Goal: Task Accomplishment & Management: Manage account settings

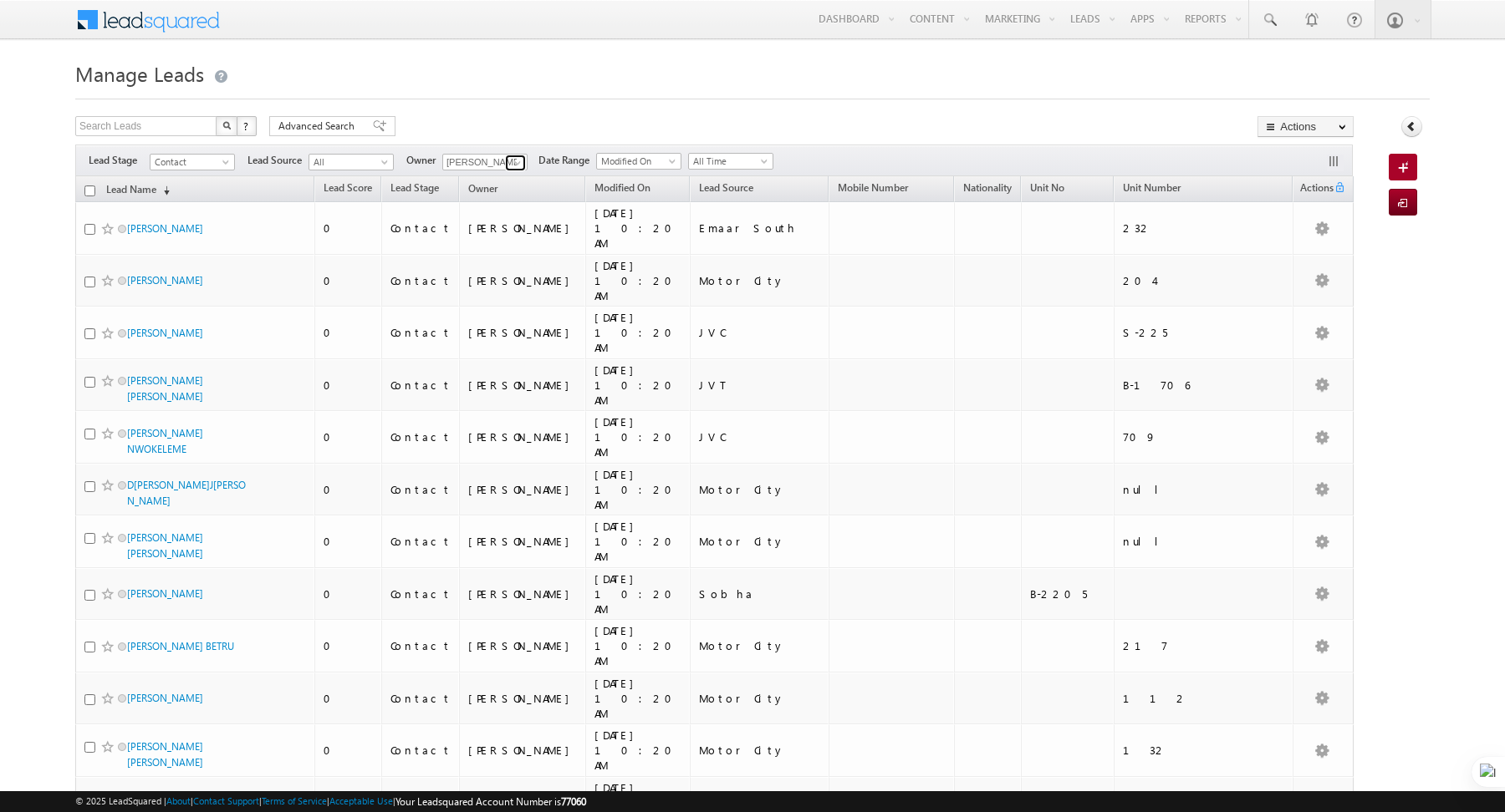
click at [522, 162] on link at bounding box center [515, 163] width 21 height 17
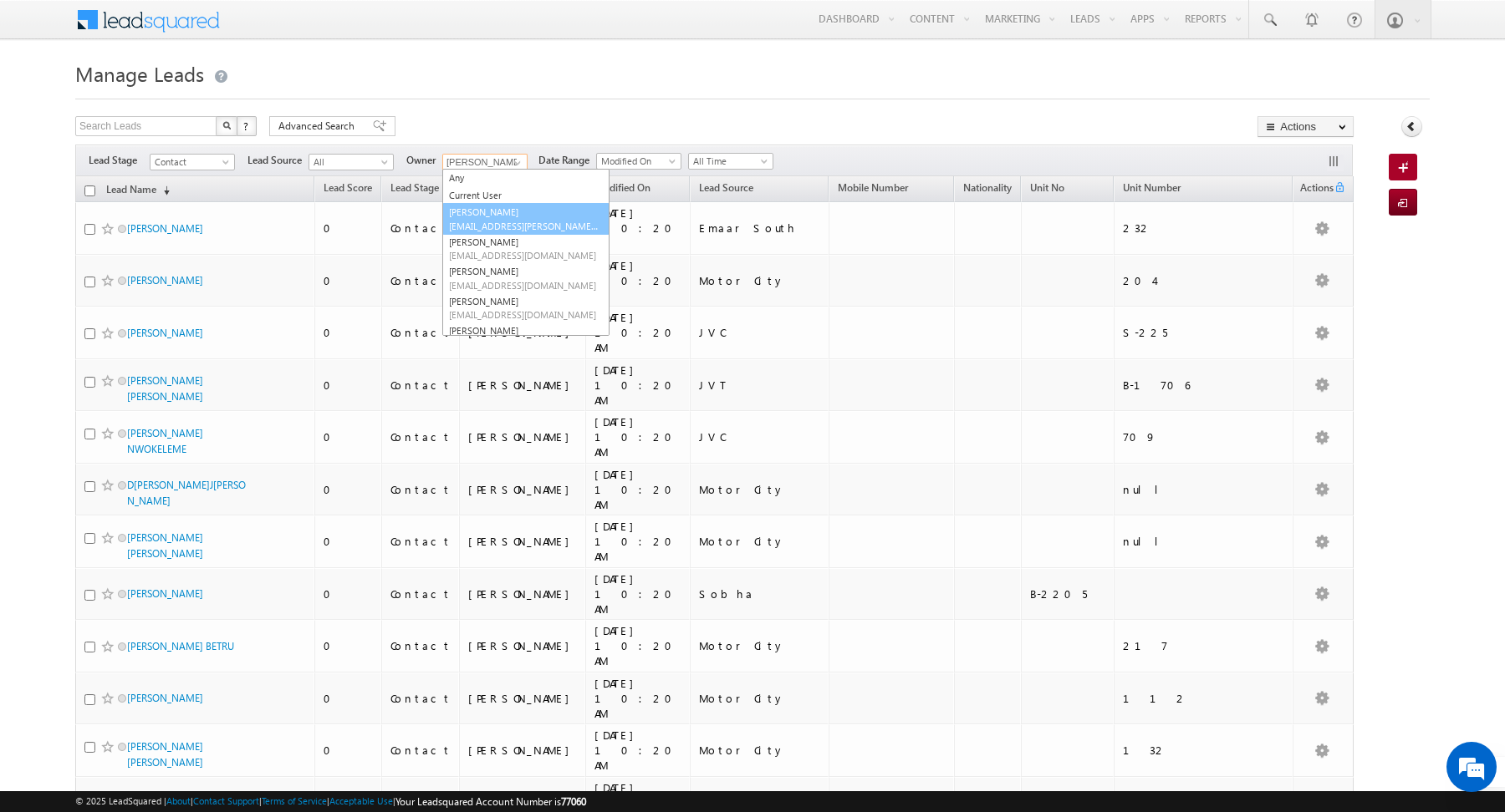
click at [491, 220] on span "[EMAIL_ADDRESS][PERSON_NAME][DOMAIN_NAME]" at bounding box center [524, 226] width 151 height 13
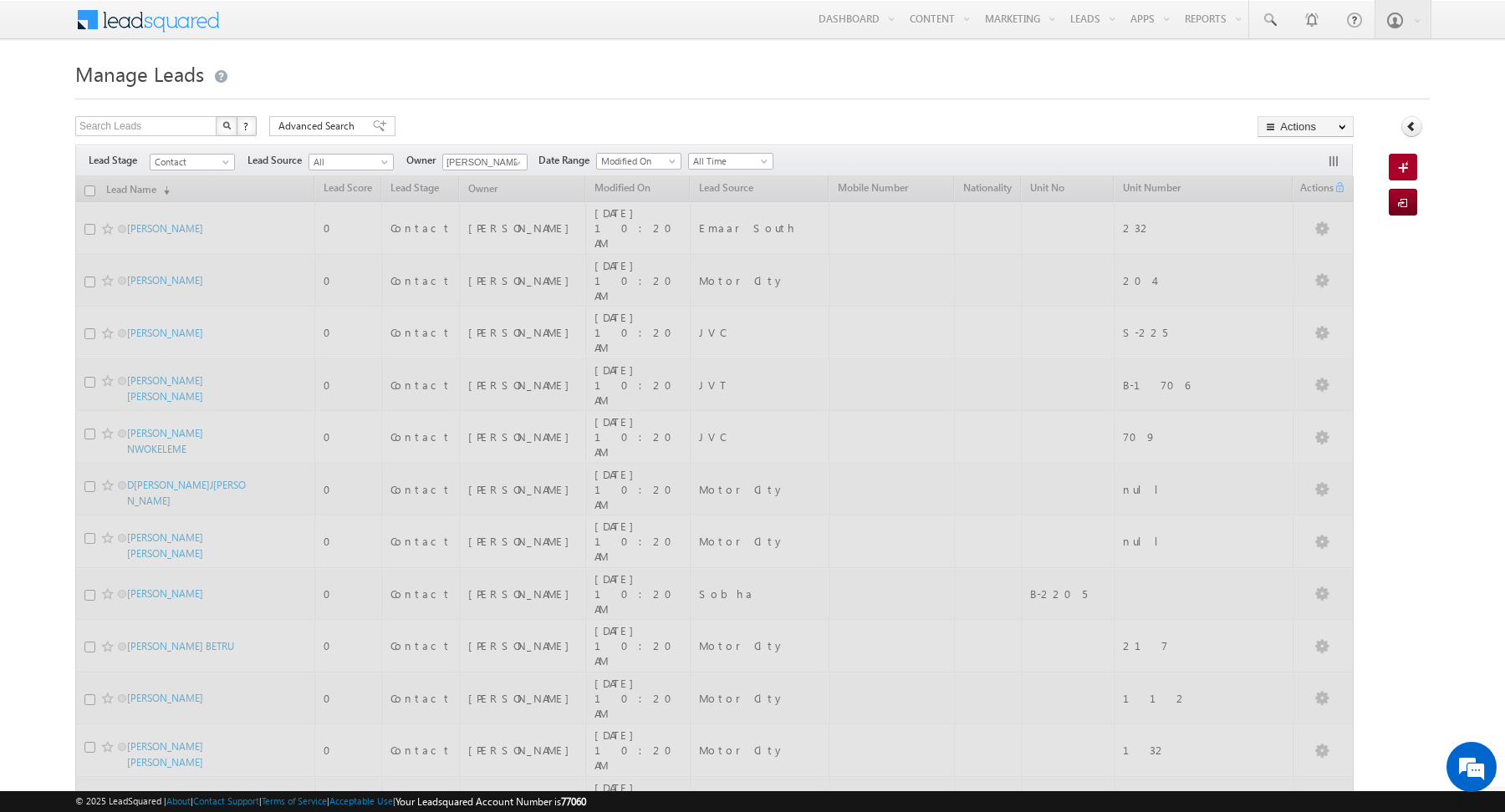
click at [482, 78] on h1 "Manage Leads" at bounding box center [752, 72] width 1354 height 32
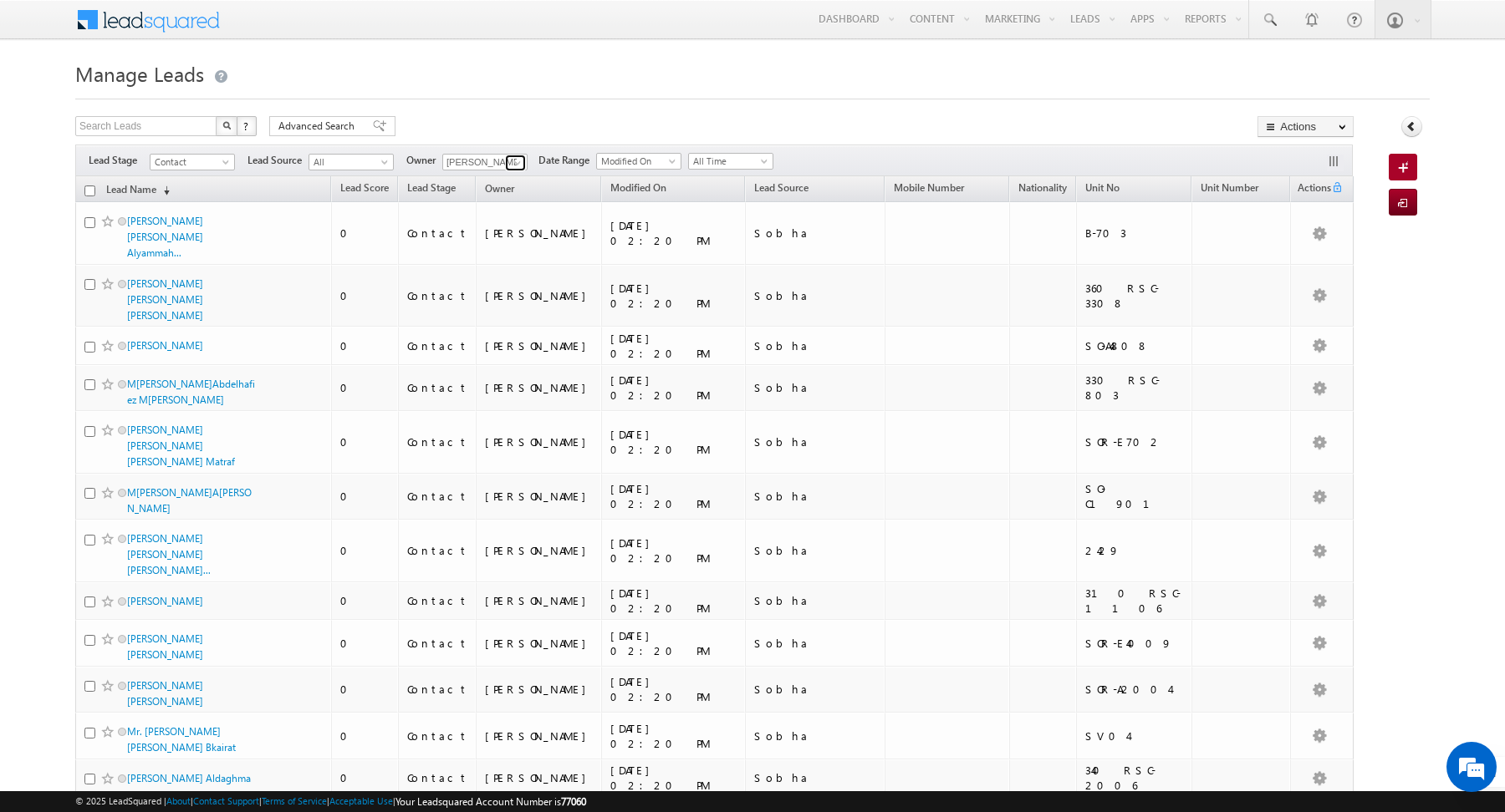
click at [512, 158] on span at bounding box center [517, 163] width 14 height 14
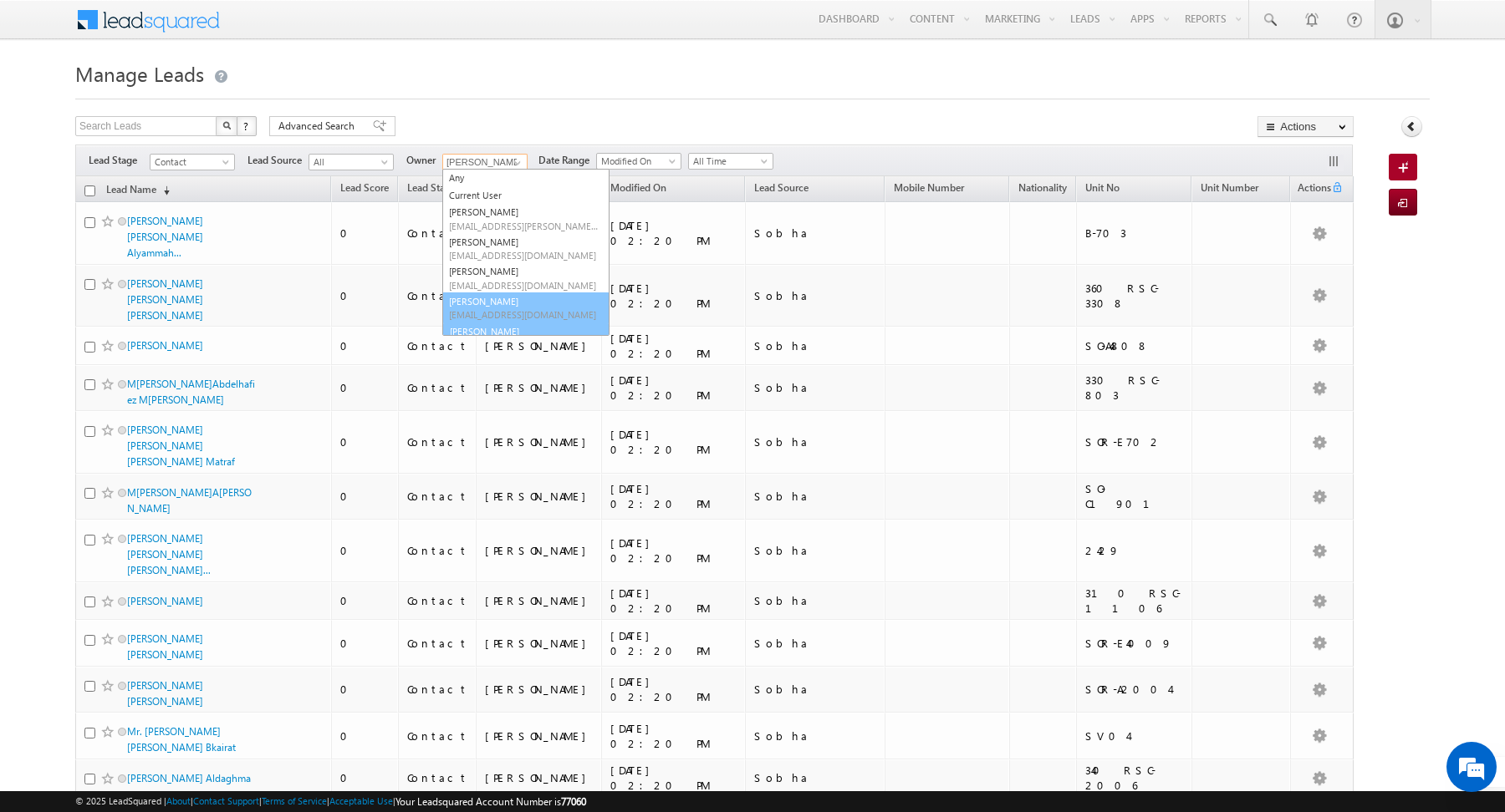
scroll to position [17, 0]
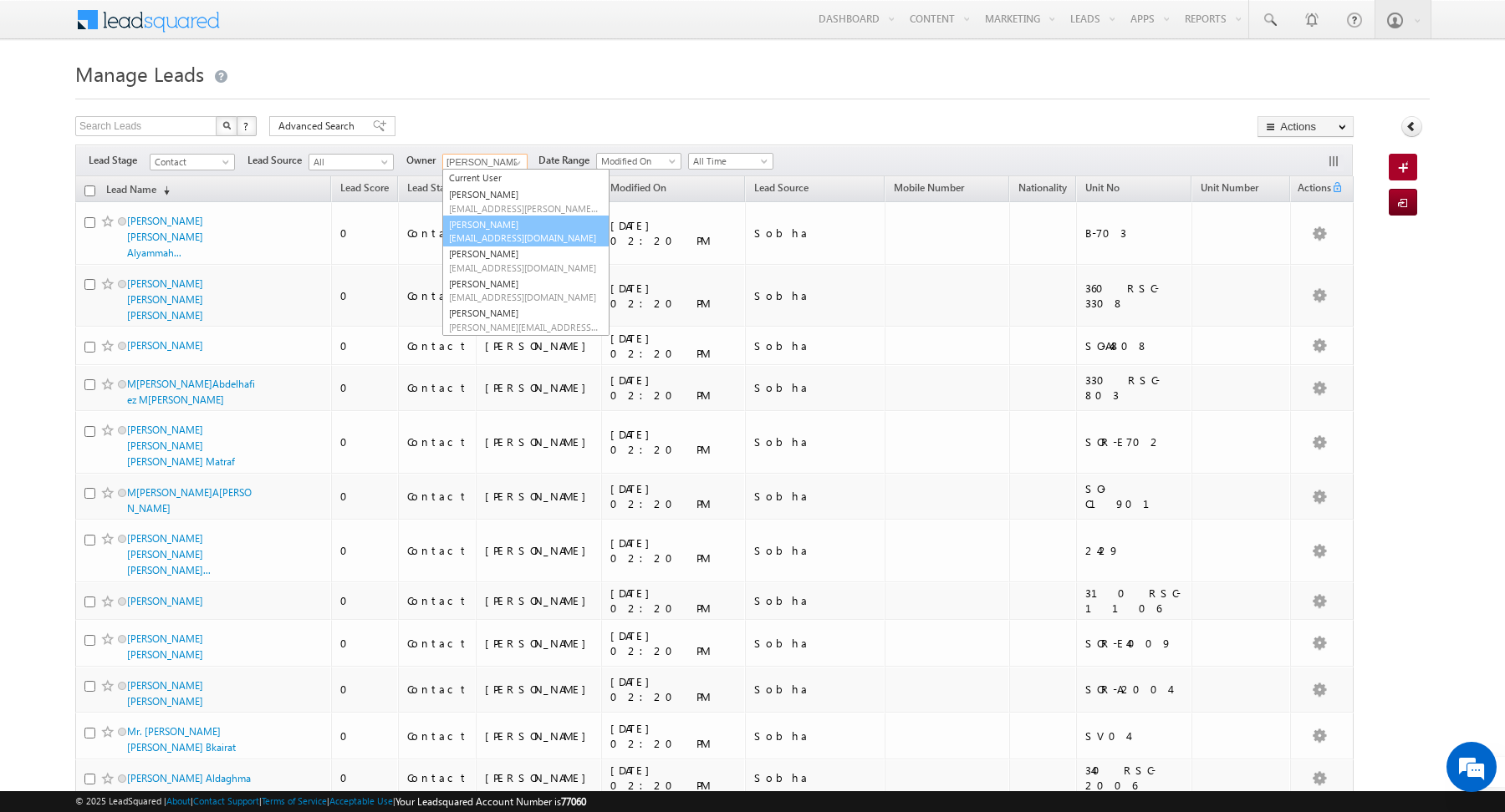
click at [482, 232] on span "[EMAIL_ADDRESS][DOMAIN_NAME]" at bounding box center [524, 238] width 151 height 13
type input "[PERSON_NAME]"
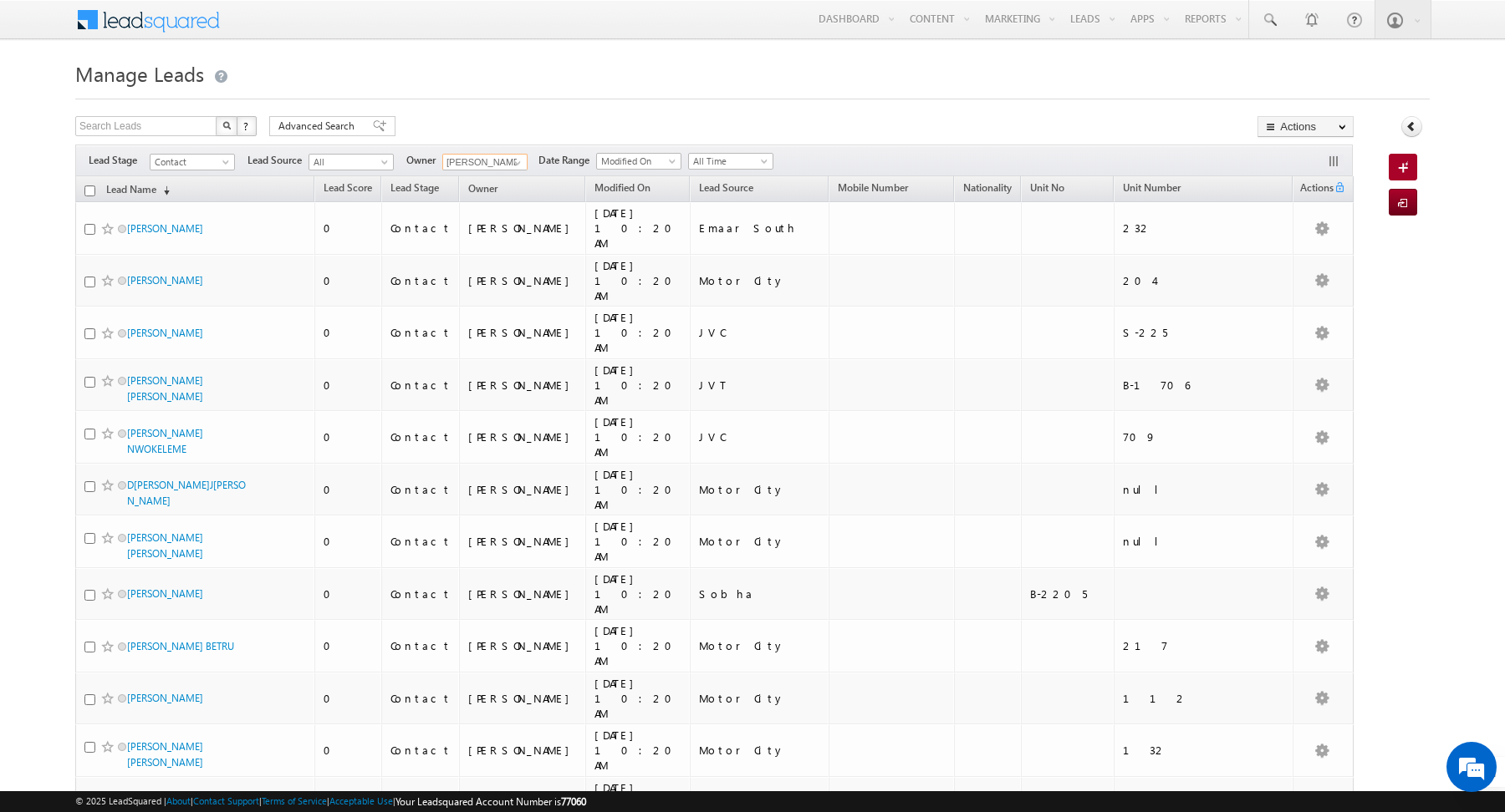
scroll to position [0, 0]
click at [413, 88] on div at bounding box center [752, 94] width 1354 height 11
click at [86, 191] on input "checkbox" at bounding box center [90, 191] width 11 height 11
checkbox input "true"
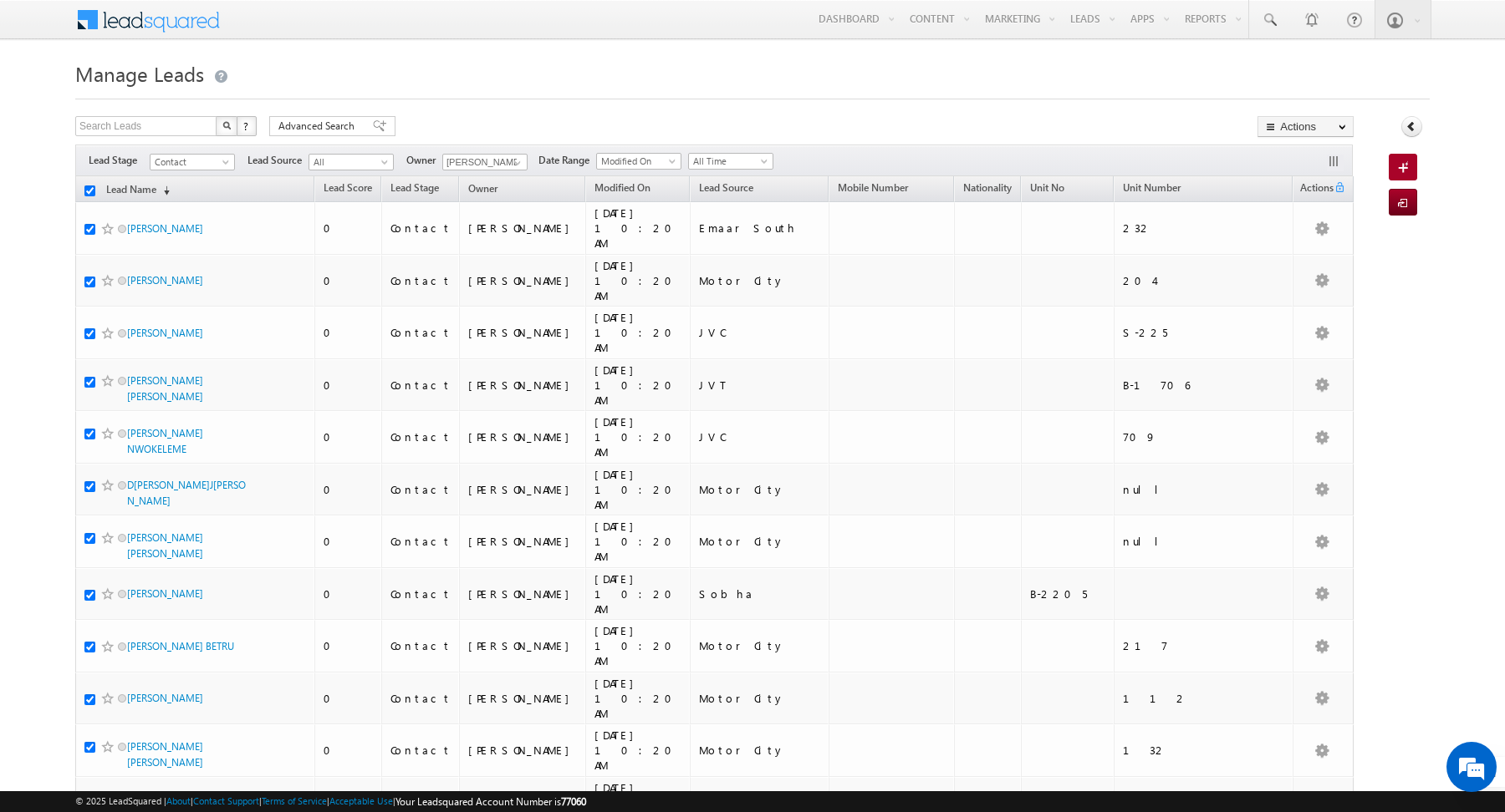
checkbox input "true"
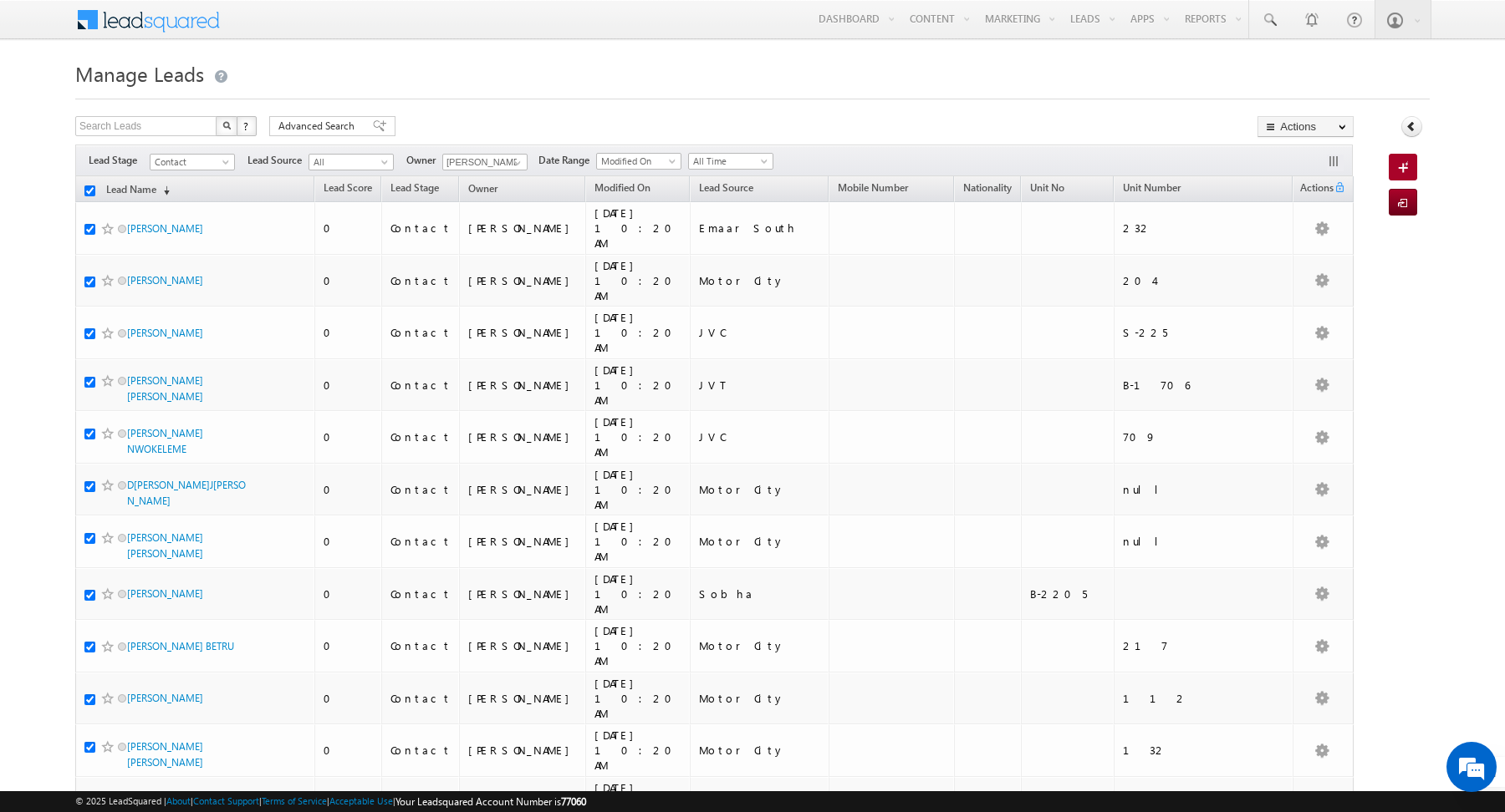
checkbox input "true"
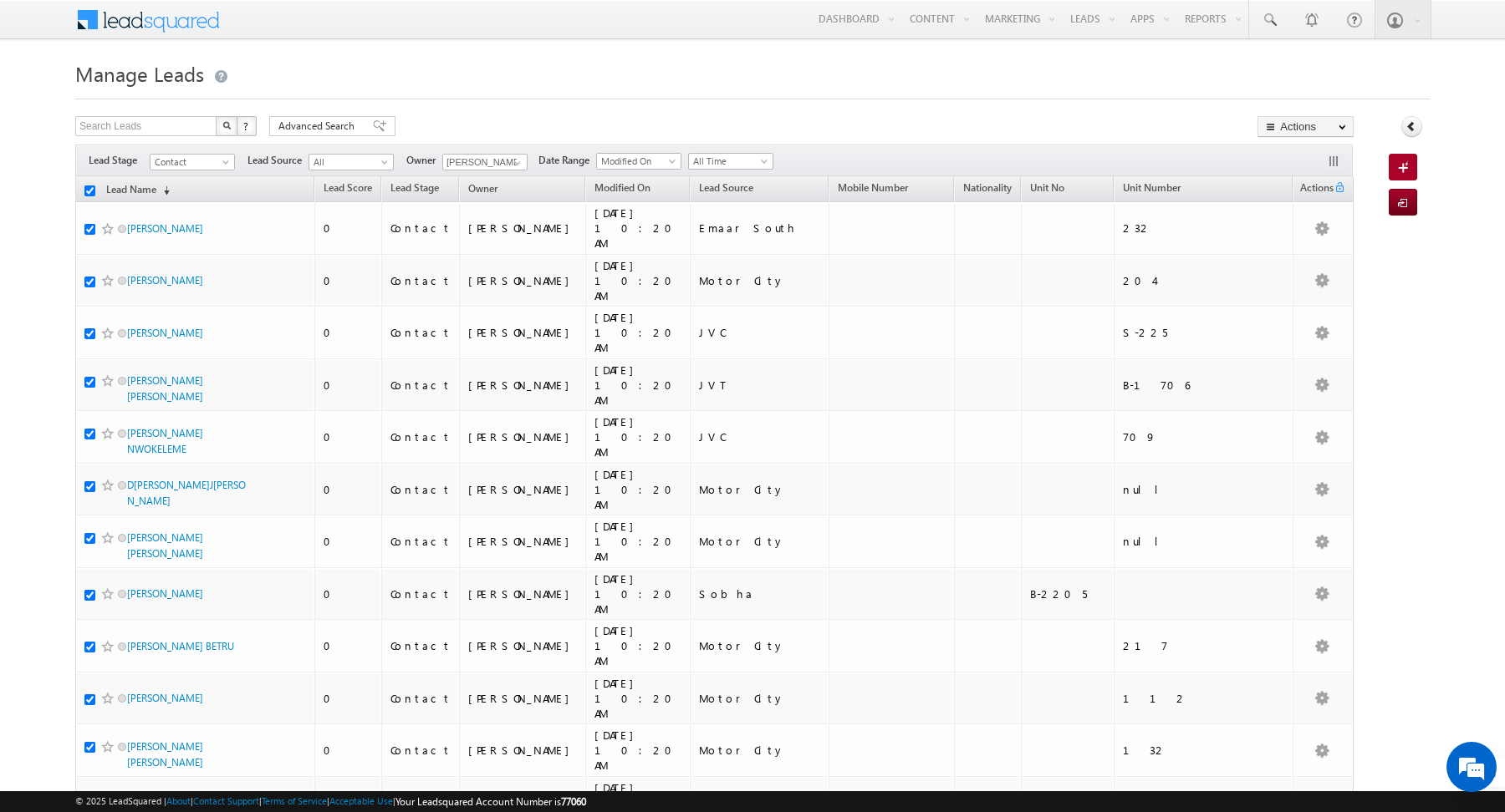
checkbox input "true"
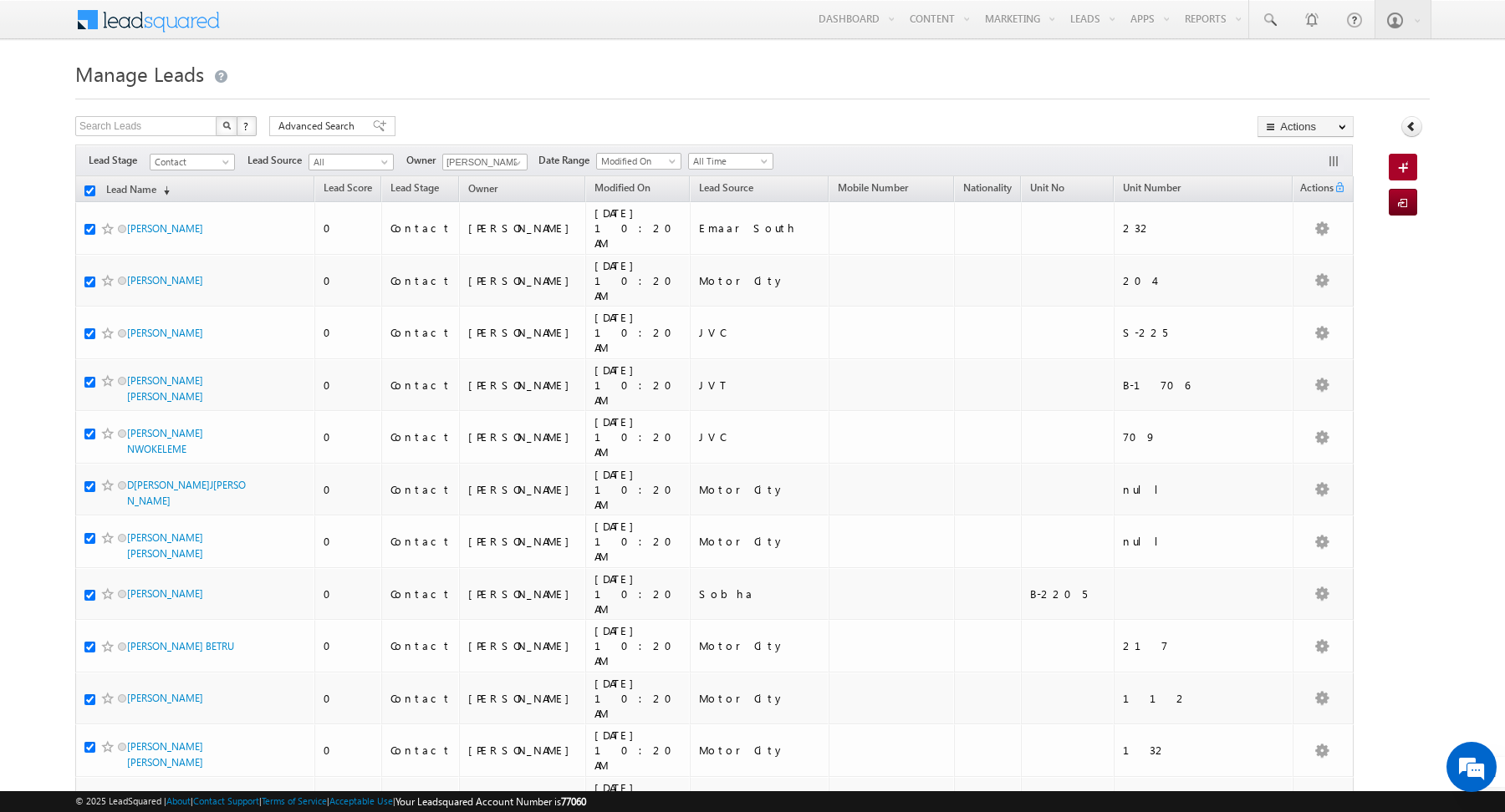
checkbox input "true"
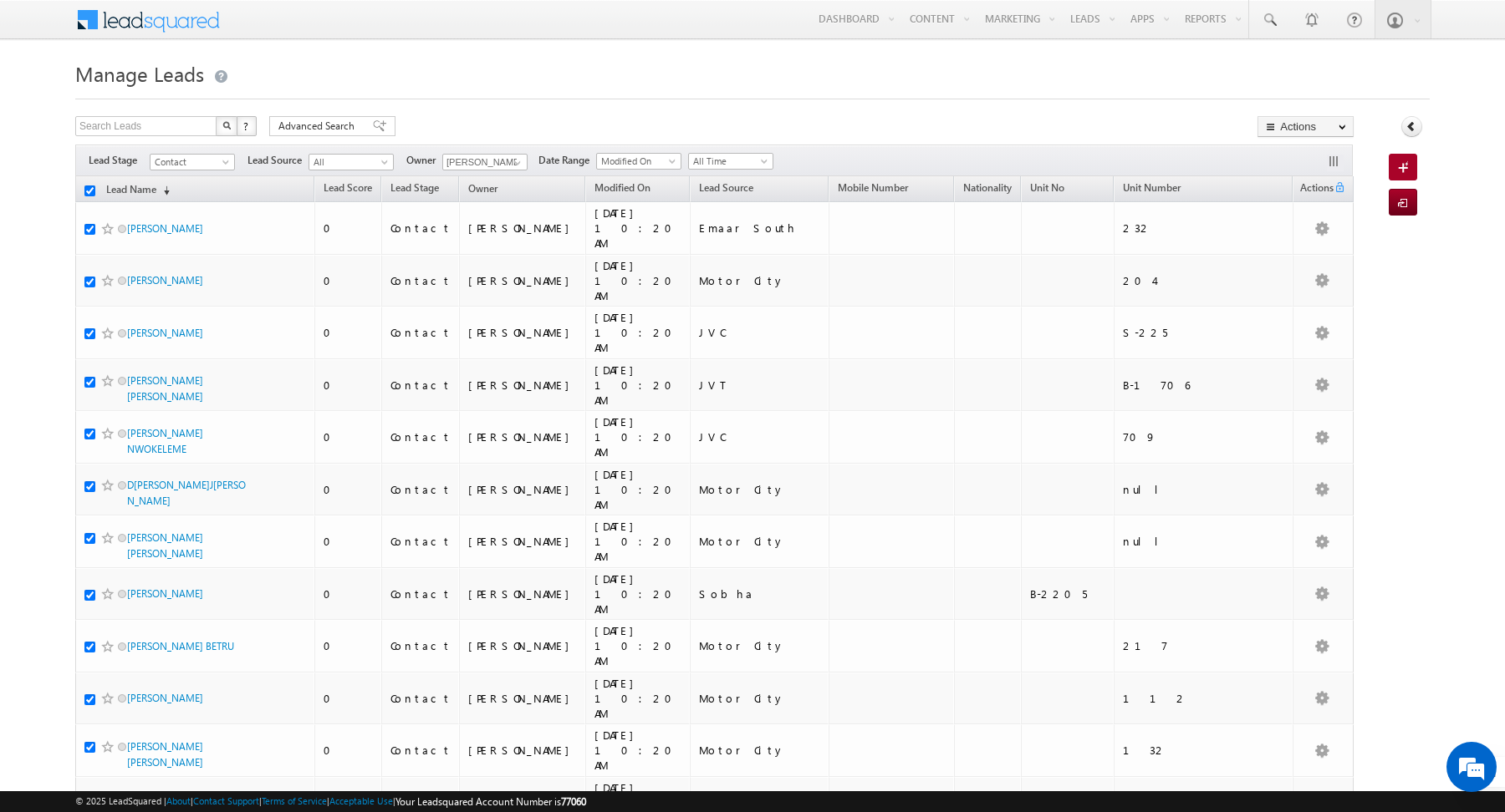
checkbox input "true"
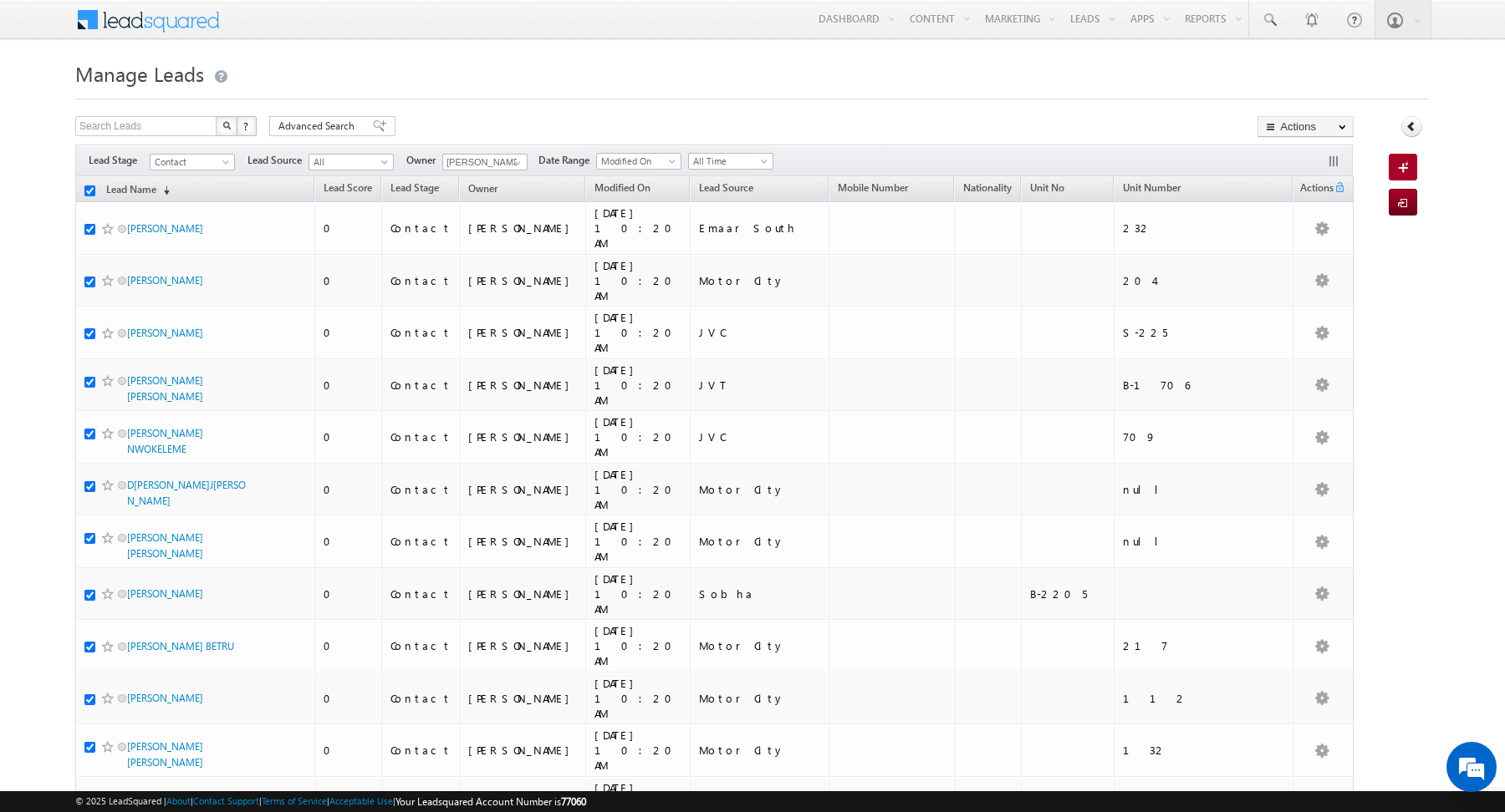
checkbox input "true"
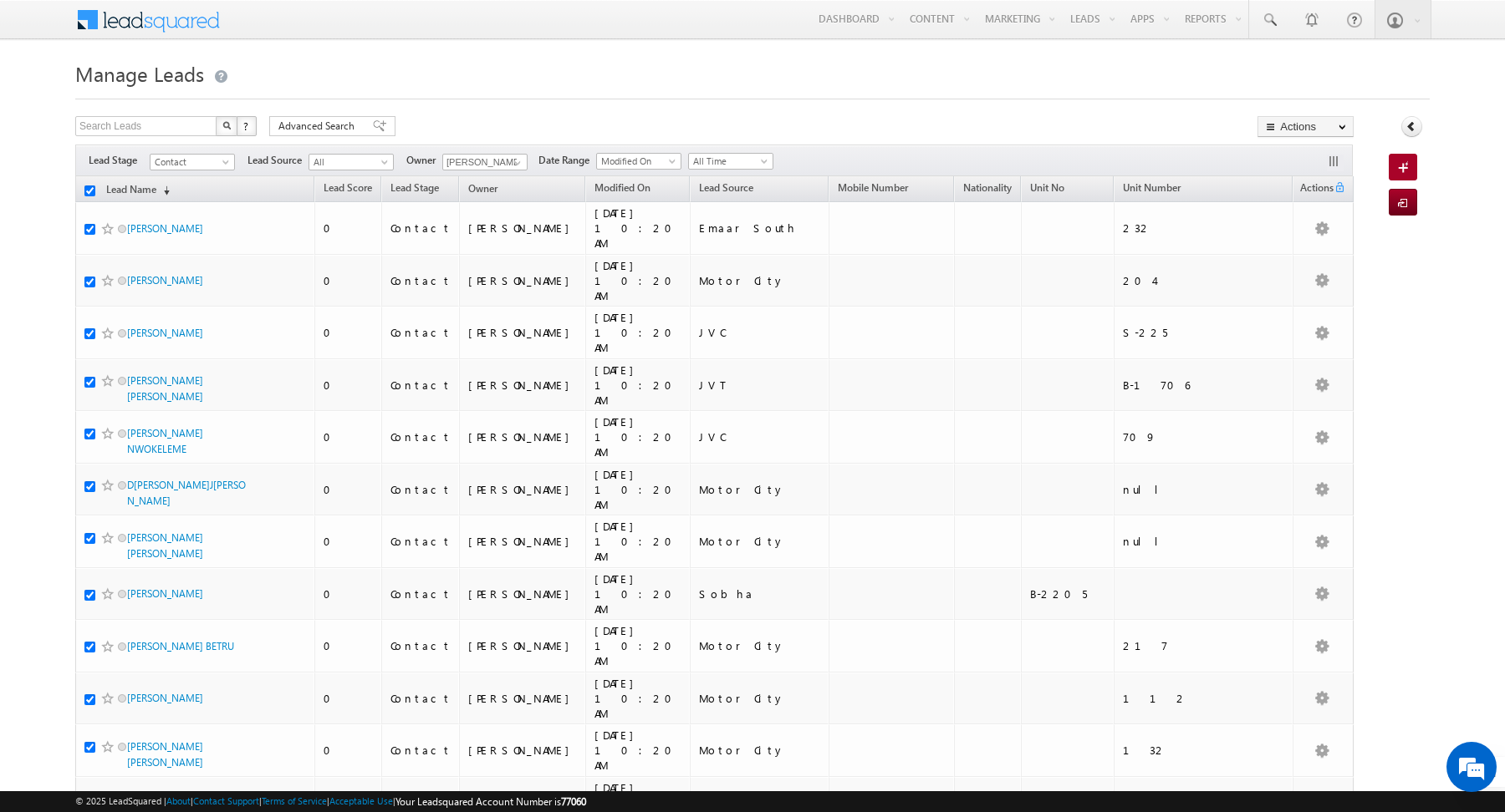
checkbox input "true"
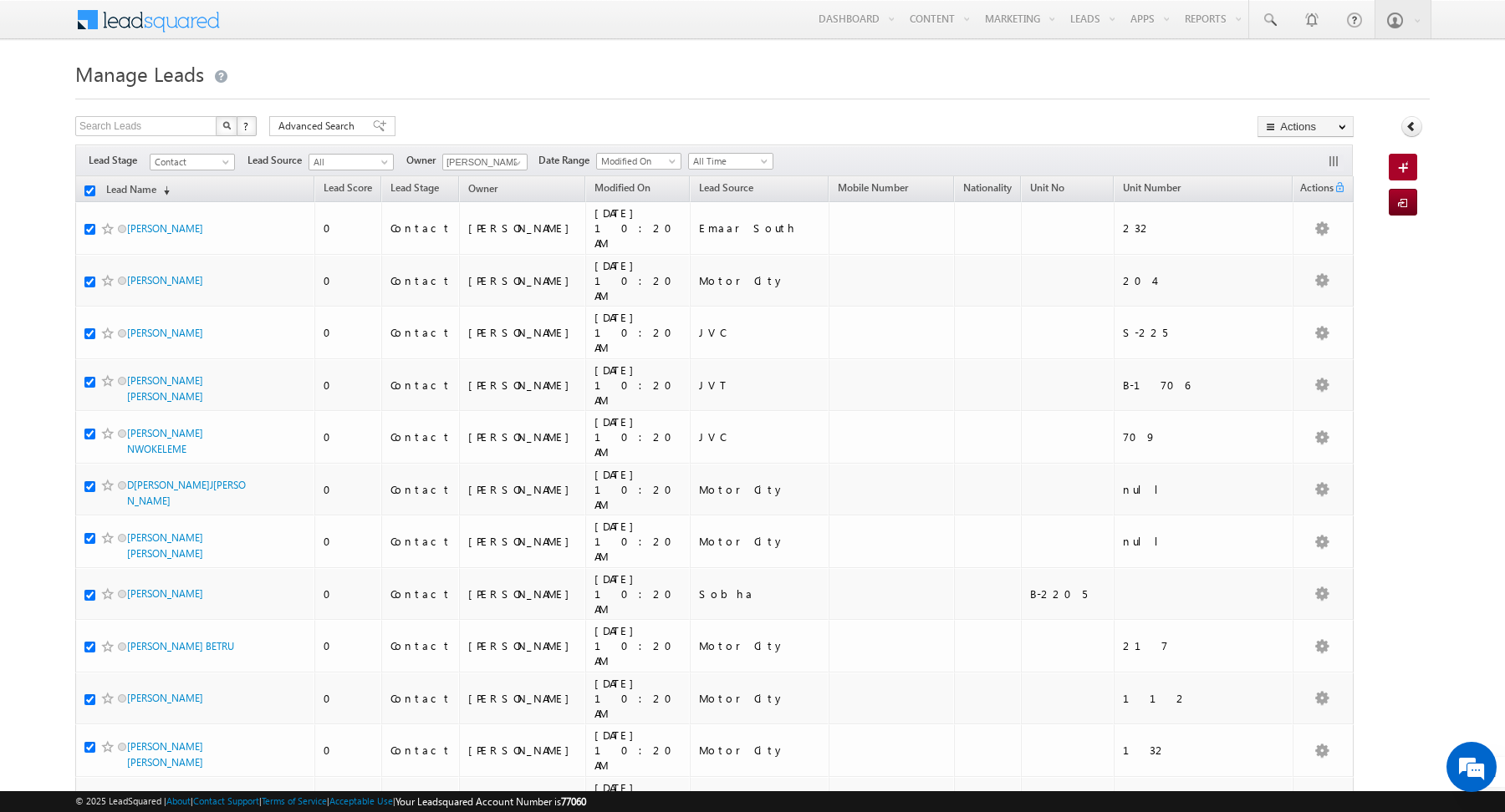
checkbox input "true"
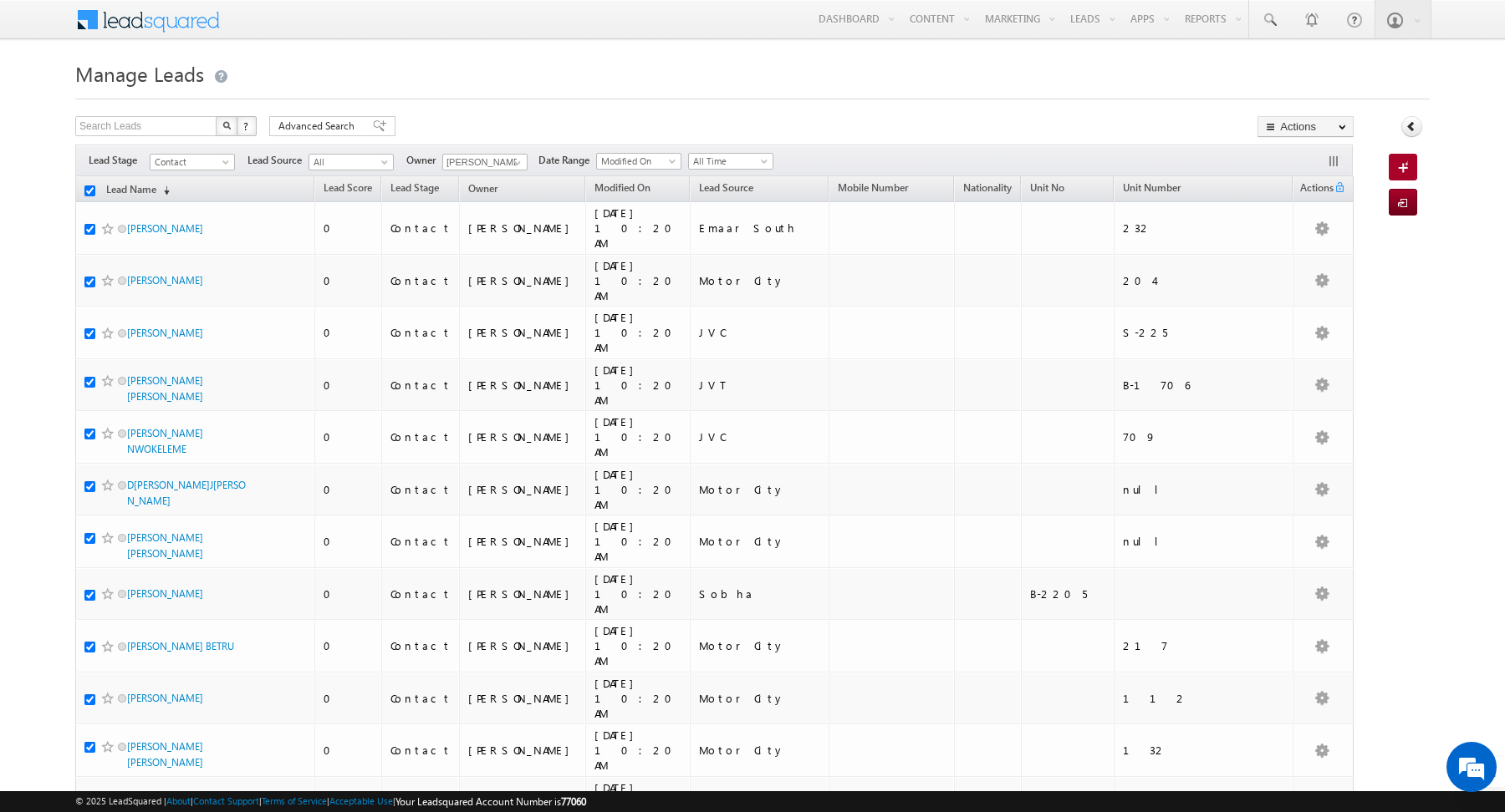
checkbox input "true"
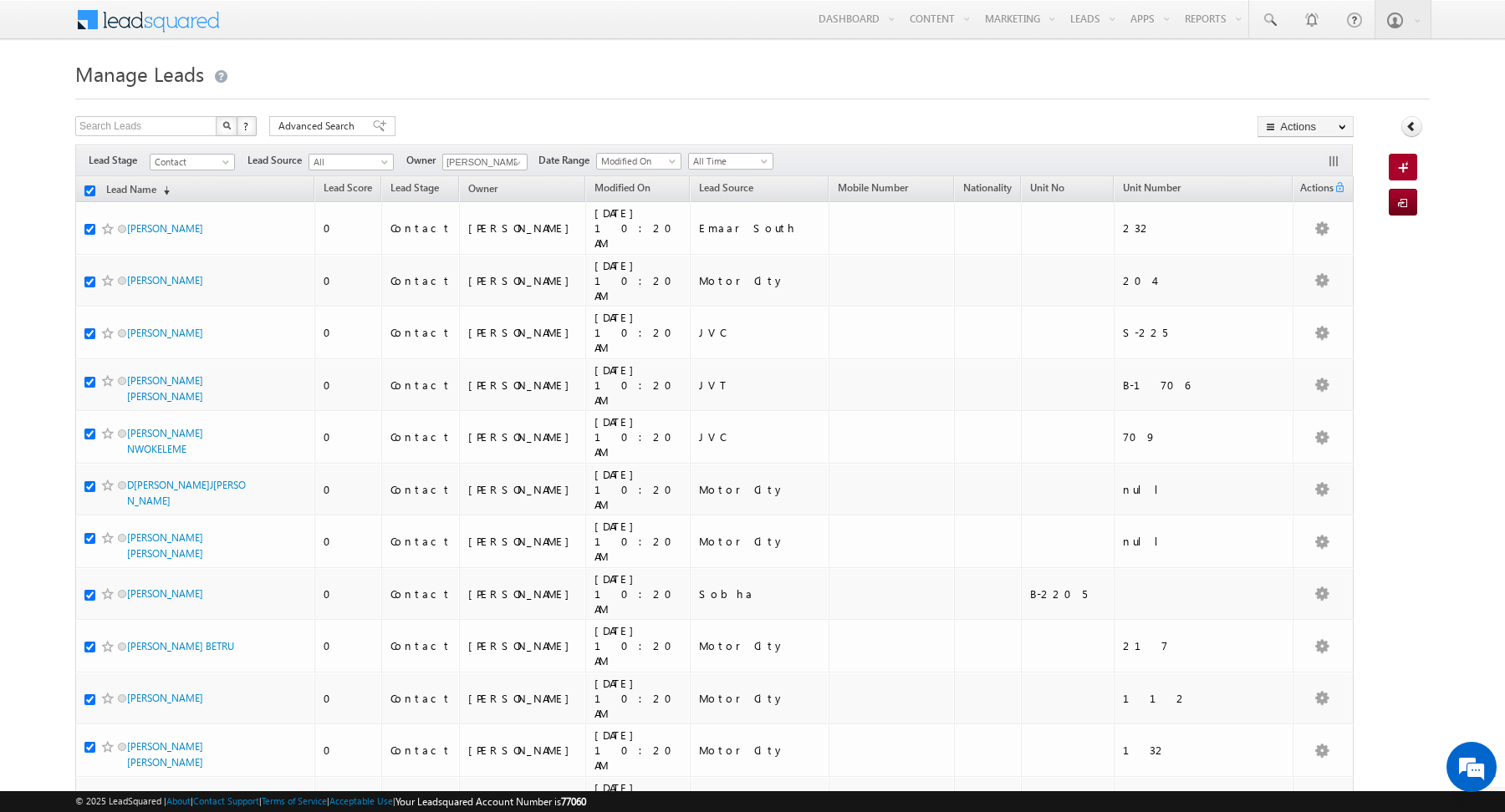
checkbox input "true"
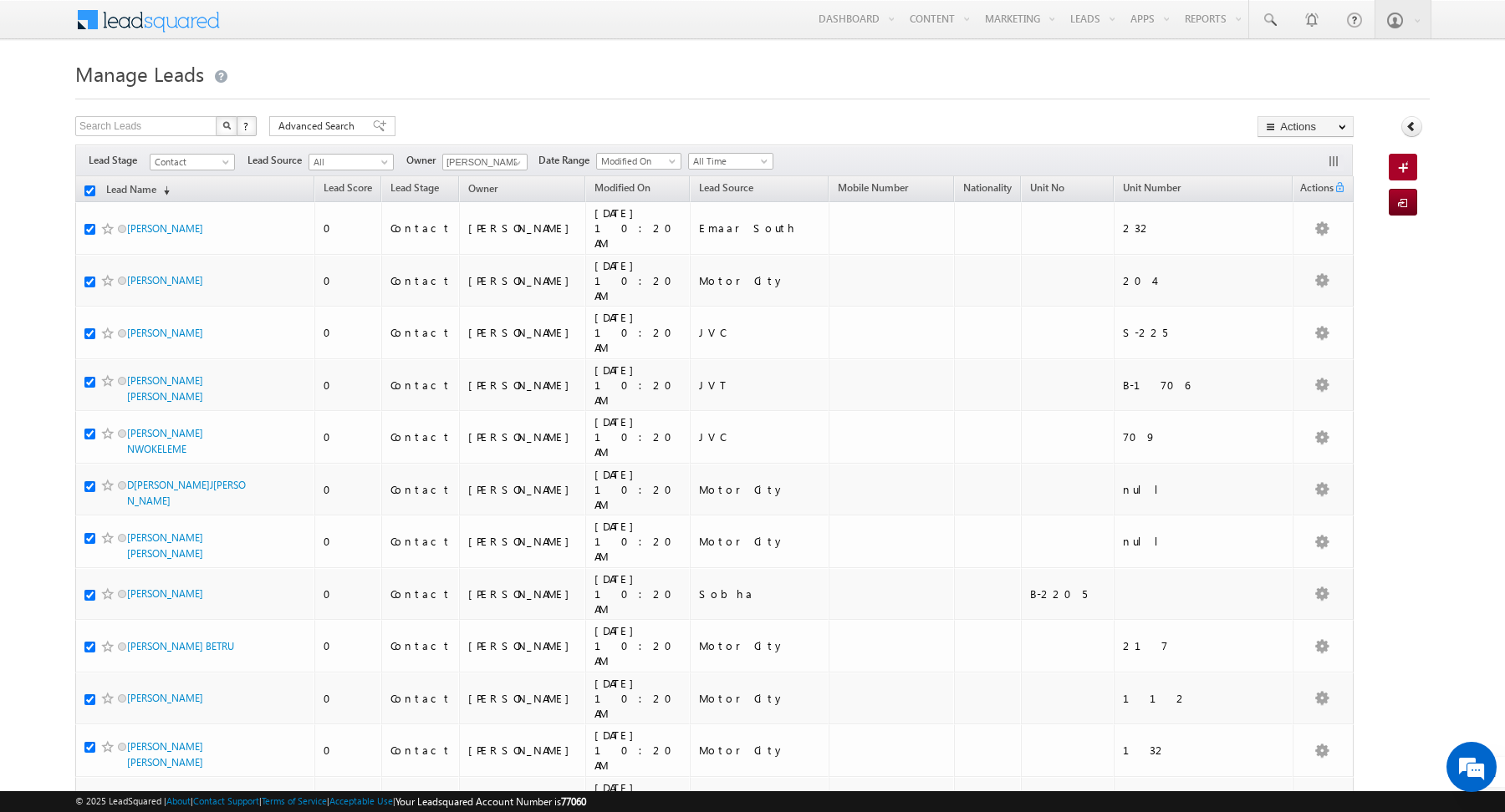
checkbox input "true"
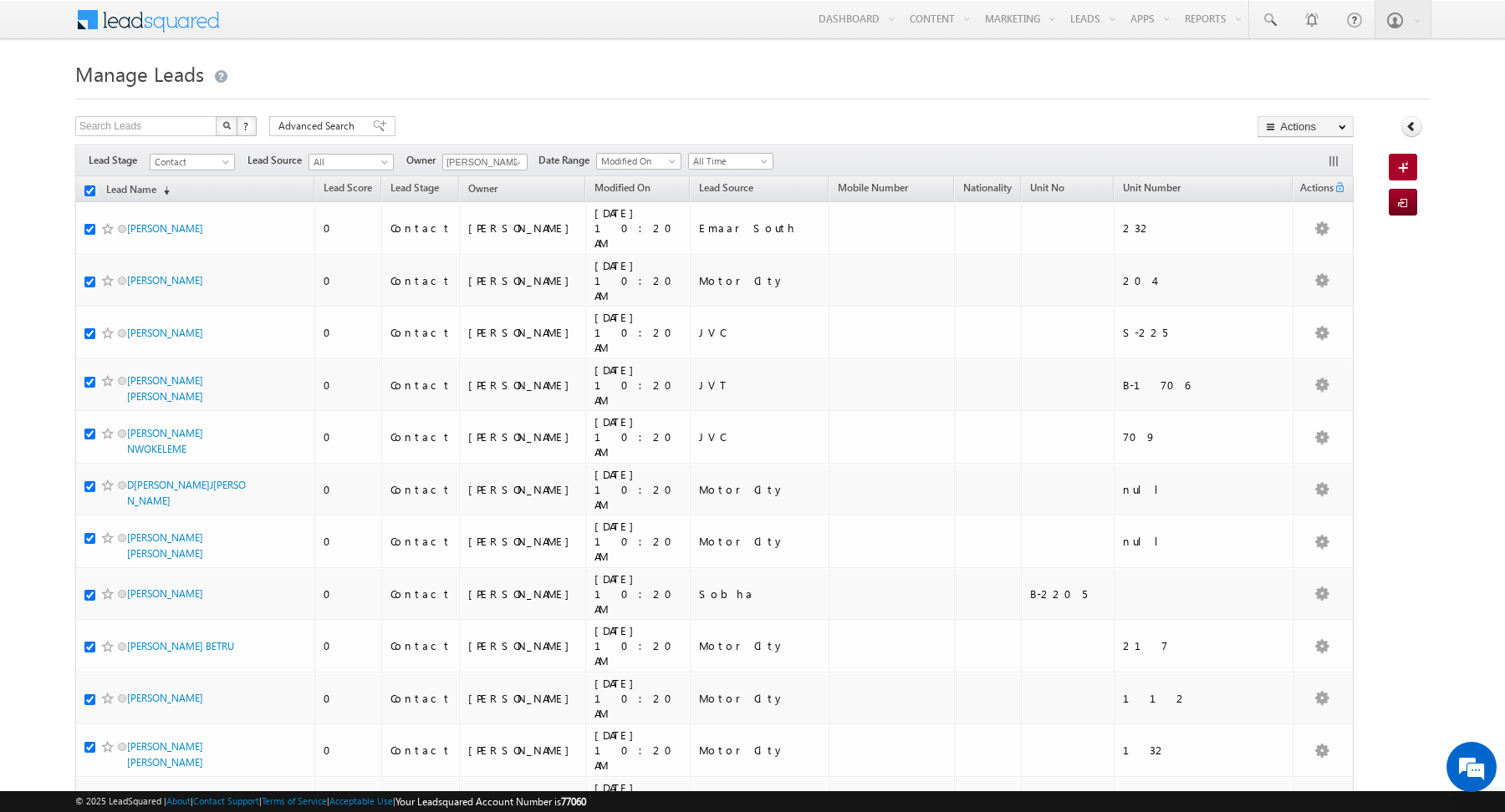
checkbox input "true"
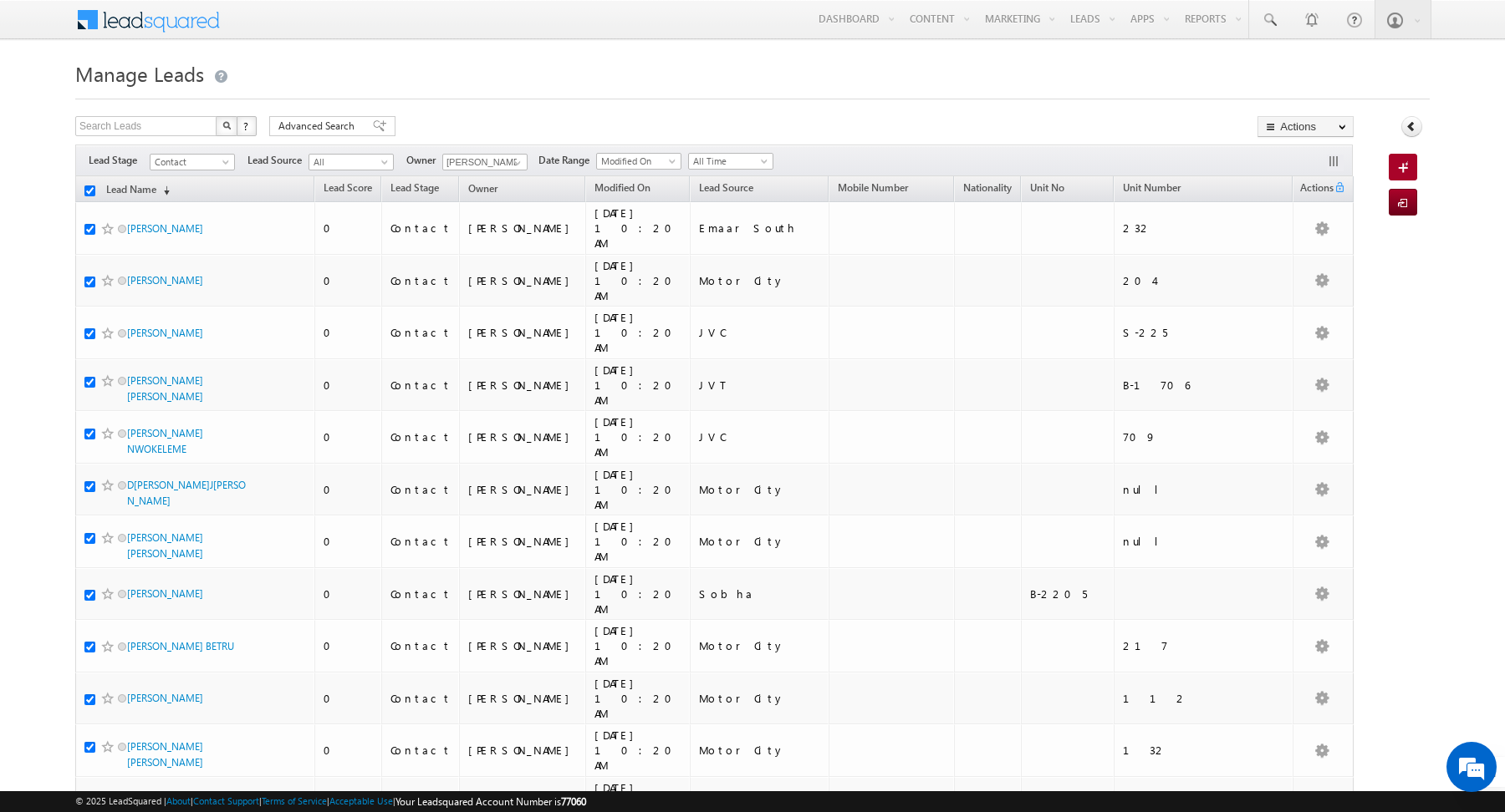
checkbox input "true"
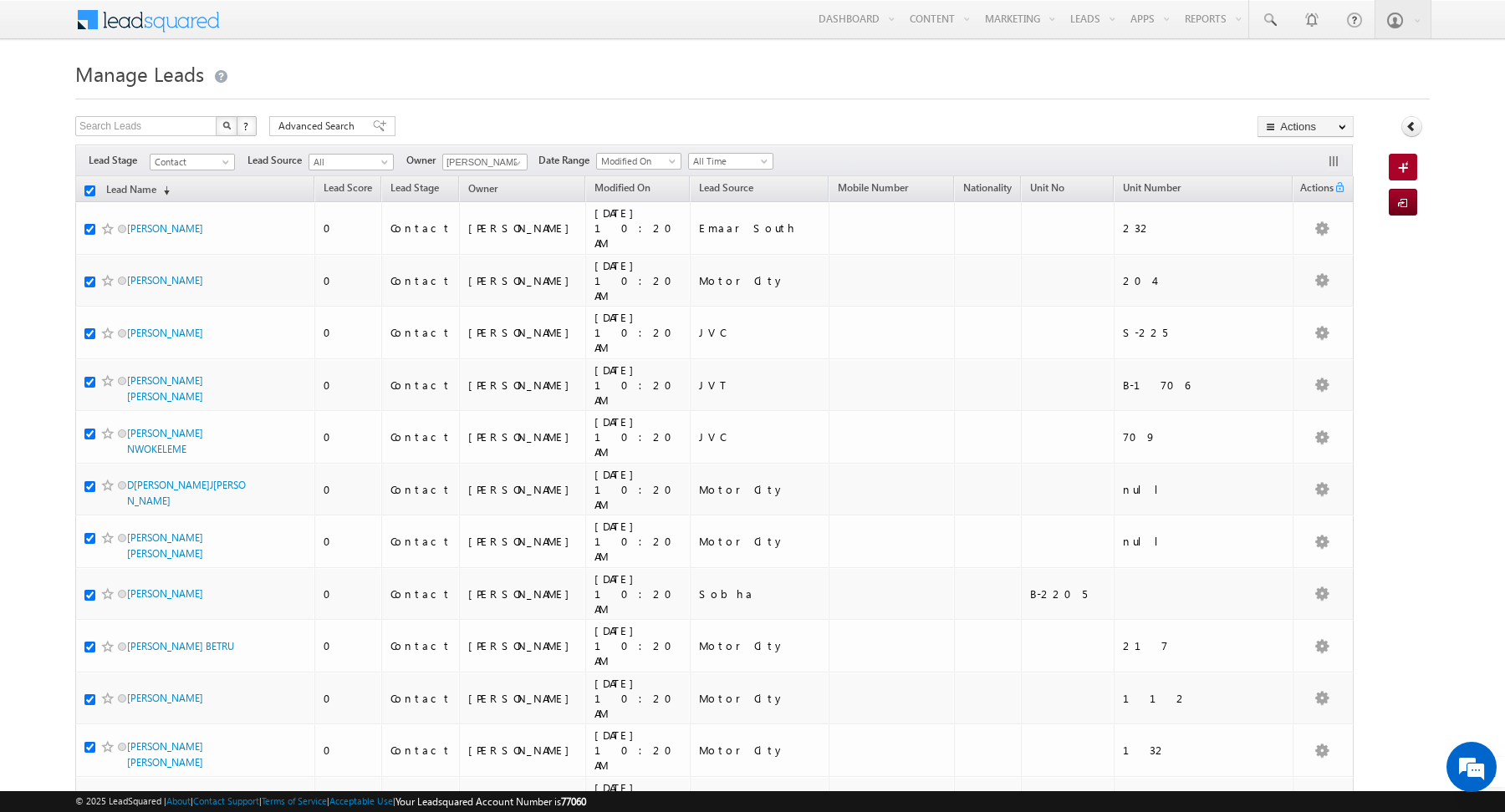
checkbox input "true"
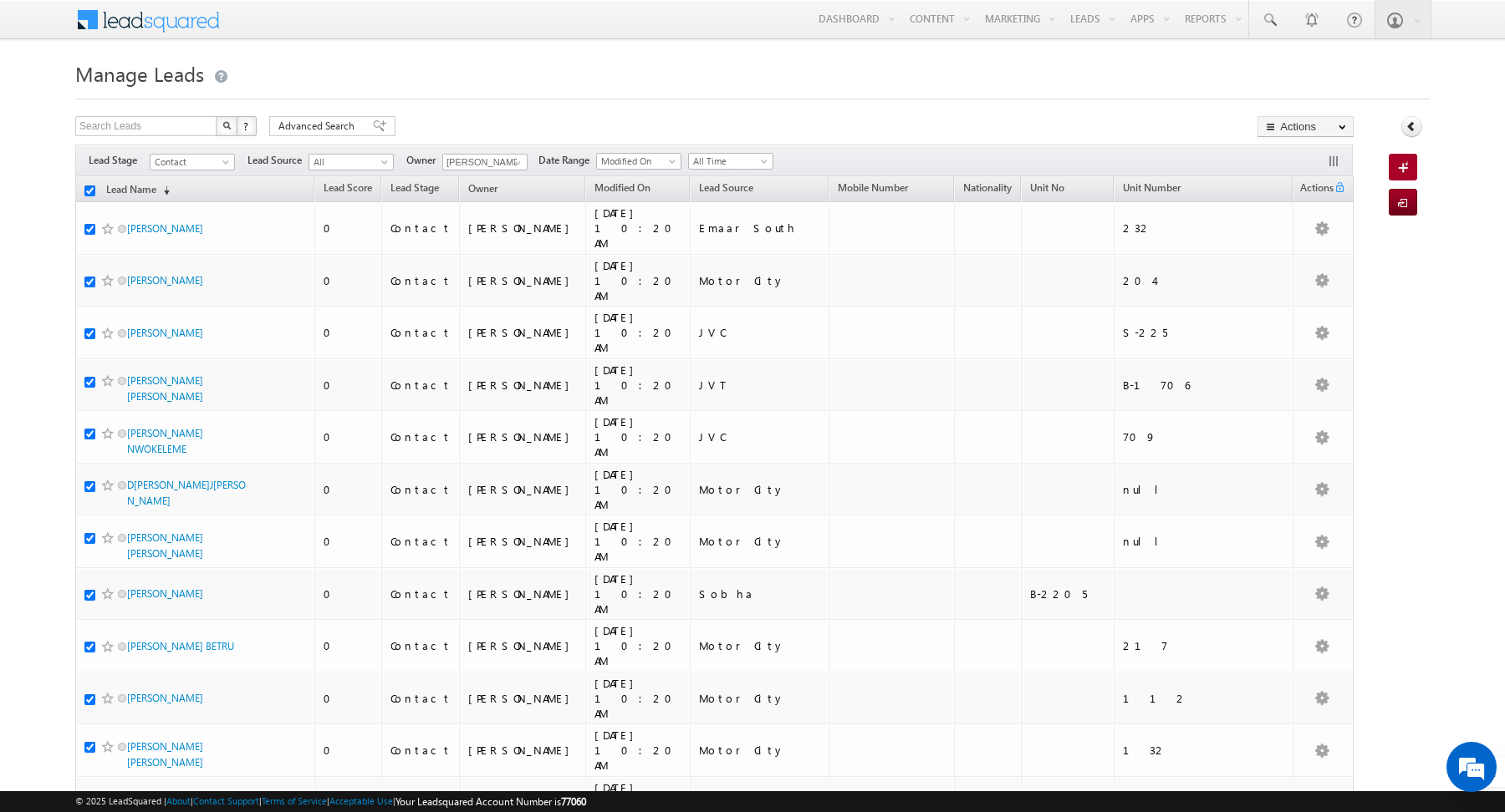
checkbox input "true"
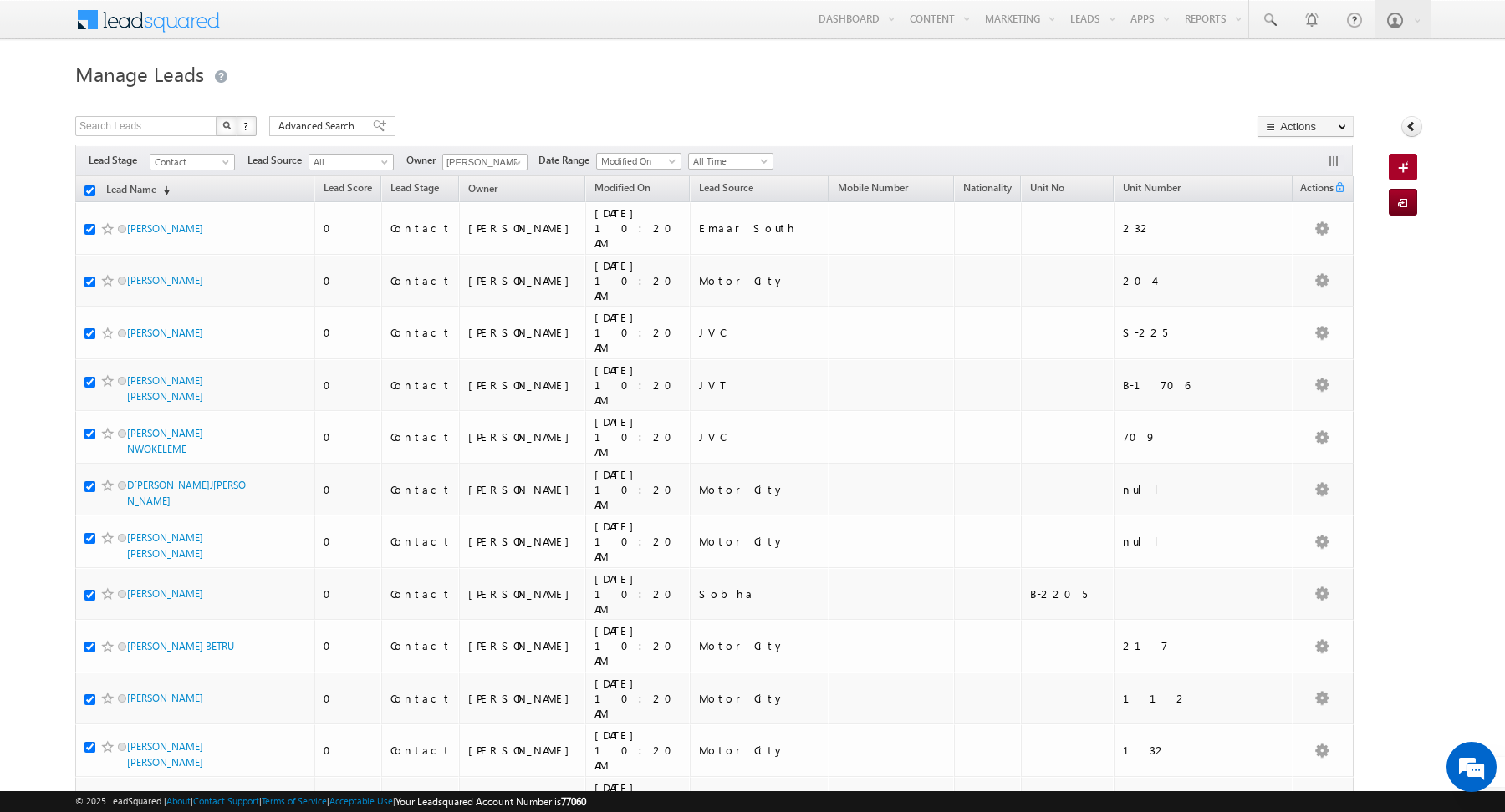
checkbox input "true"
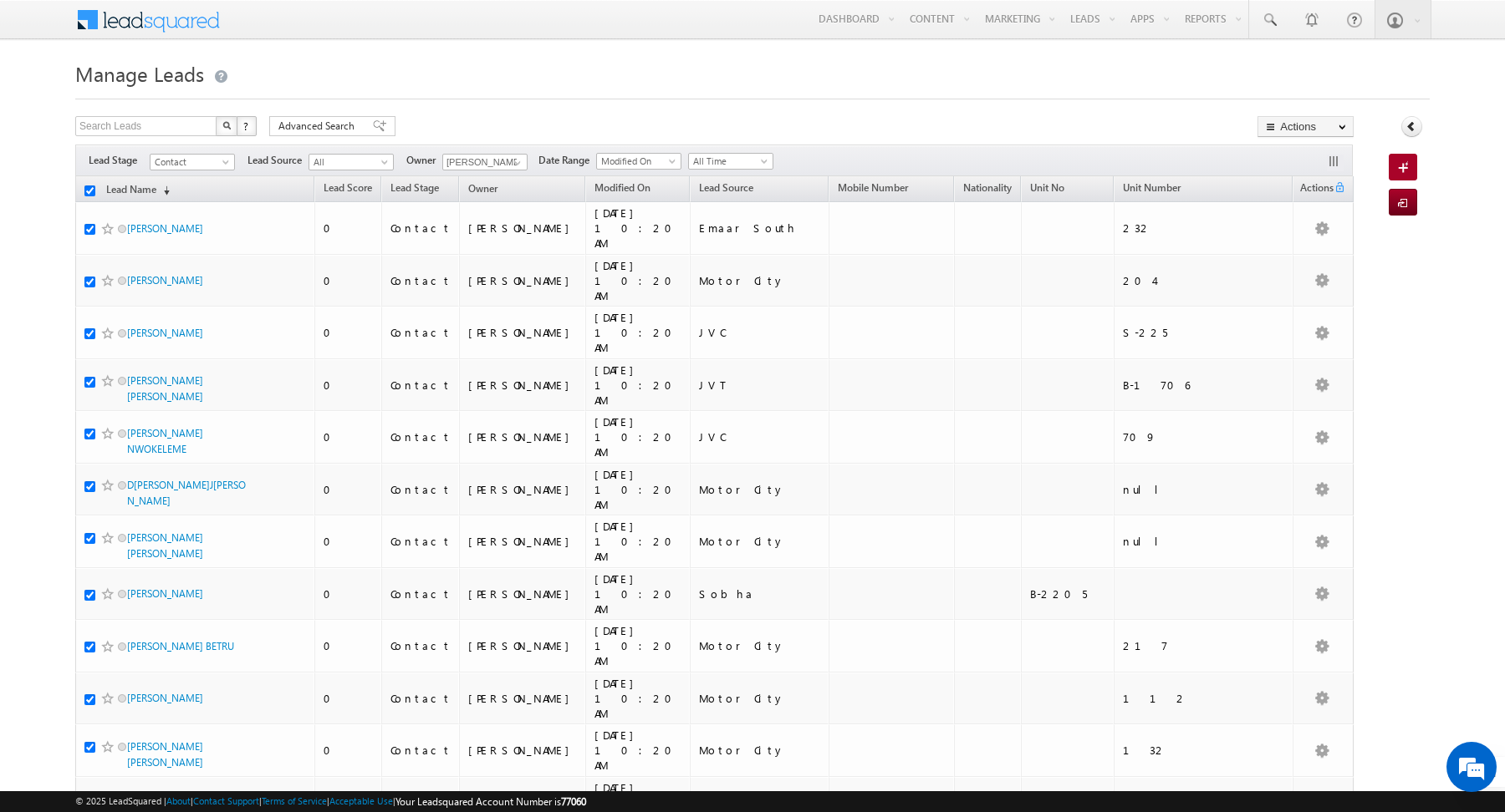
checkbox input "true"
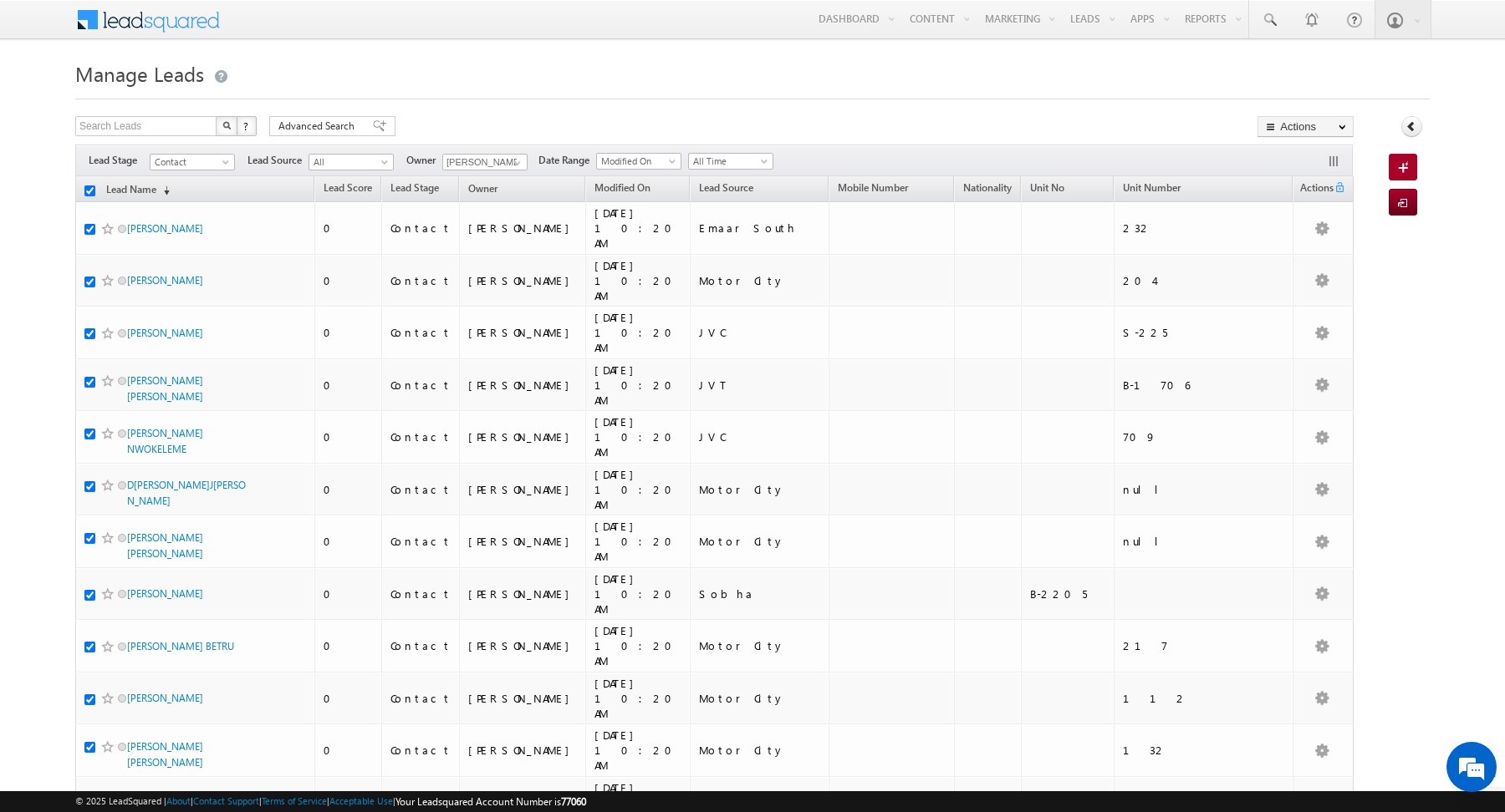
checkbox input "true"
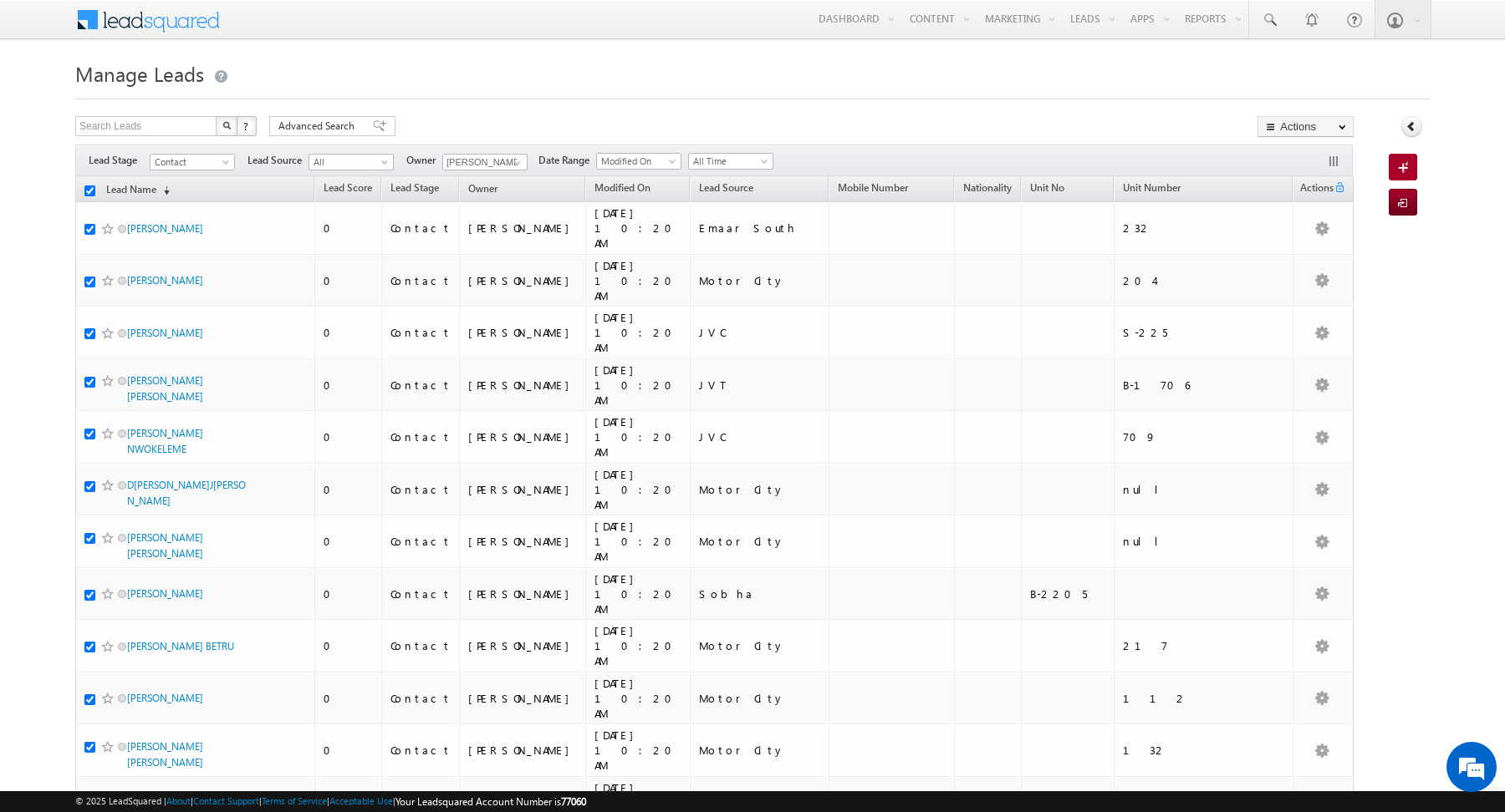
checkbox input "true"
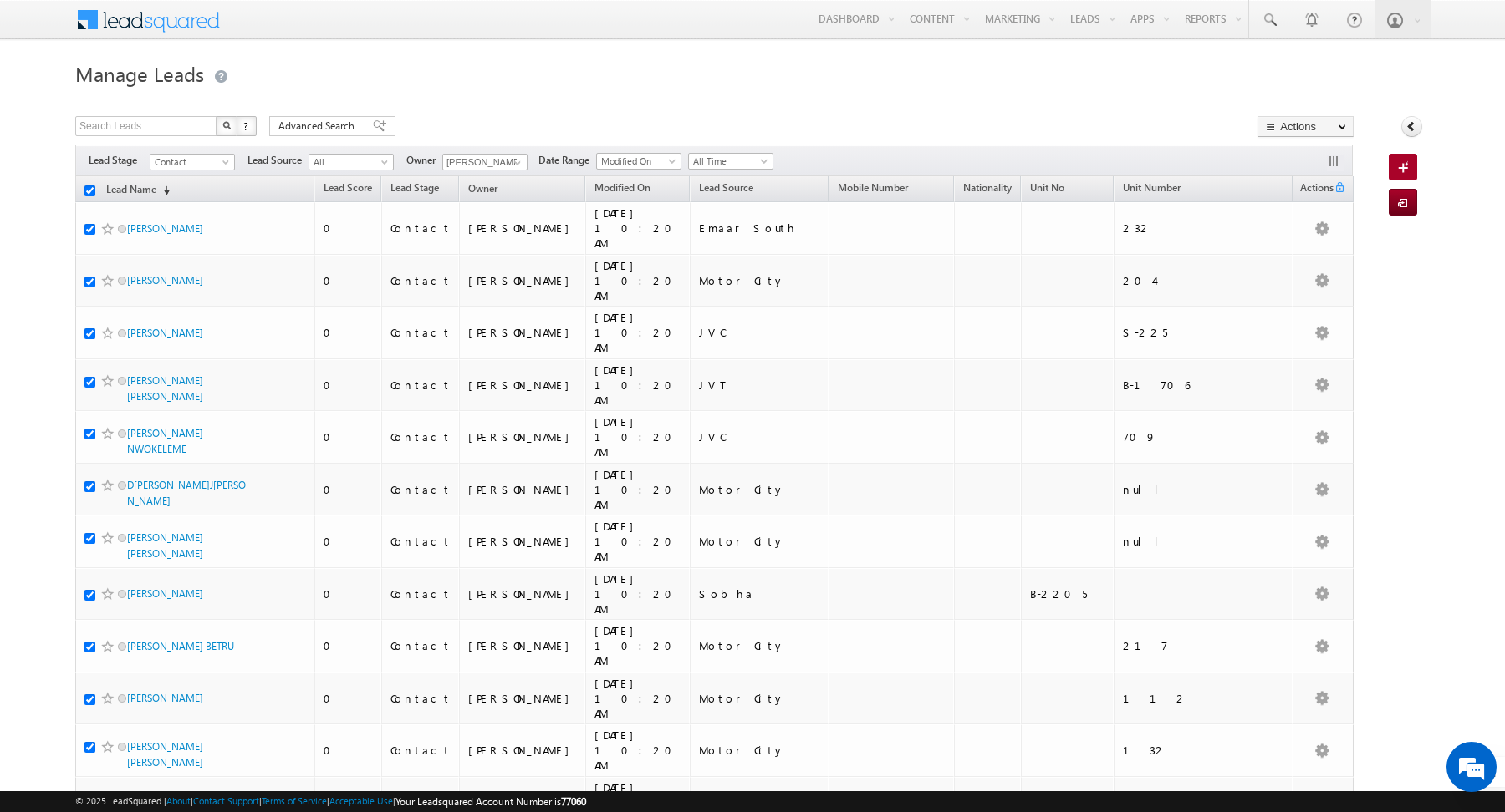
checkbox input "true"
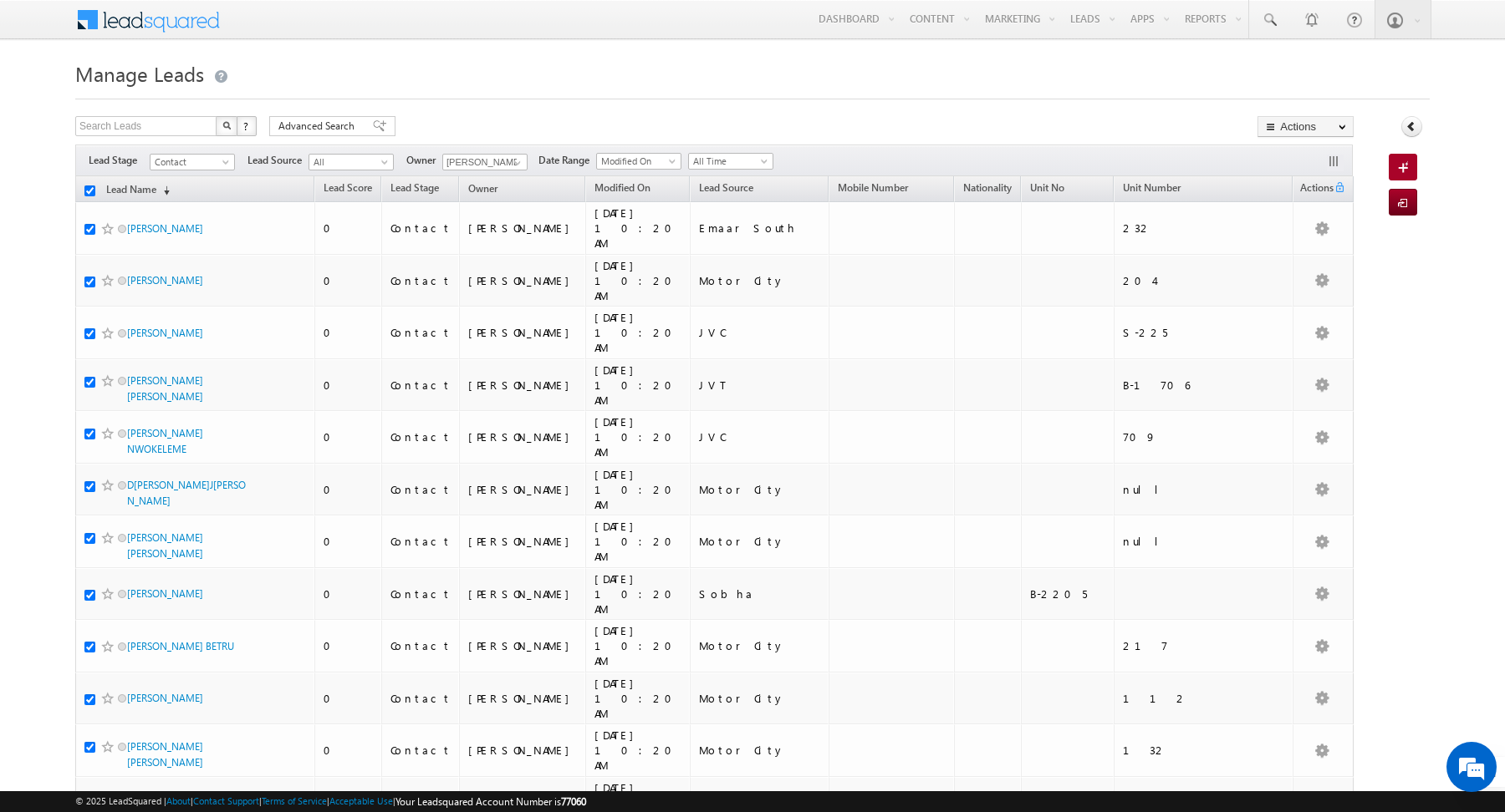
checkbox input "true"
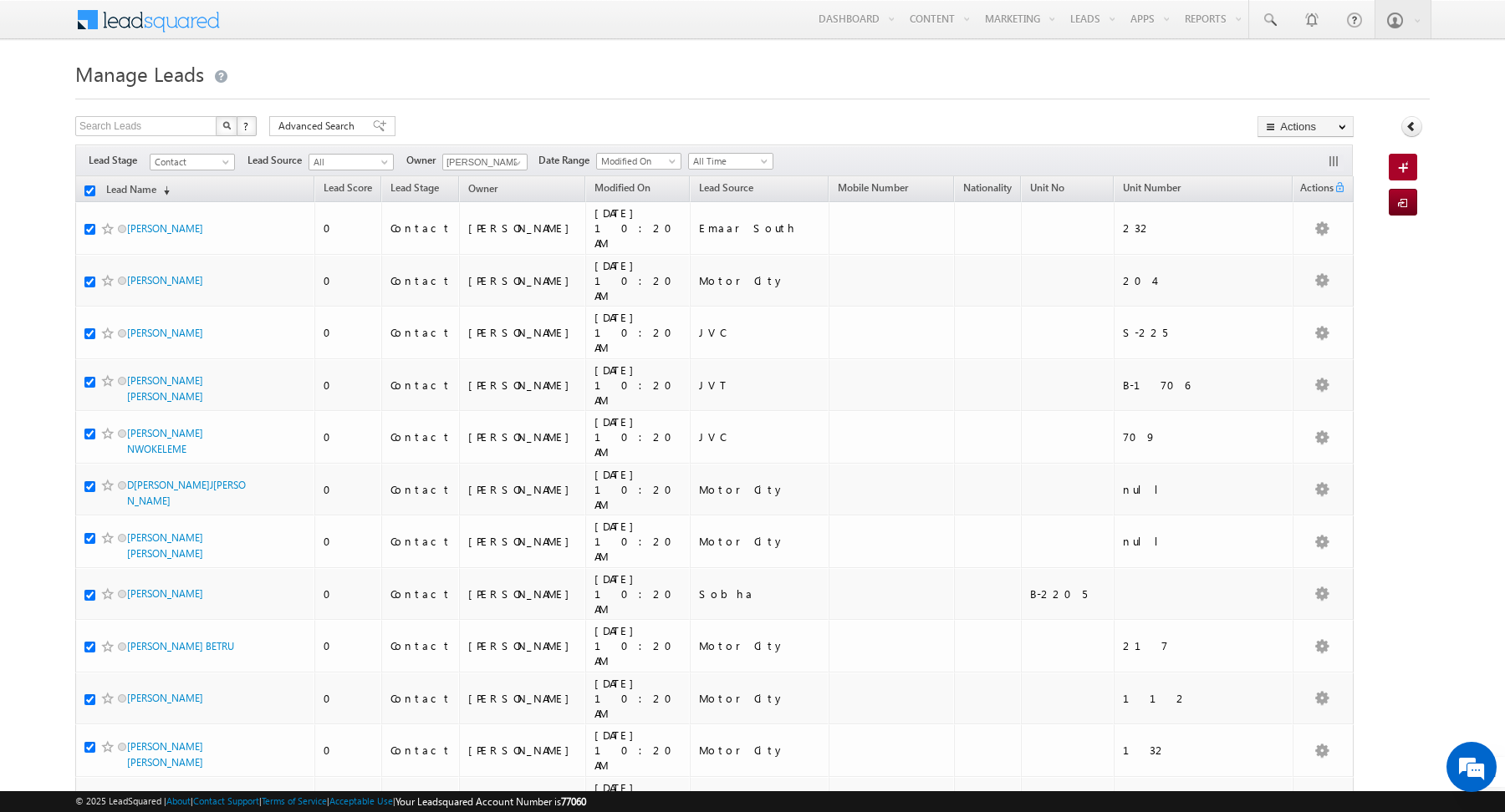
checkbox input "true"
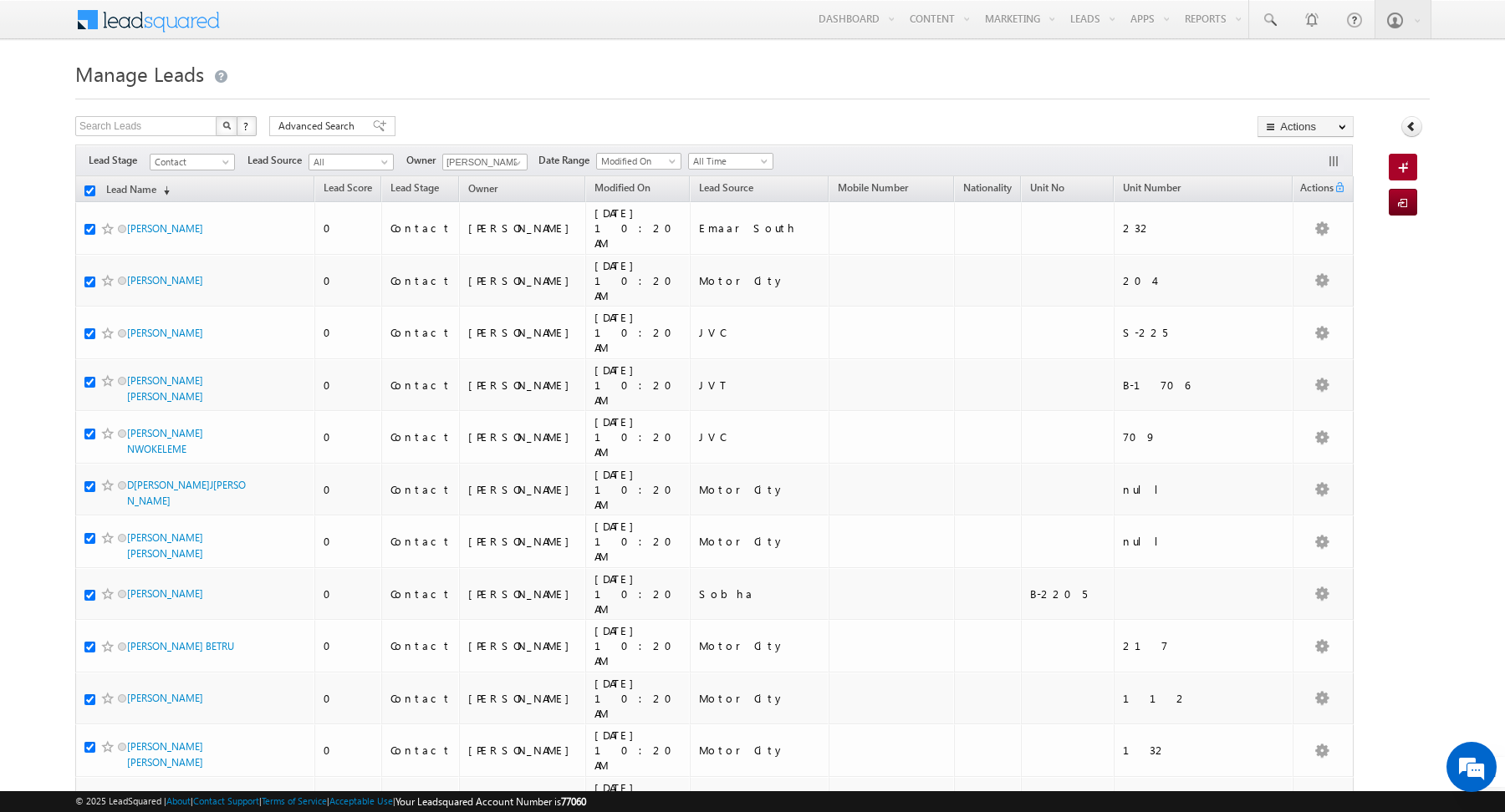
checkbox input "true"
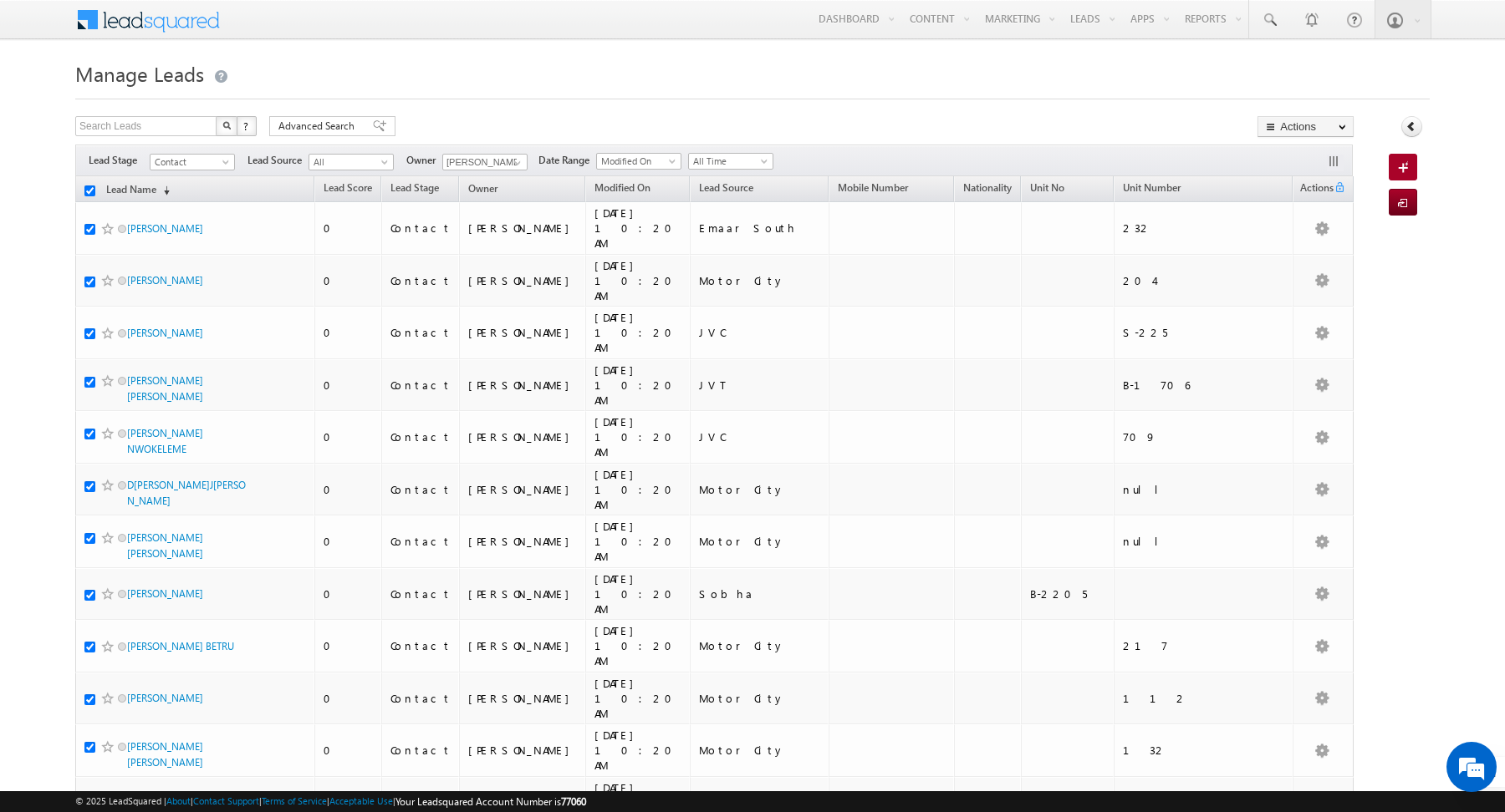
checkbox input "true"
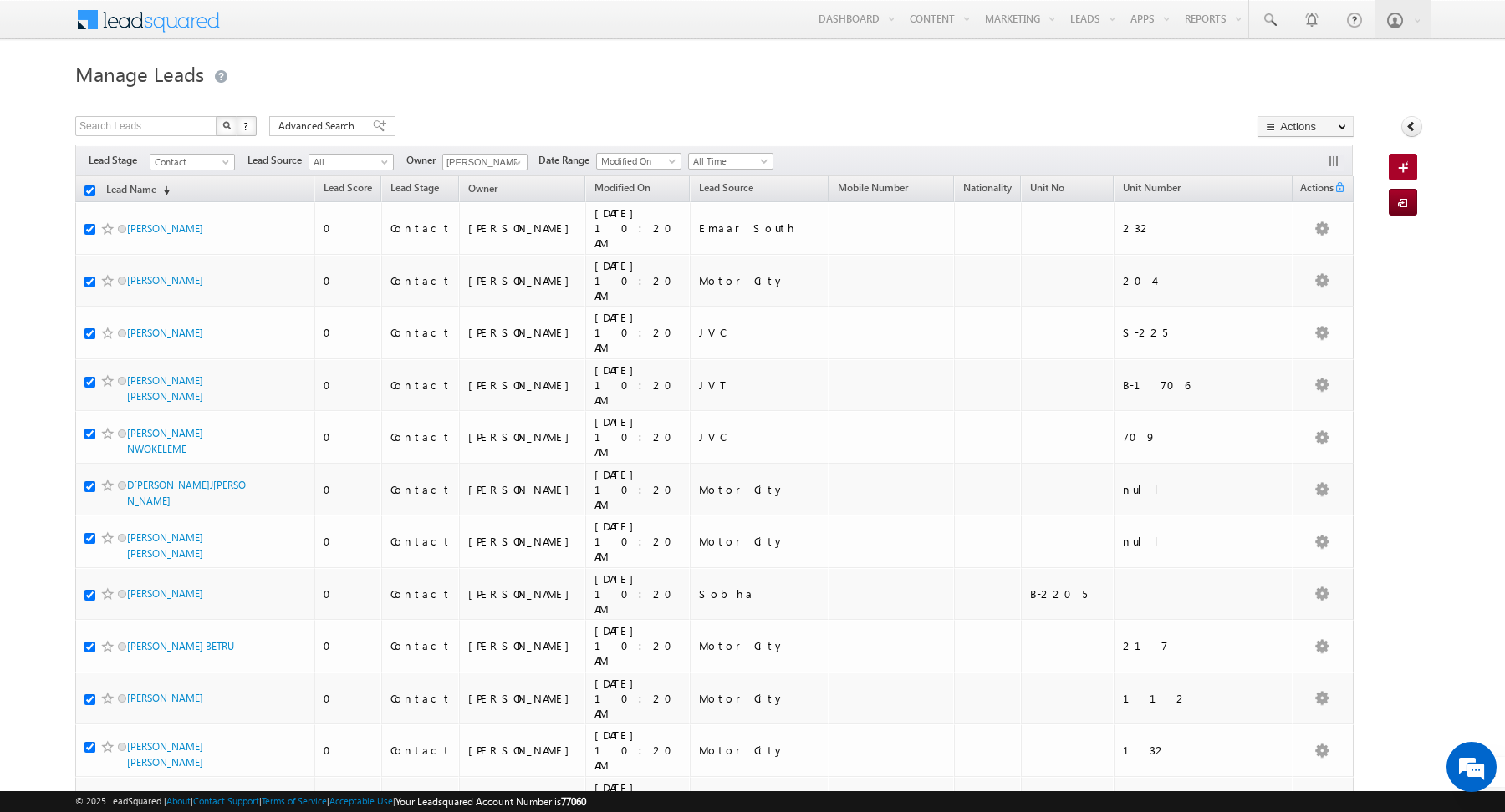
checkbox input "true"
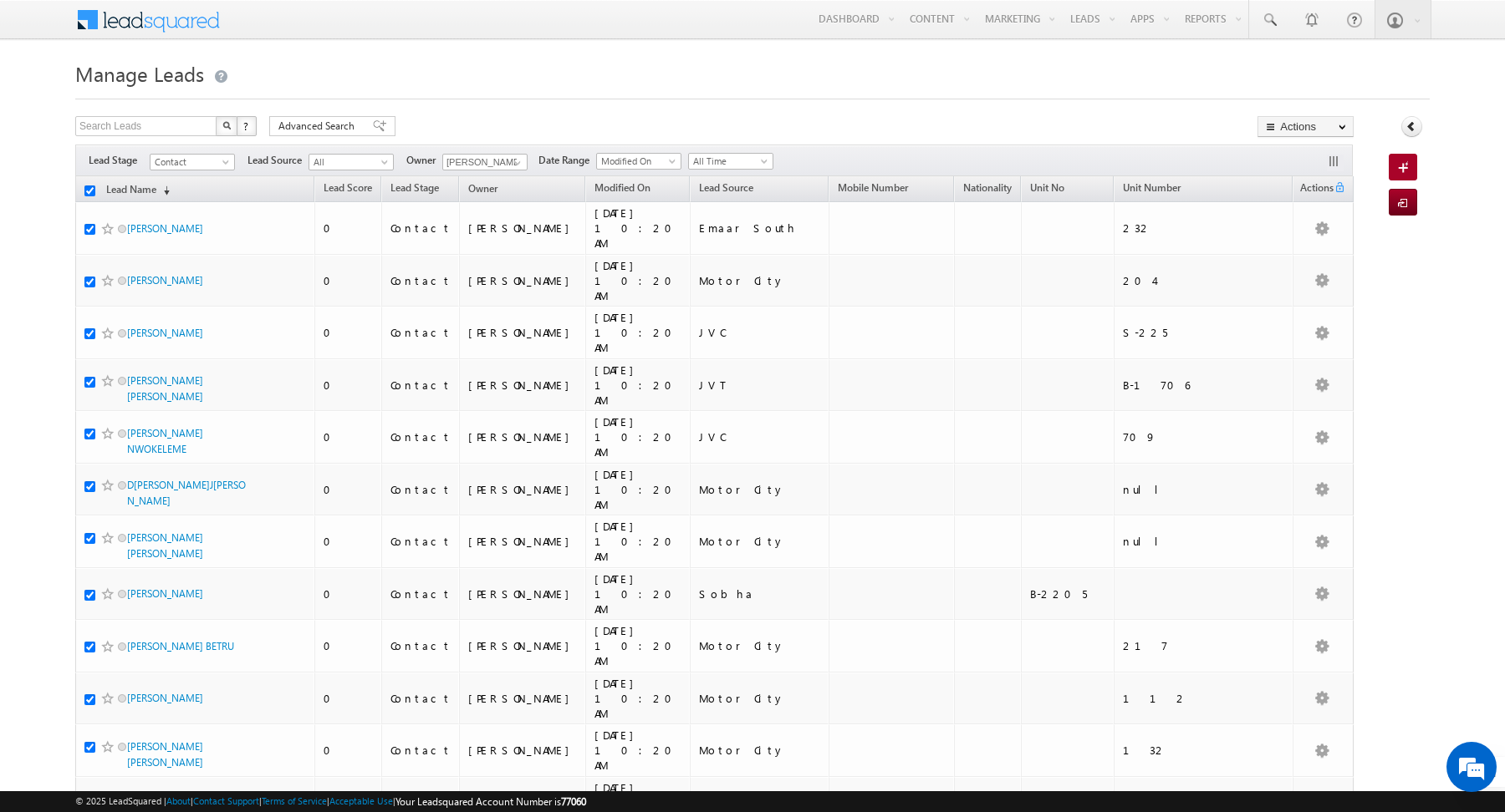
checkbox input "true"
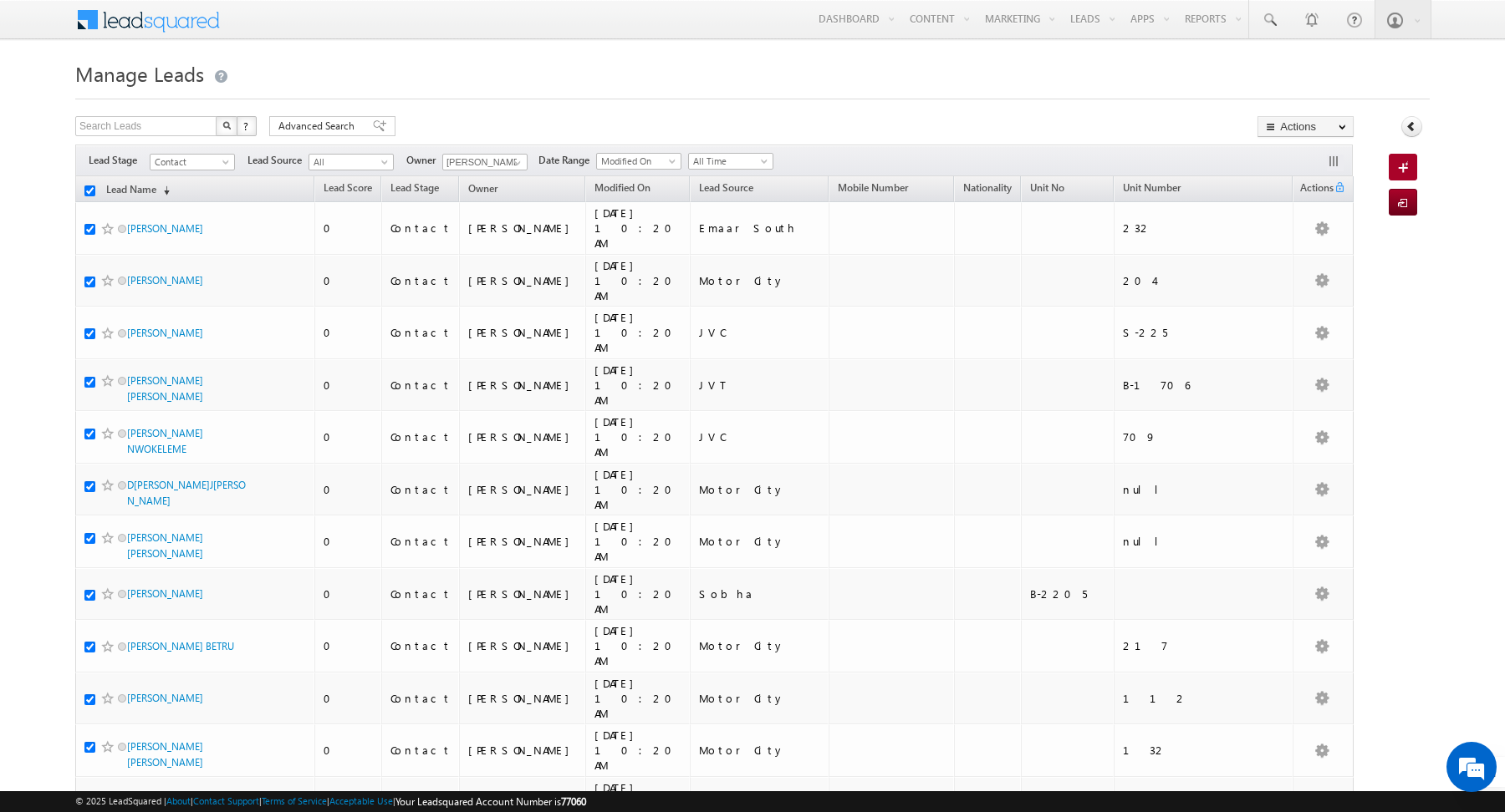
checkbox input "true"
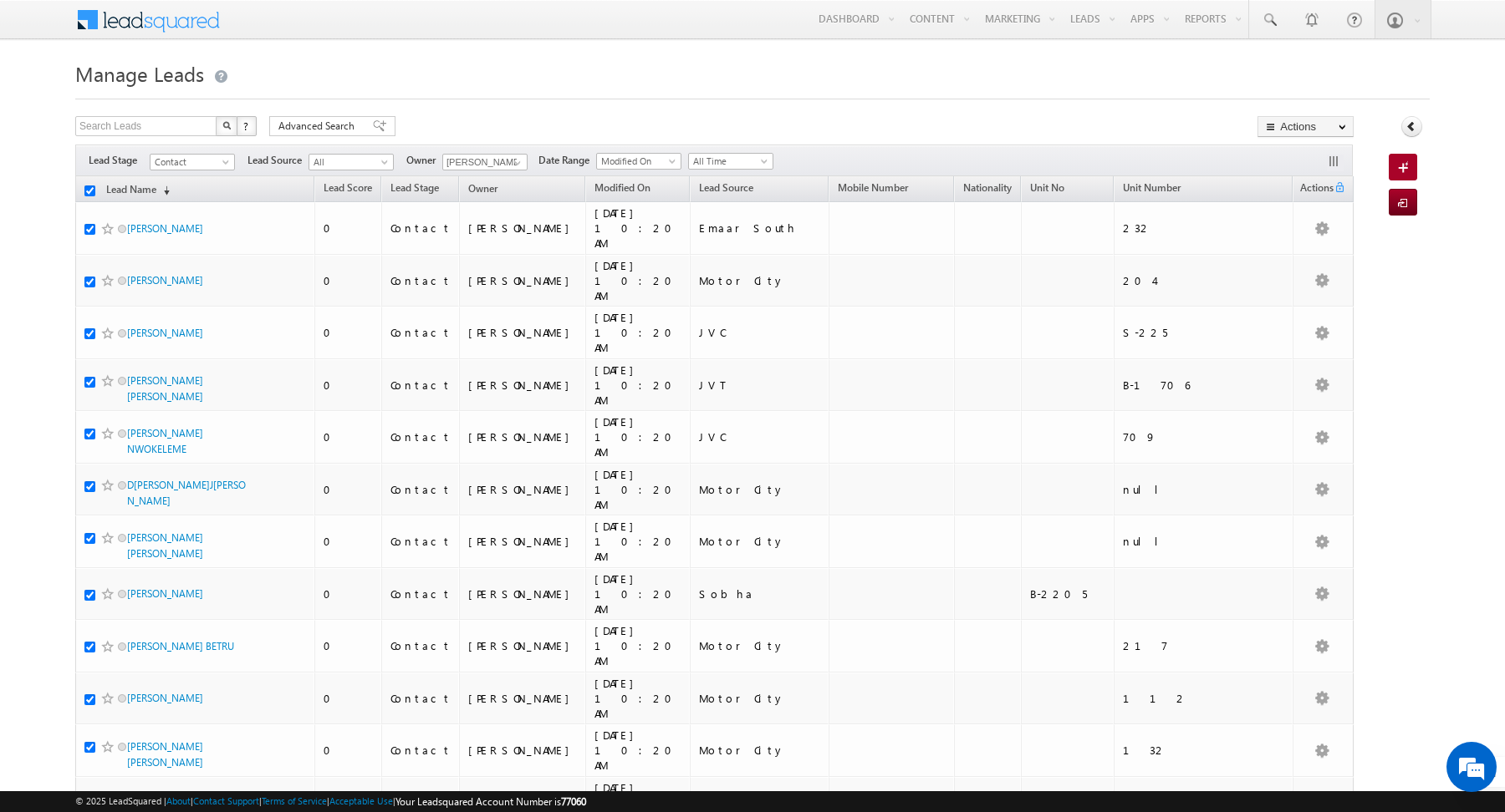
checkbox input "true"
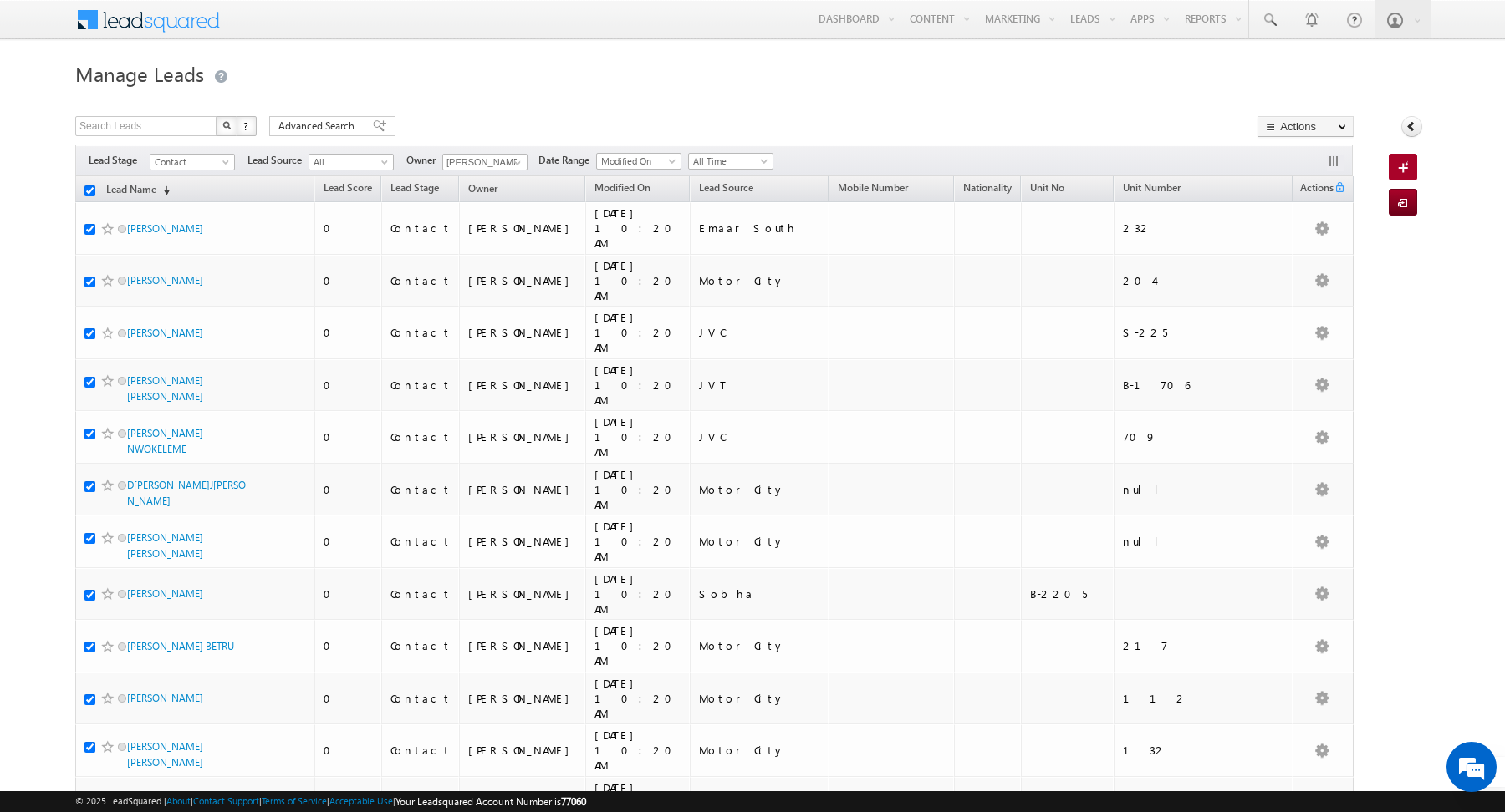
checkbox input "true"
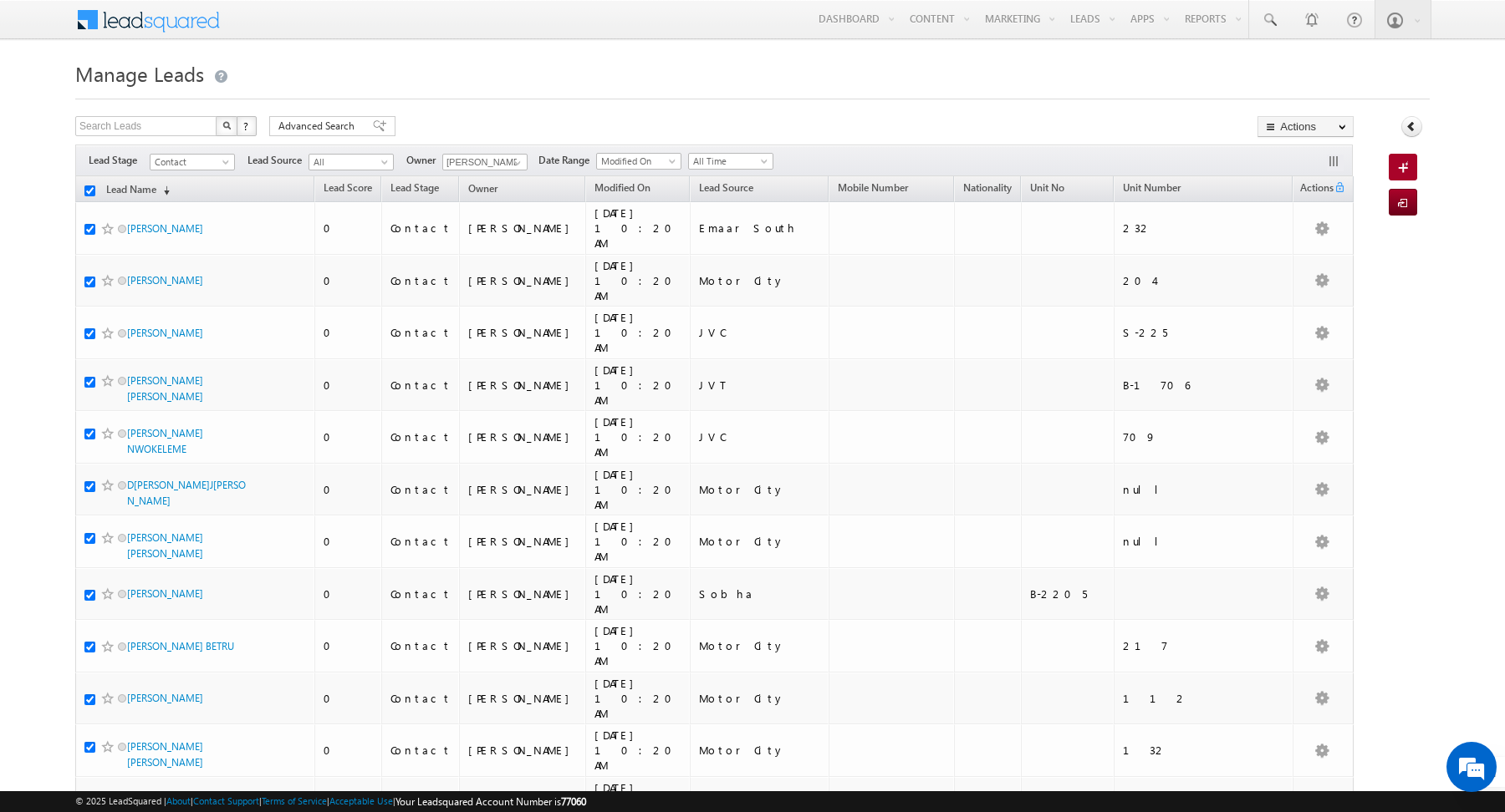
checkbox input "true"
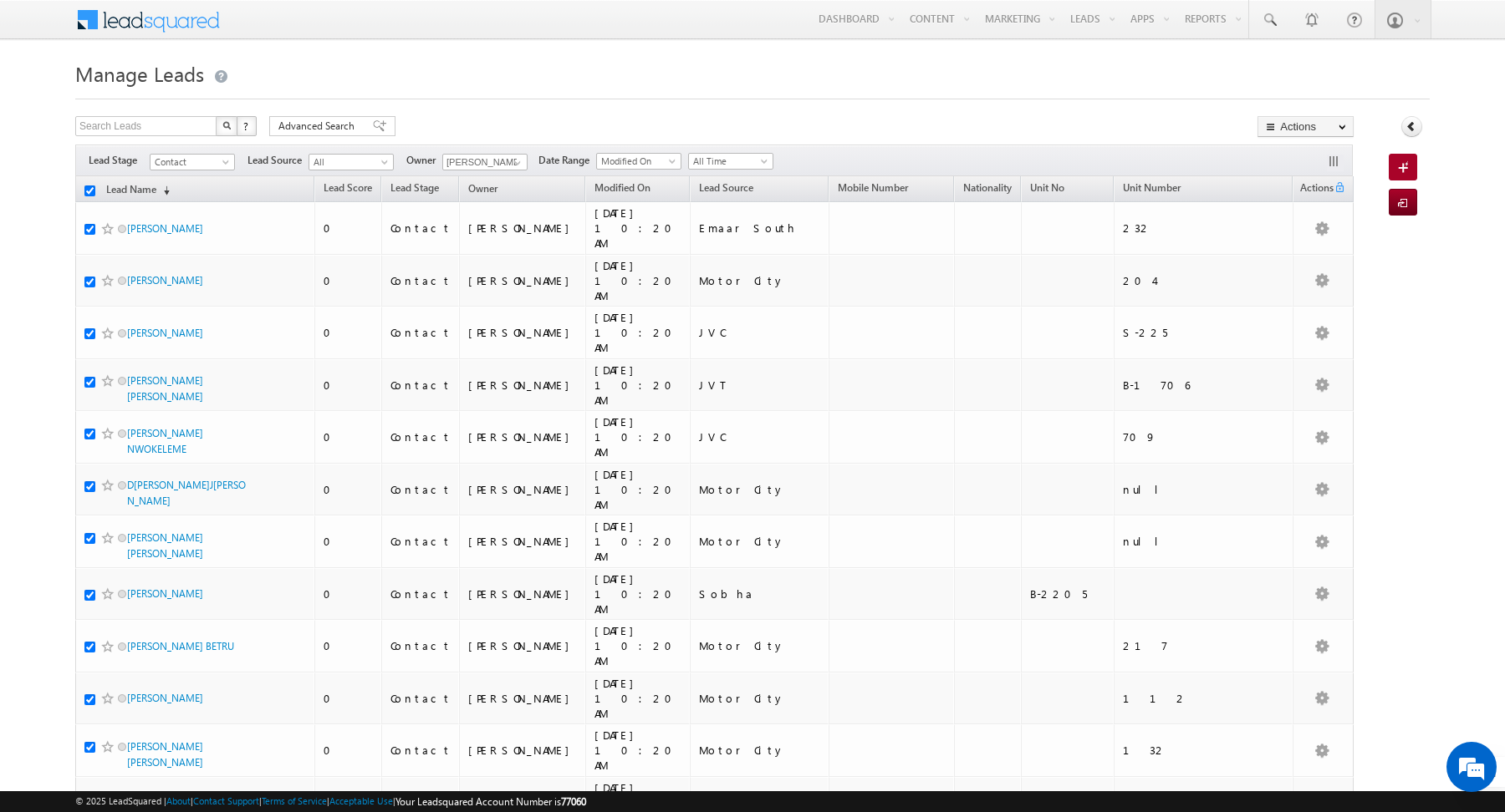
checkbox input "true"
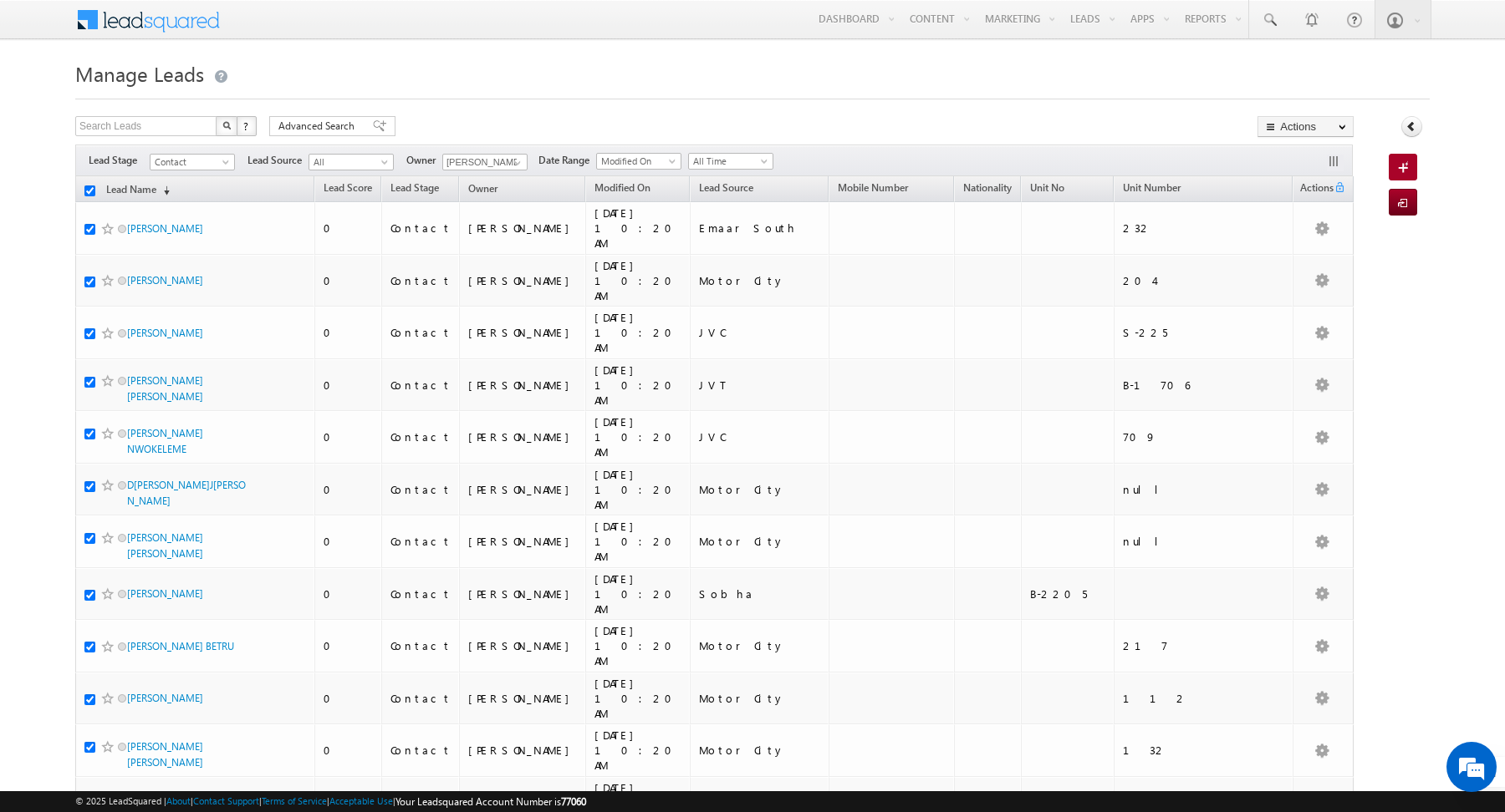
checkbox input "true"
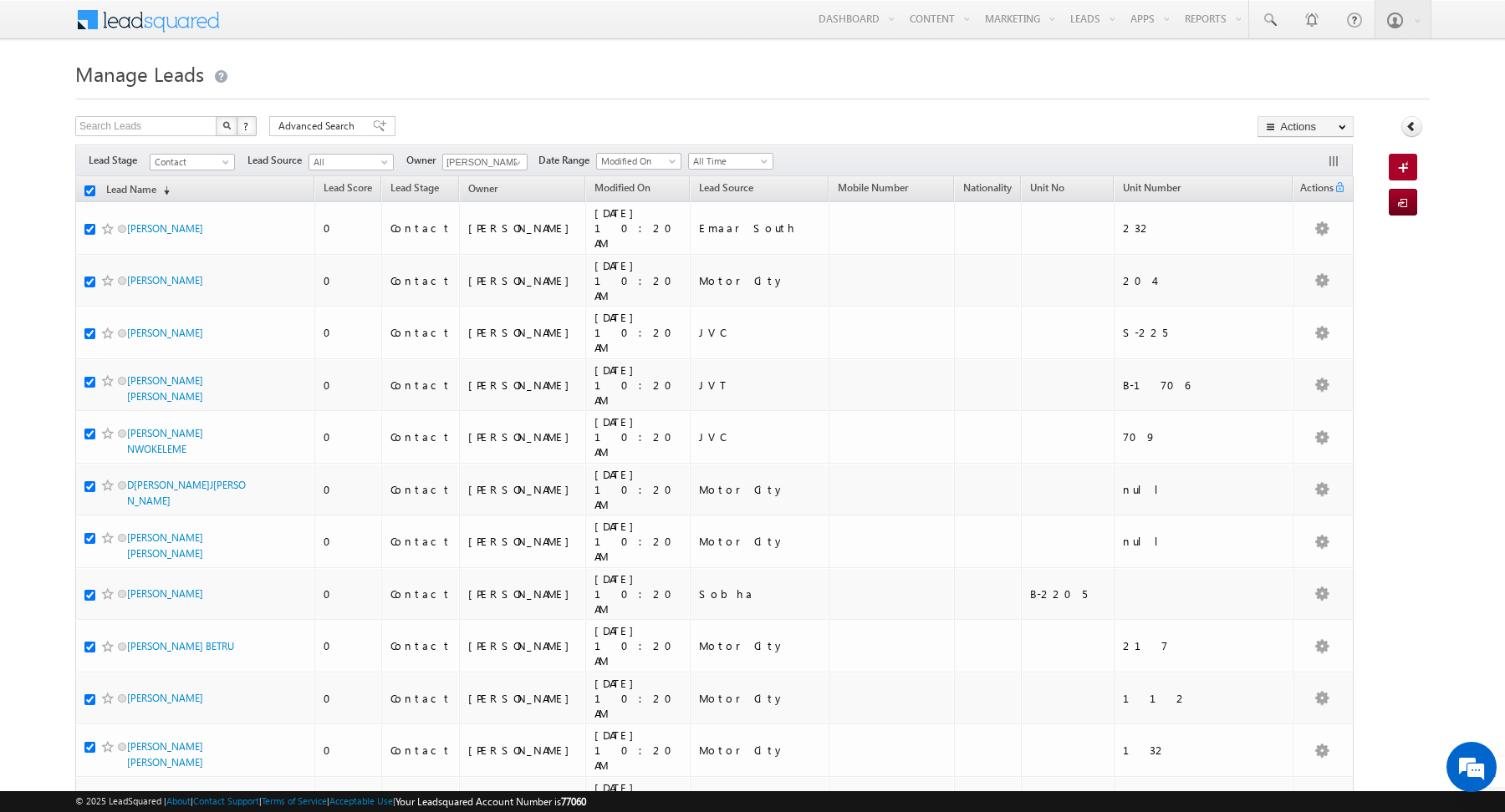
checkbox input "true"
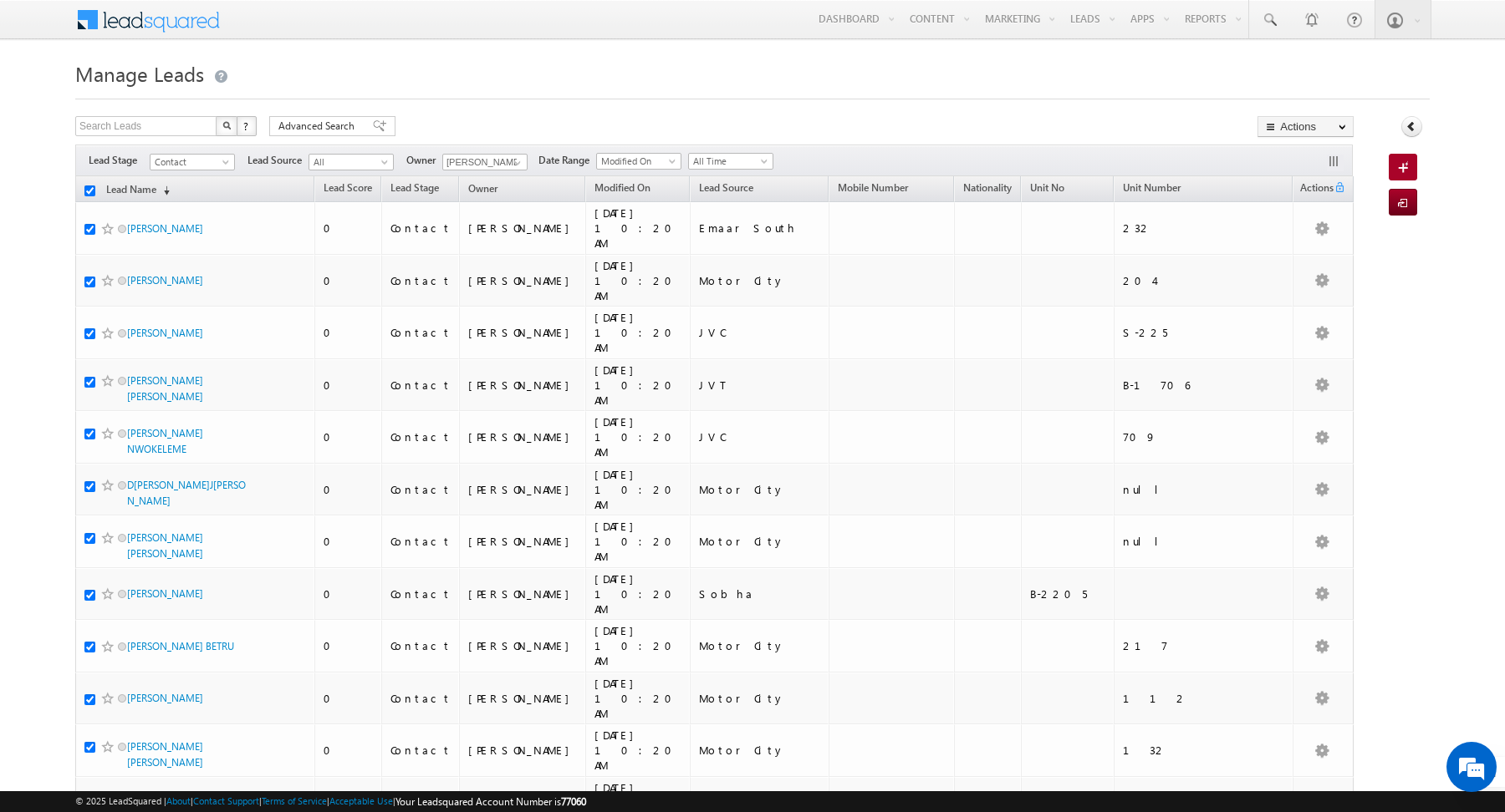
checkbox input "true"
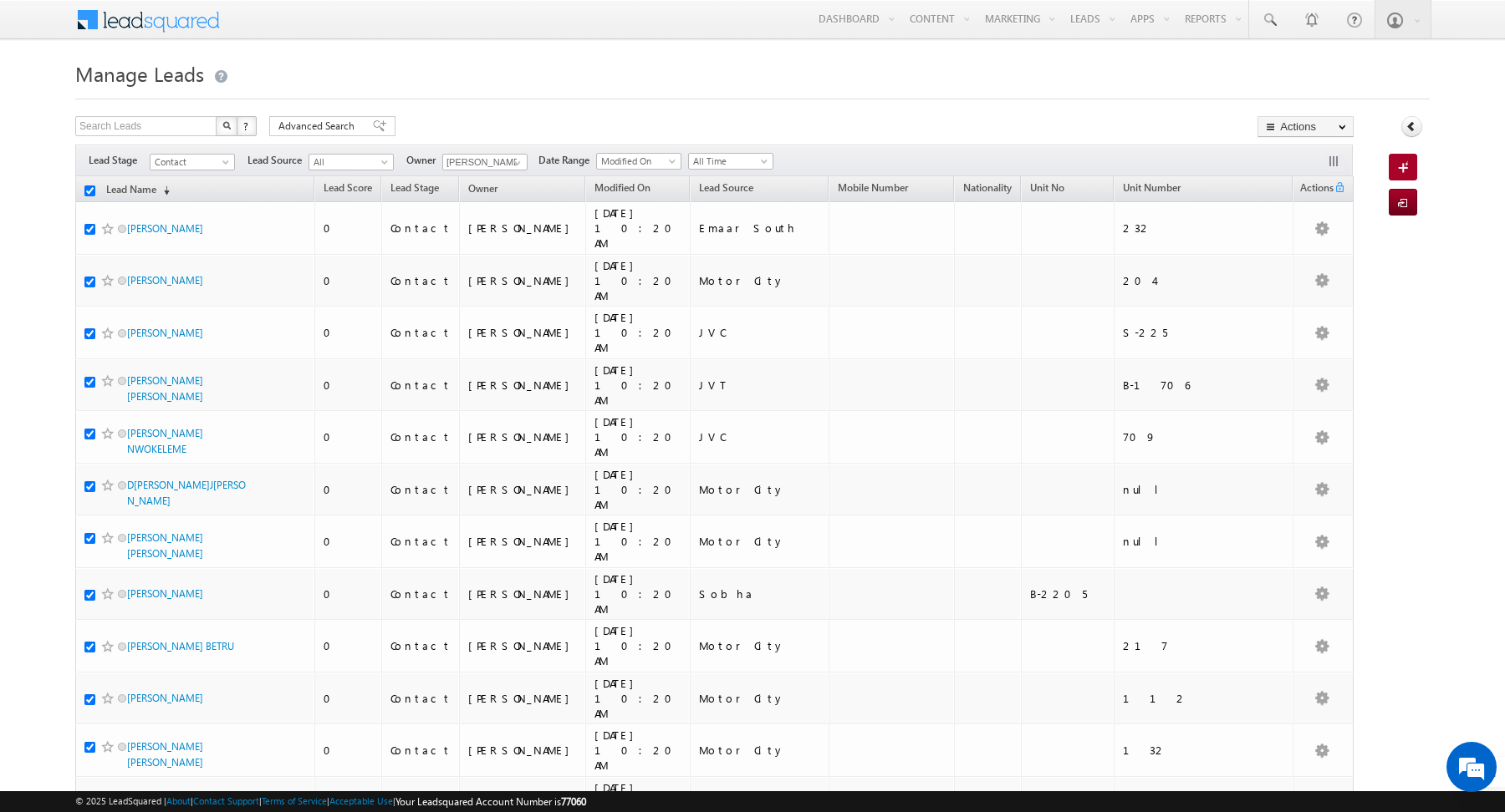
checkbox input "true"
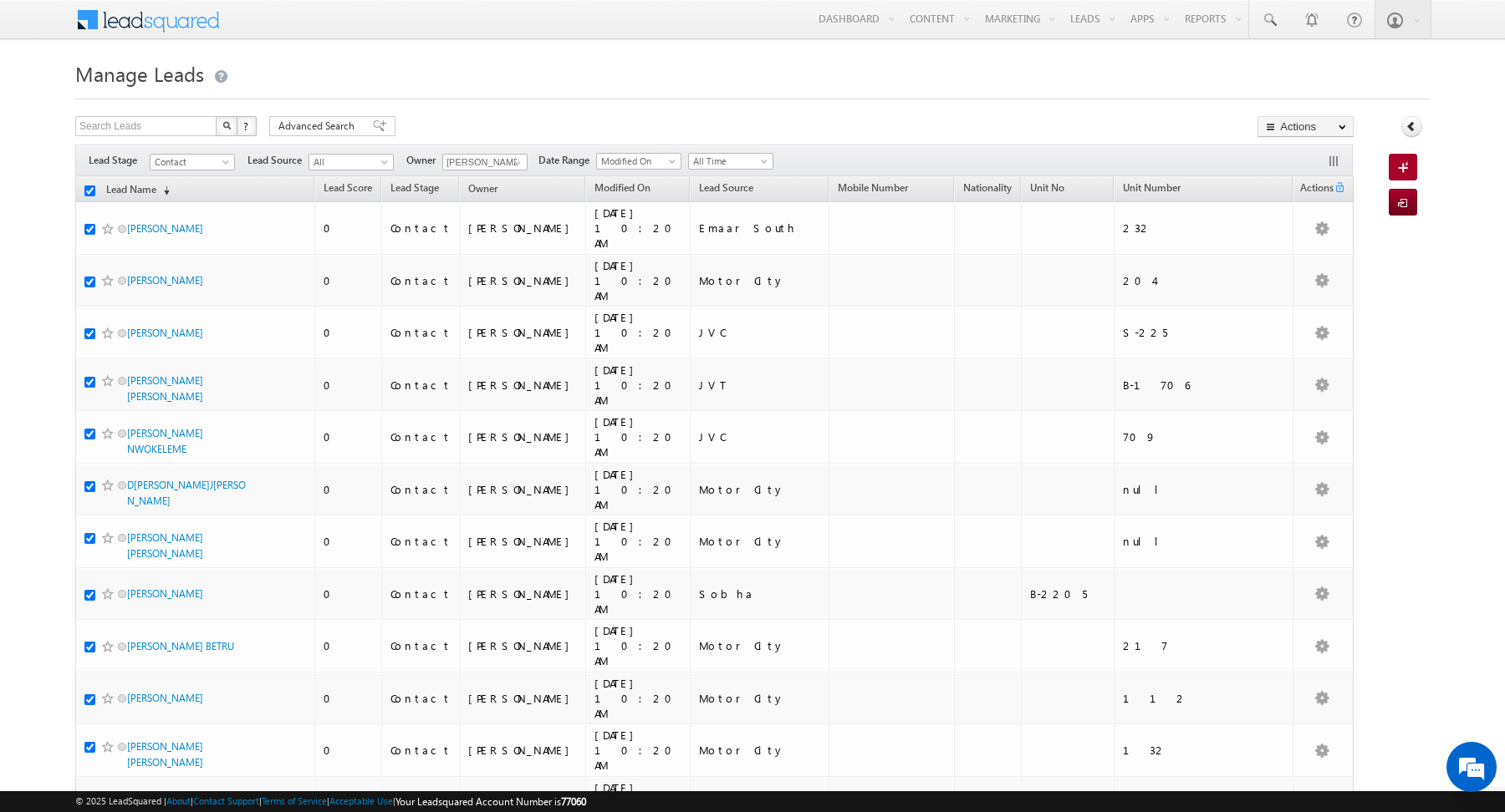
checkbox input "true"
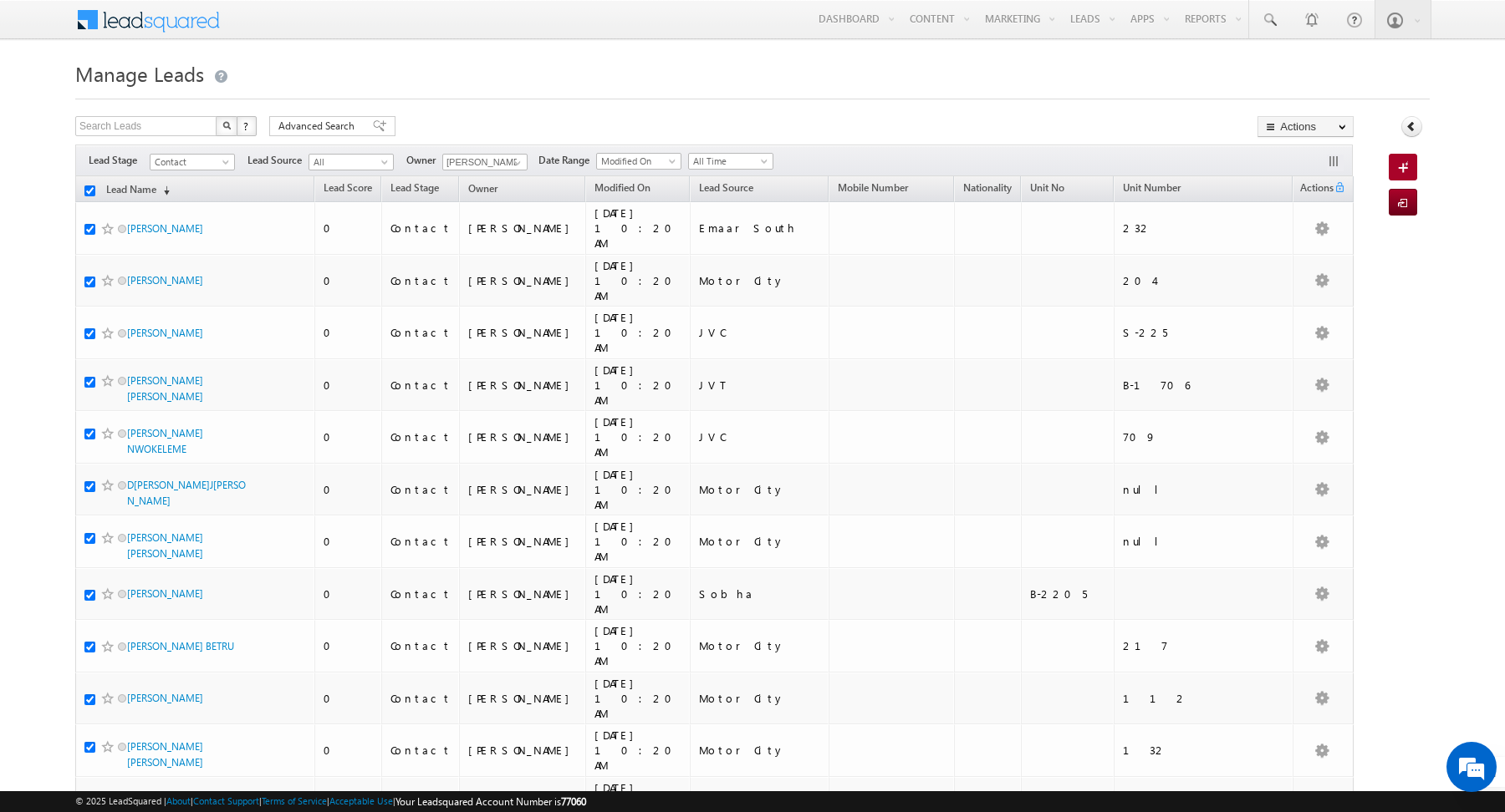
checkbox input "true"
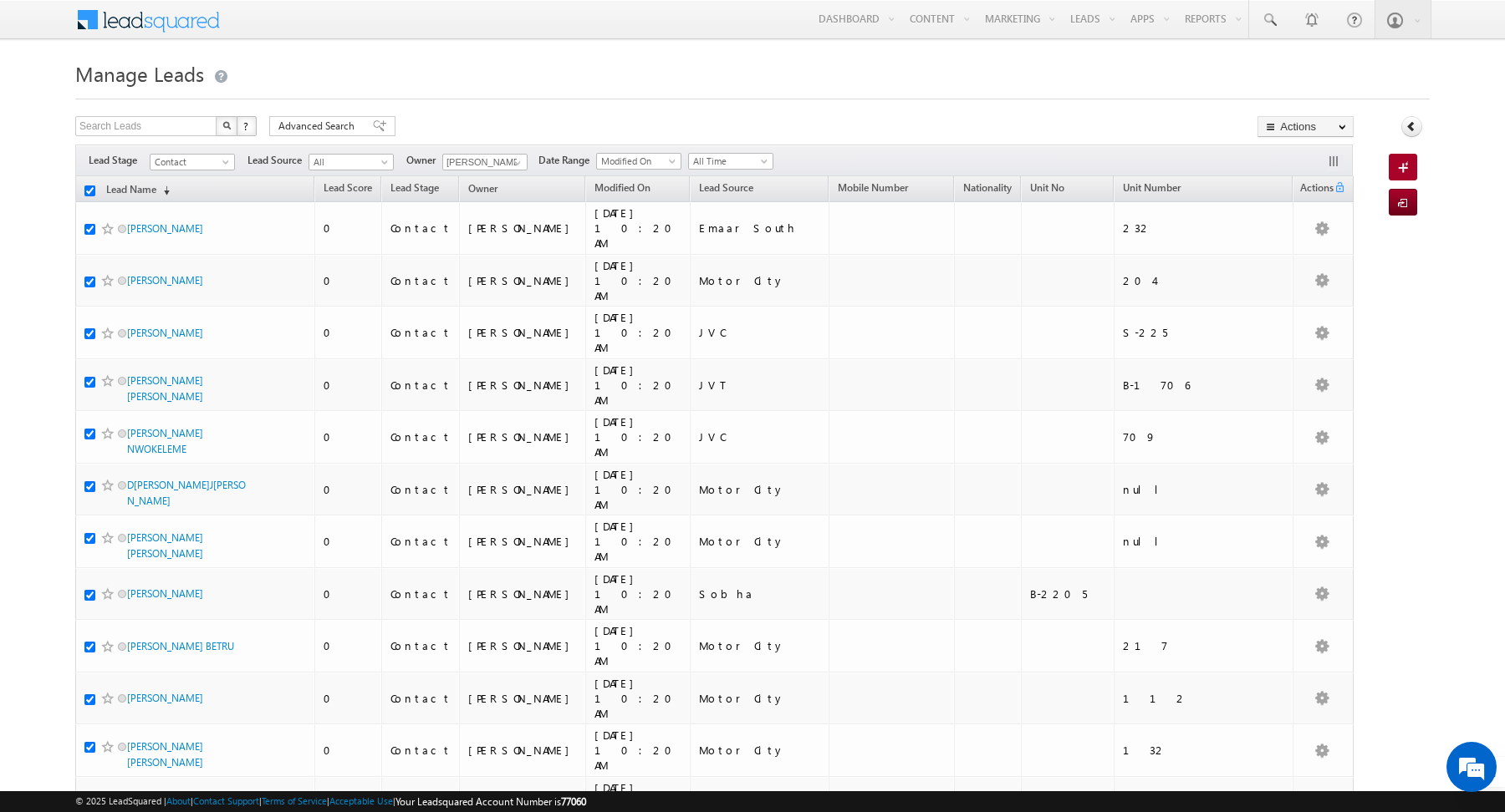
checkbox input "true"
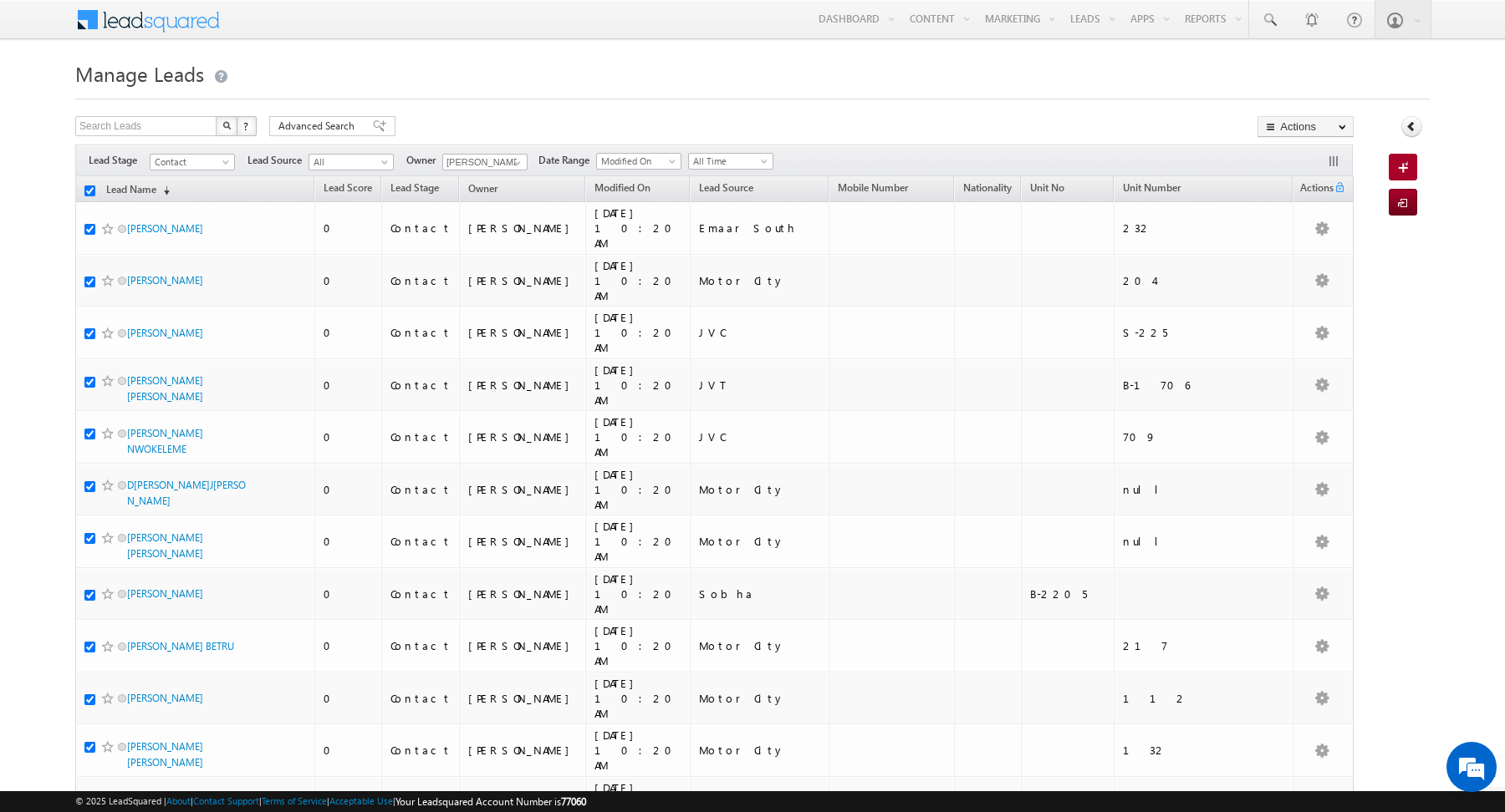
checkbox input "true"
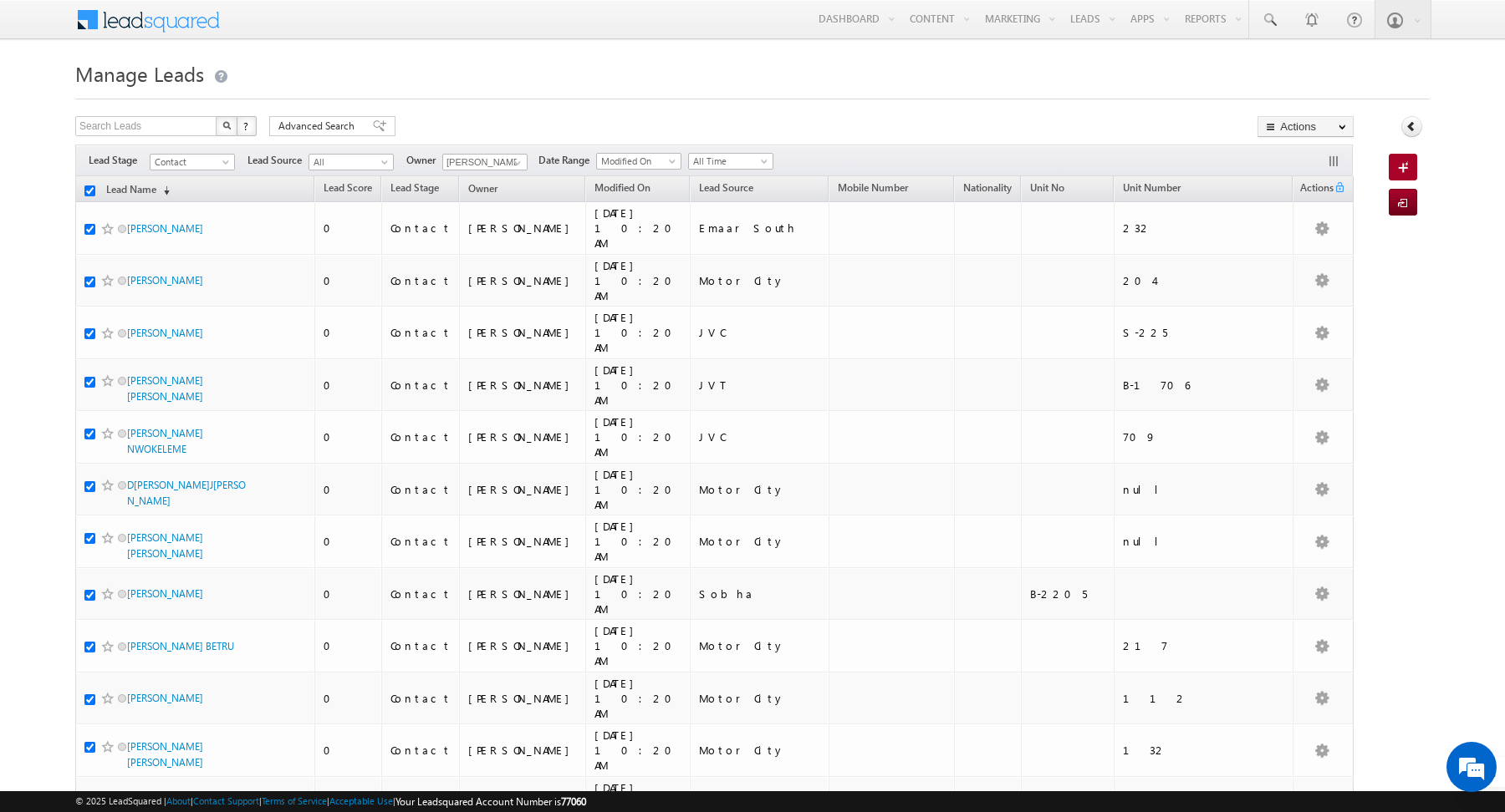
checkbox input "true"
click at [1301, 280] on link "Change Stage" at bounding box center [1305, 291] width 95 height 20
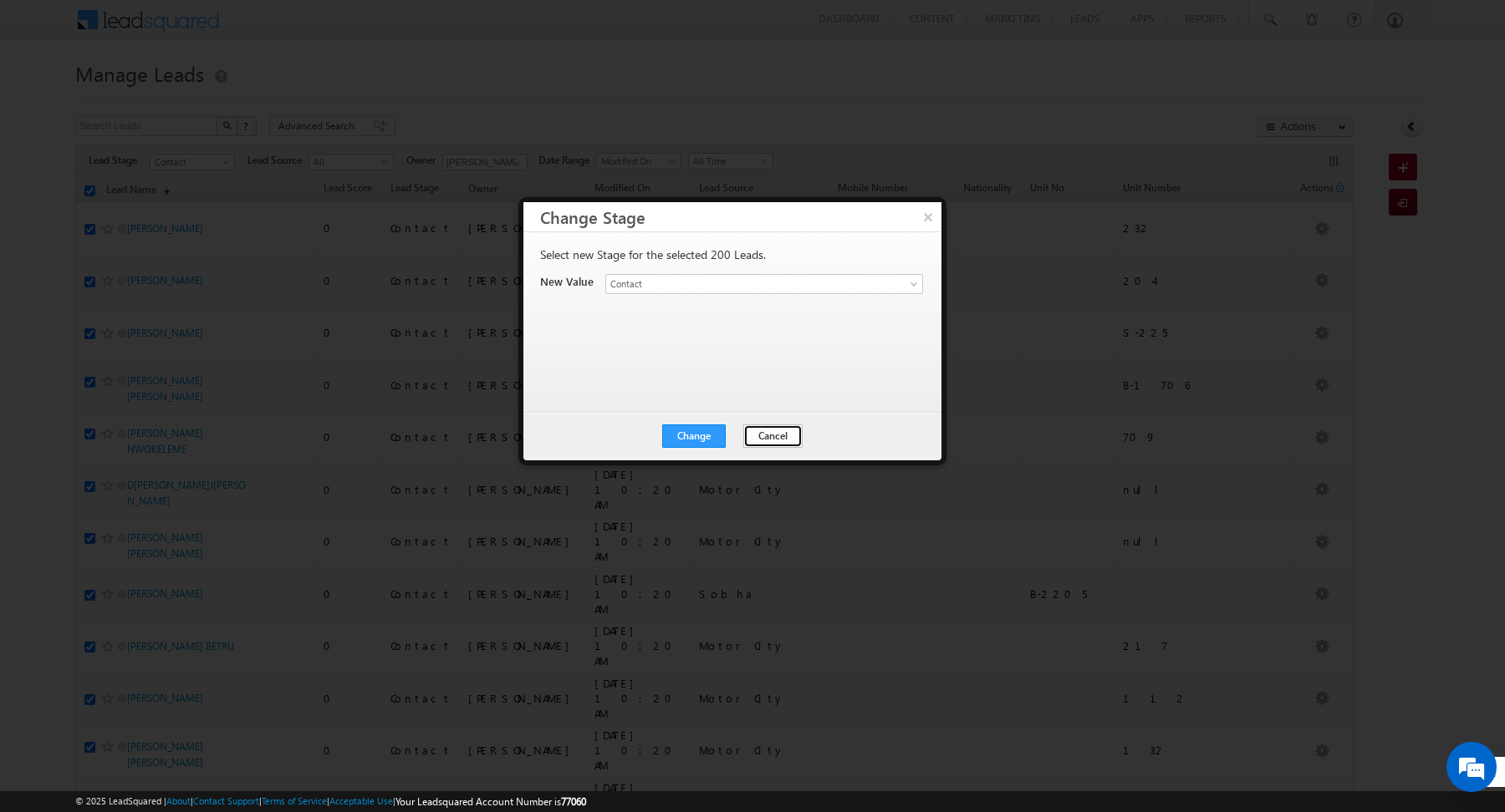
click at [784, 436] on button "Cancel" at bounding box center [773, 436] width 60 height 23
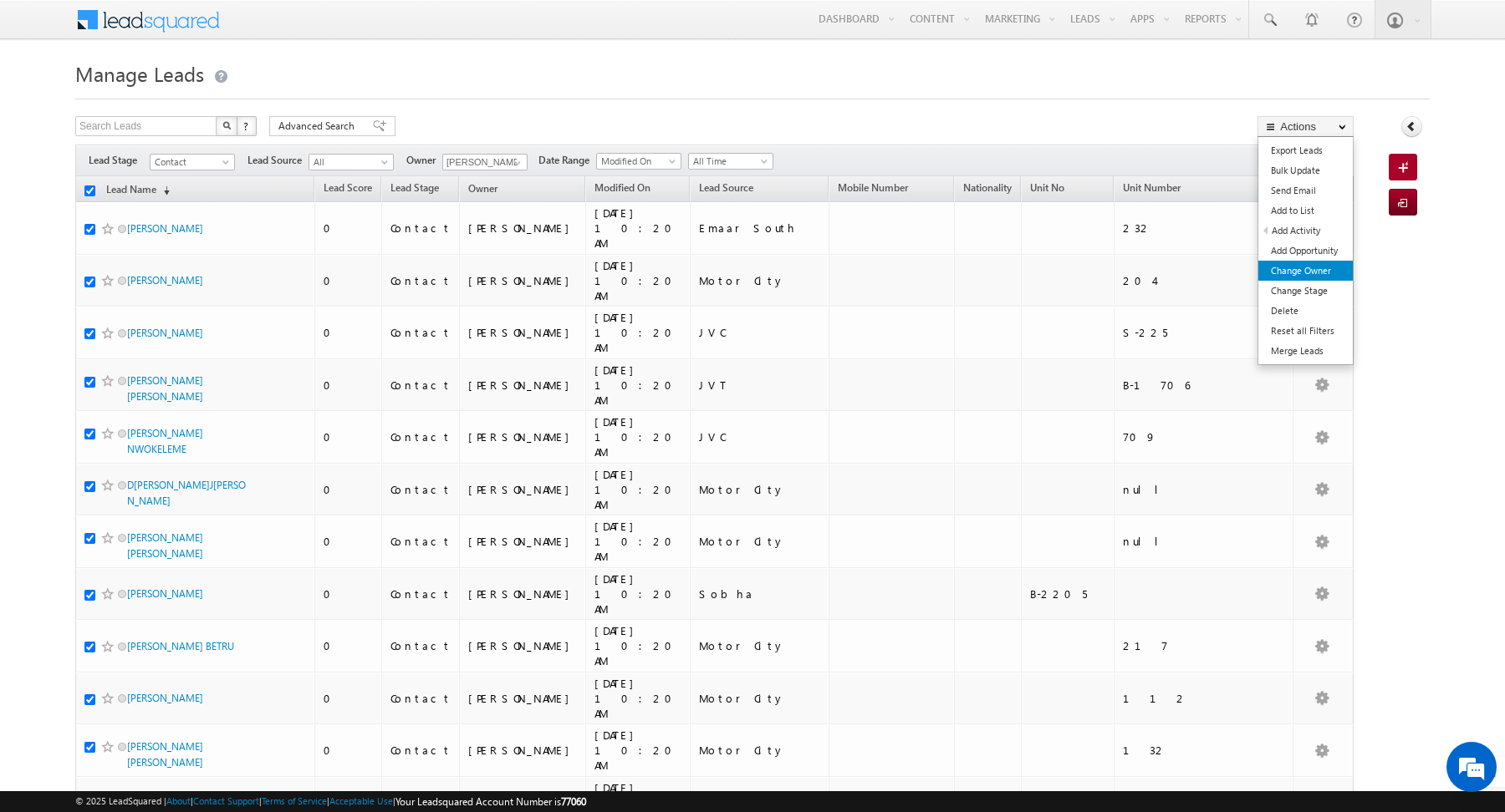
click at [1289, 268] on link "Change Owner" at bounding box center [1305, 271] width 95 height 20
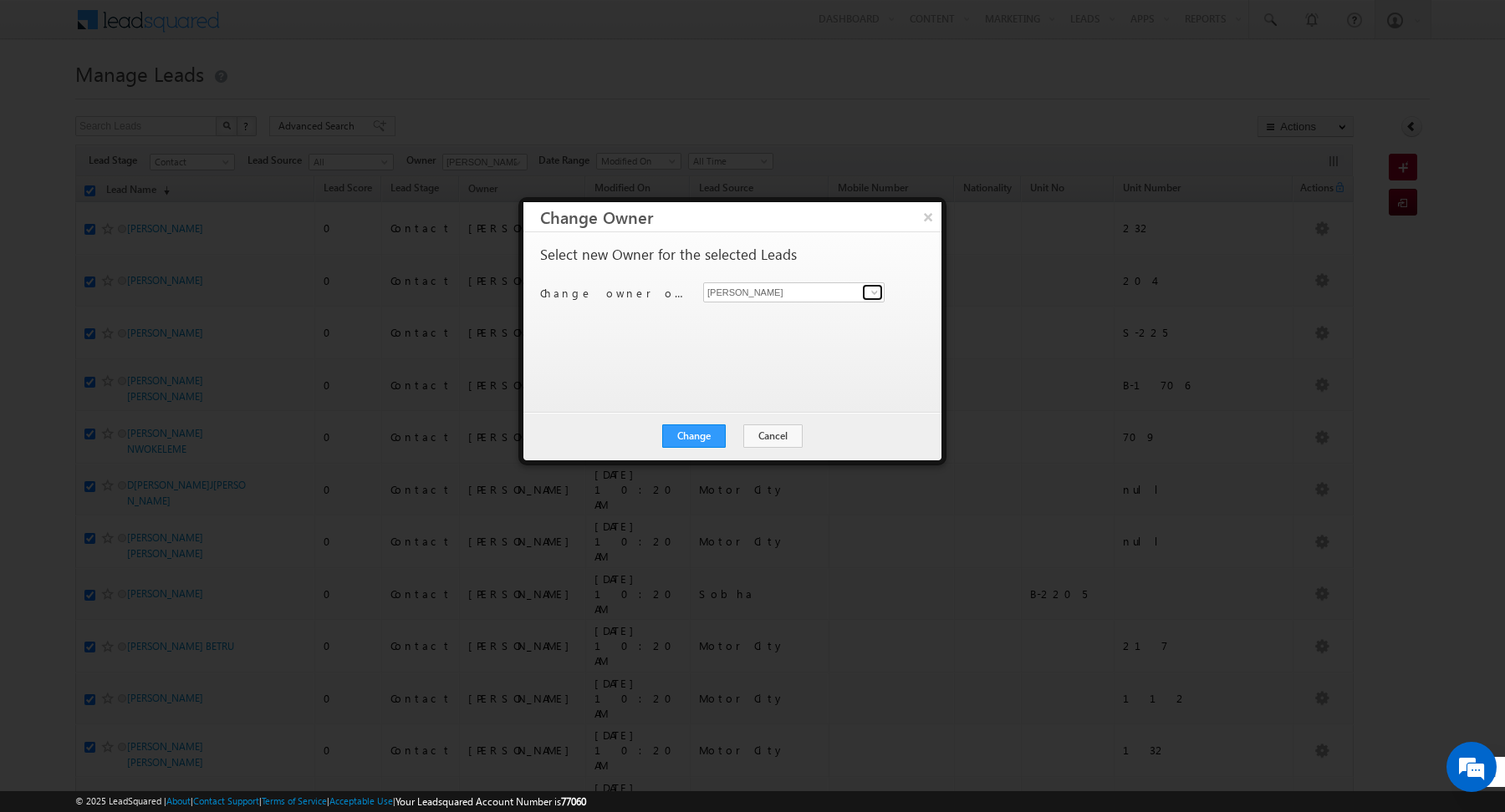
click at [880, 296] on span at bounding box center [874, 292] width 14 height 14
click at [787, 318] on span "[EMAIL_ADDRESS][PERSON_NAME][DOMAIN_NAME]" at bounding box center [786, 325] width 151 height 13
click at [730, 347] on div "Select new Owner for the selected Leads Change owner of 200 leads to [PERSON_NA…" at bounding box center [730, 314] width 381 height 133
click at [699, 434] on button "Change" at bounding box center [694, 436] width 63 height 23
click at [724, 434] on button "Close" at bounding box center [735, 436] width 53 height 23
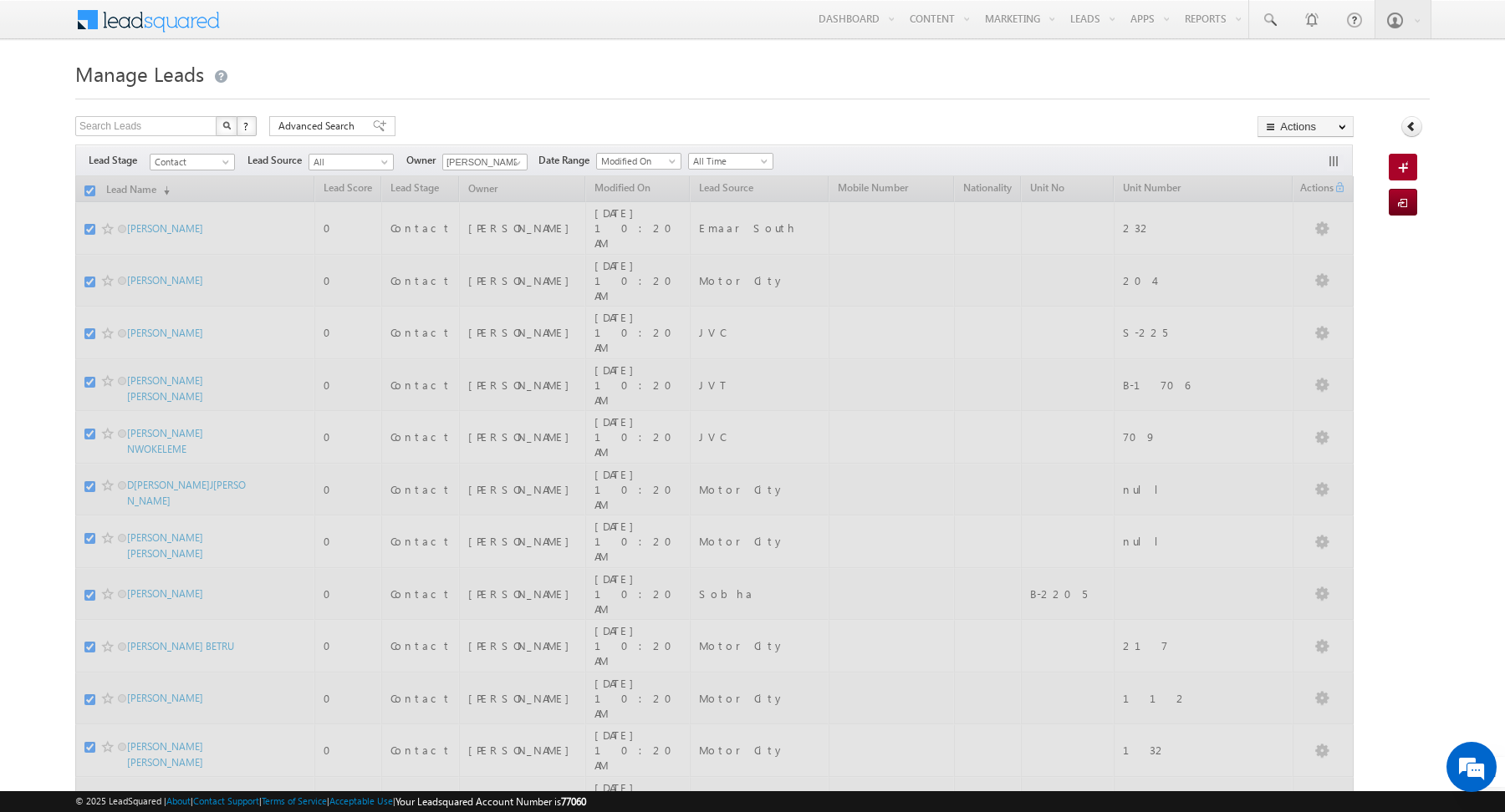
click at [384, 71] on h1 "Manage Leads" at bounding box center [752, 72] width 1354 height 32
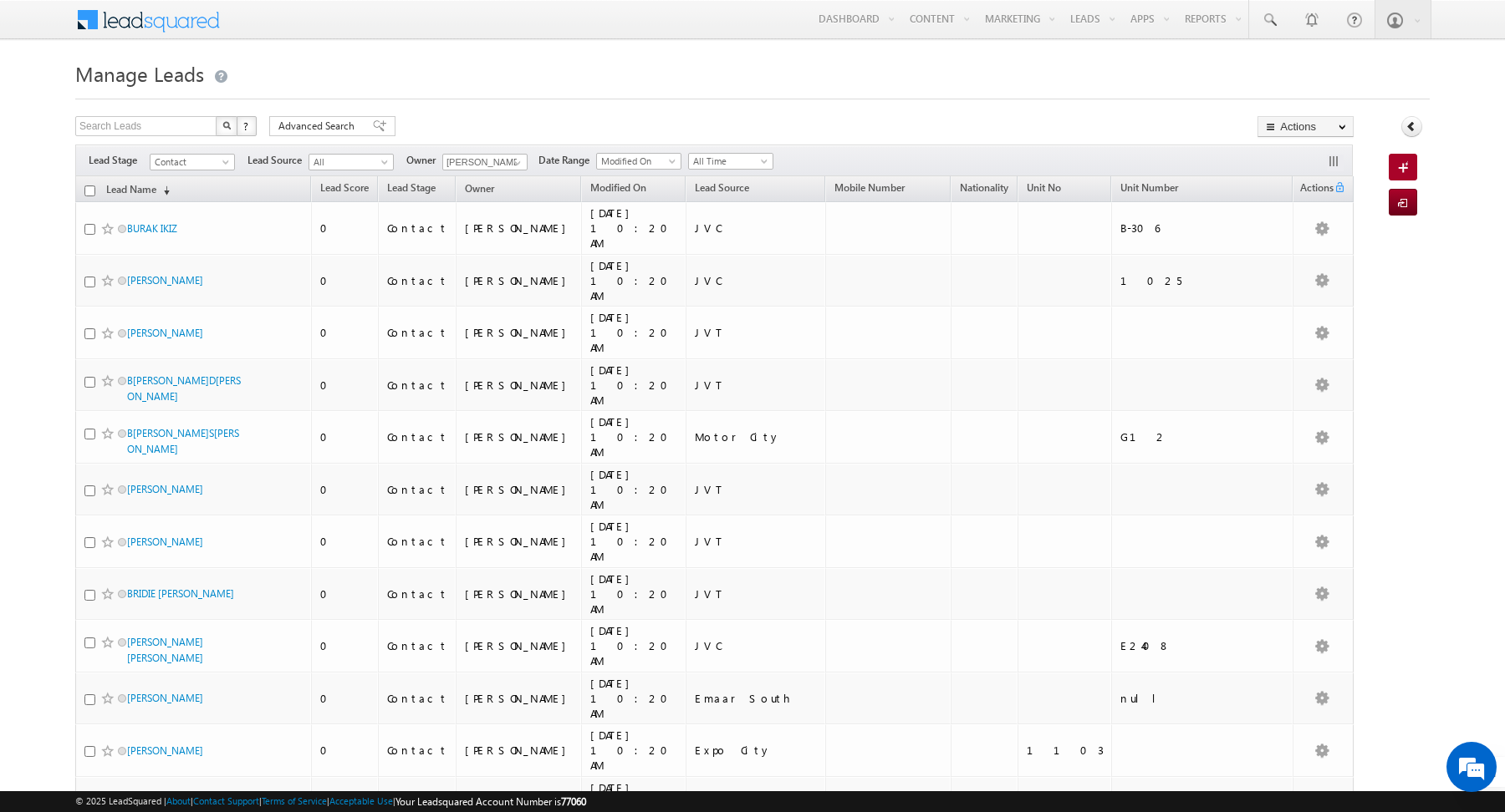
click at [86, 190] on input "checkbox" at bounding box center [90, 191] width 11 height 11
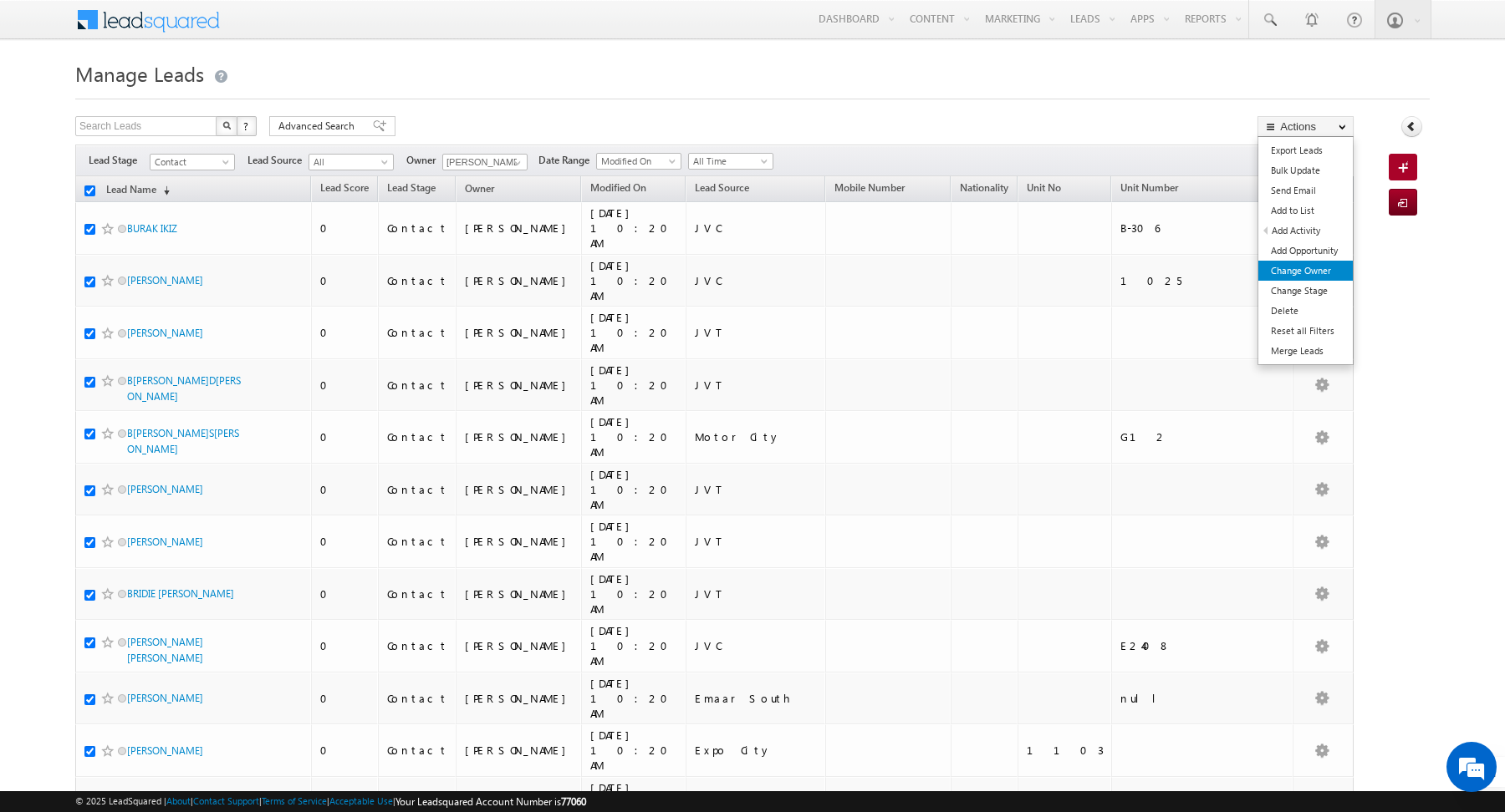
click at [1299, 271] on link "Change Owner" at bounding box center [1305, 271] width 95 height 20
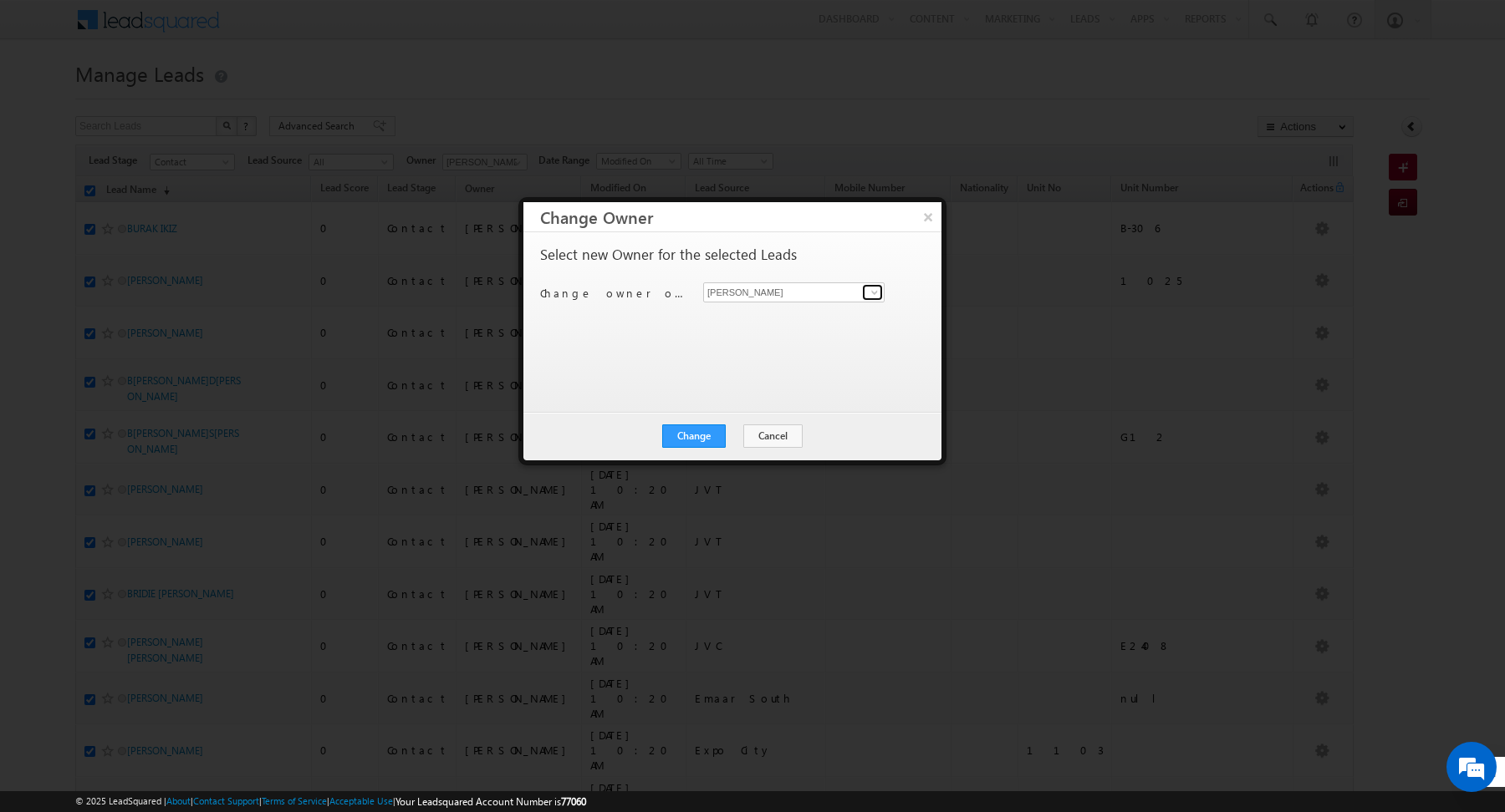
click at [870, 292] on span at bounding box center [874, 292] width 14 height 14
click at [775, 318] on span "[EMAIL_ADDRESS][DOMAIN_NAME]" at bounding box center [786, 325] width 151 height 13
click at [664, 381] on div "Select new Owner for the selected Leads Change owner of 200 leads to [PERSON_NA…" at bounding box center [730, 314] width 381 height 133
click at [696, 442] on button "Change" at bounding box center [694, 436] width 63 height 23
click at [744, 451] on div "Change Cancel Close" at bounding box center [732, 436] width 418 height 49
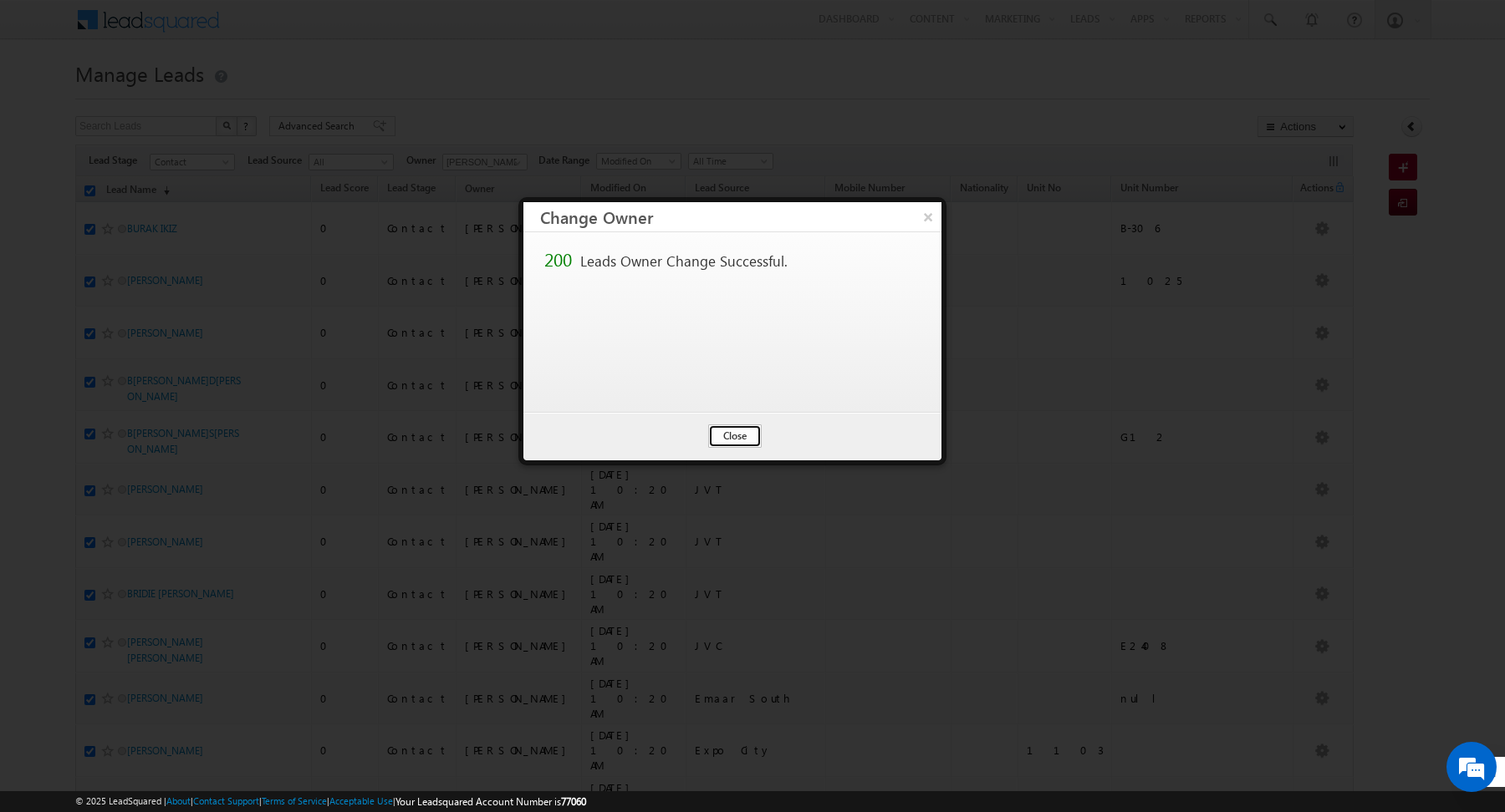
click at [739, 440] on button "Close" at bounding box center [735, 436] width 53 height 23
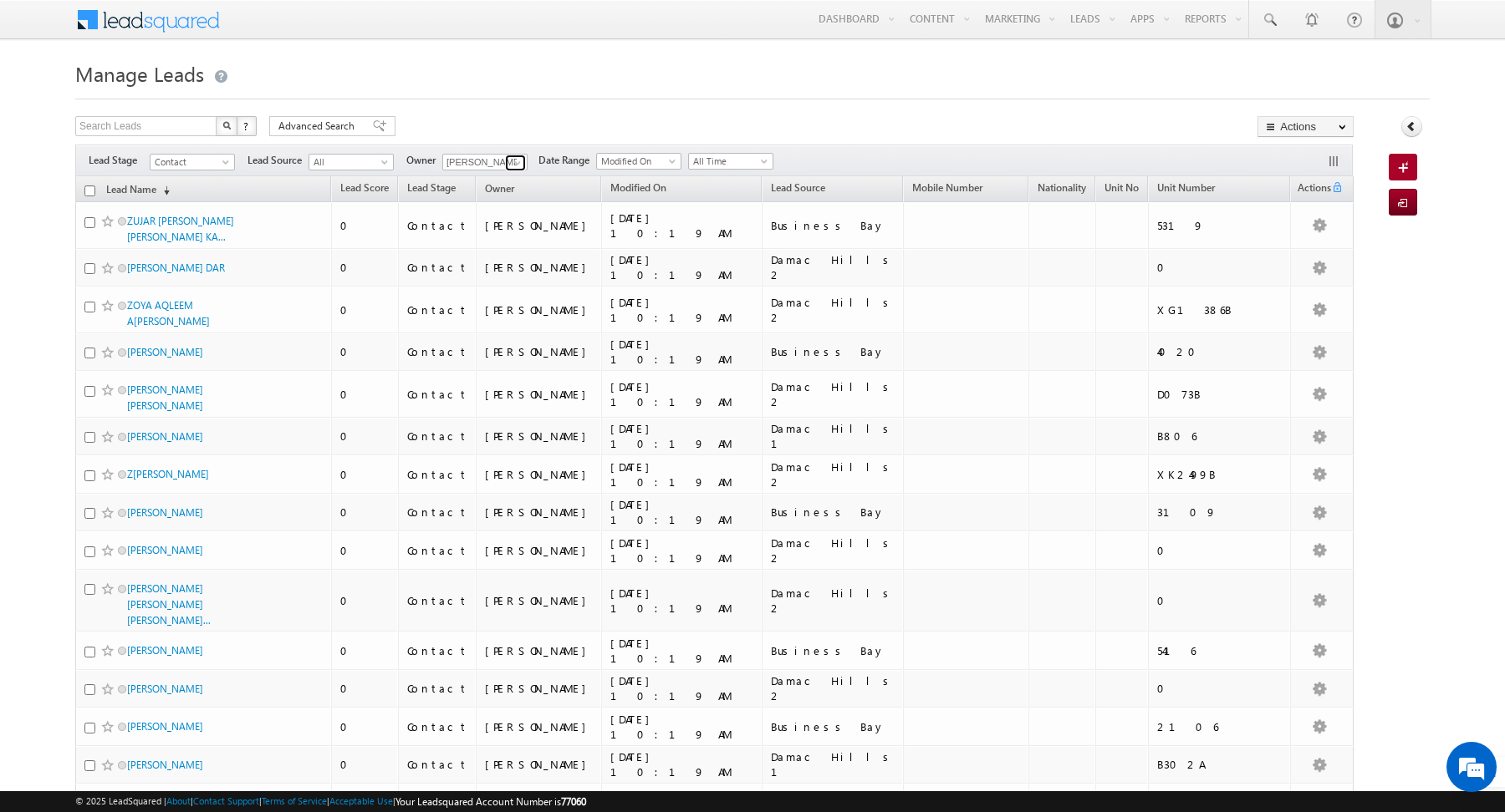
click at [514, 161] on span at bounding box center [517, 163] width 14 height 14
click at [491, 178] on link "[PERSON_NAME] [PERSON_NAME][EMAIL_ADDRESS][DOMAIN_NAME]" at bounding box center [526, 185] width 167 height 32
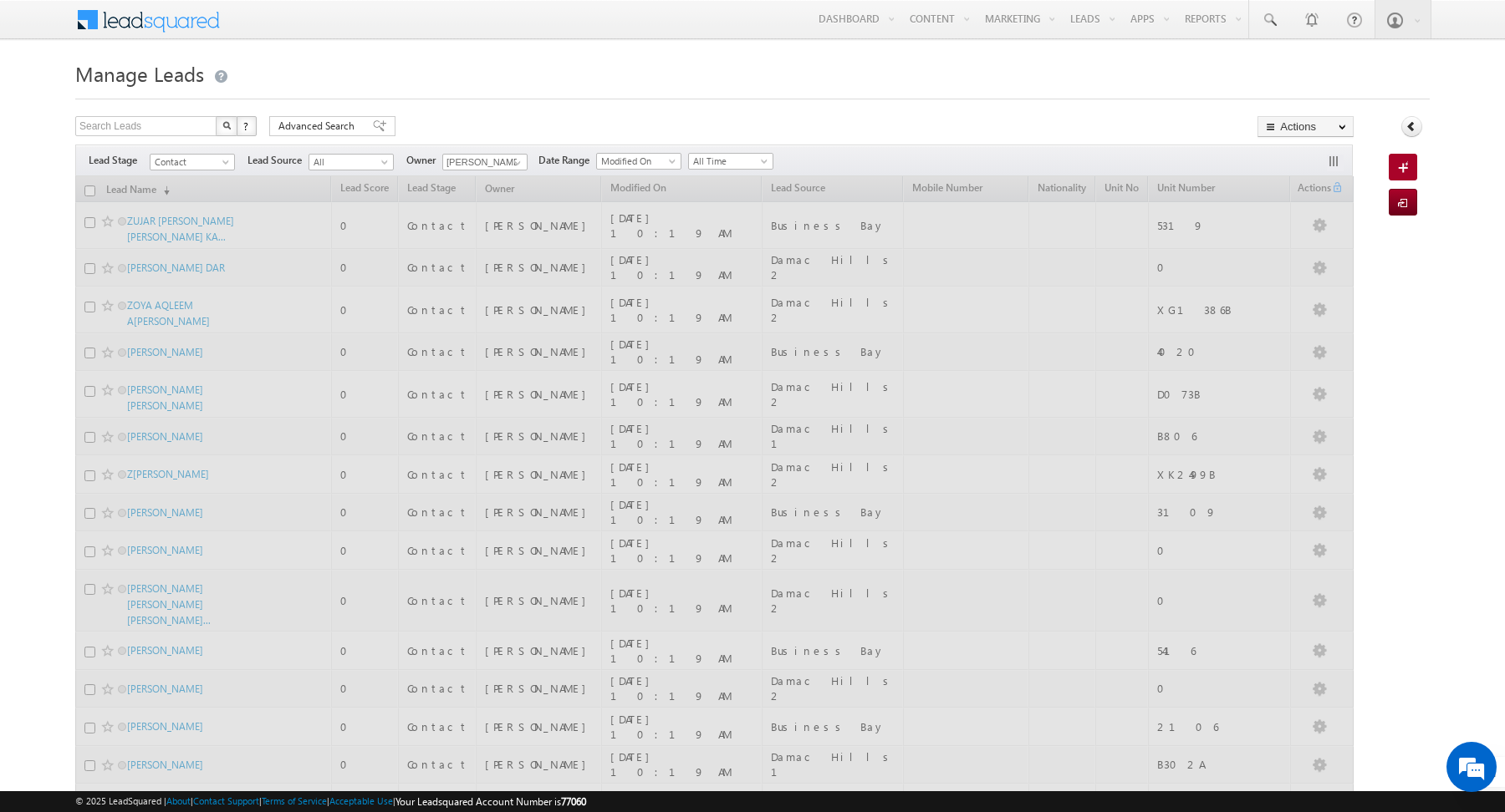
click at [445, 96] on div at bounding box center [752, 94] width 1354 height 11
click at [450, 93] on div at bounding box center [752, 94] width 1354 height 11
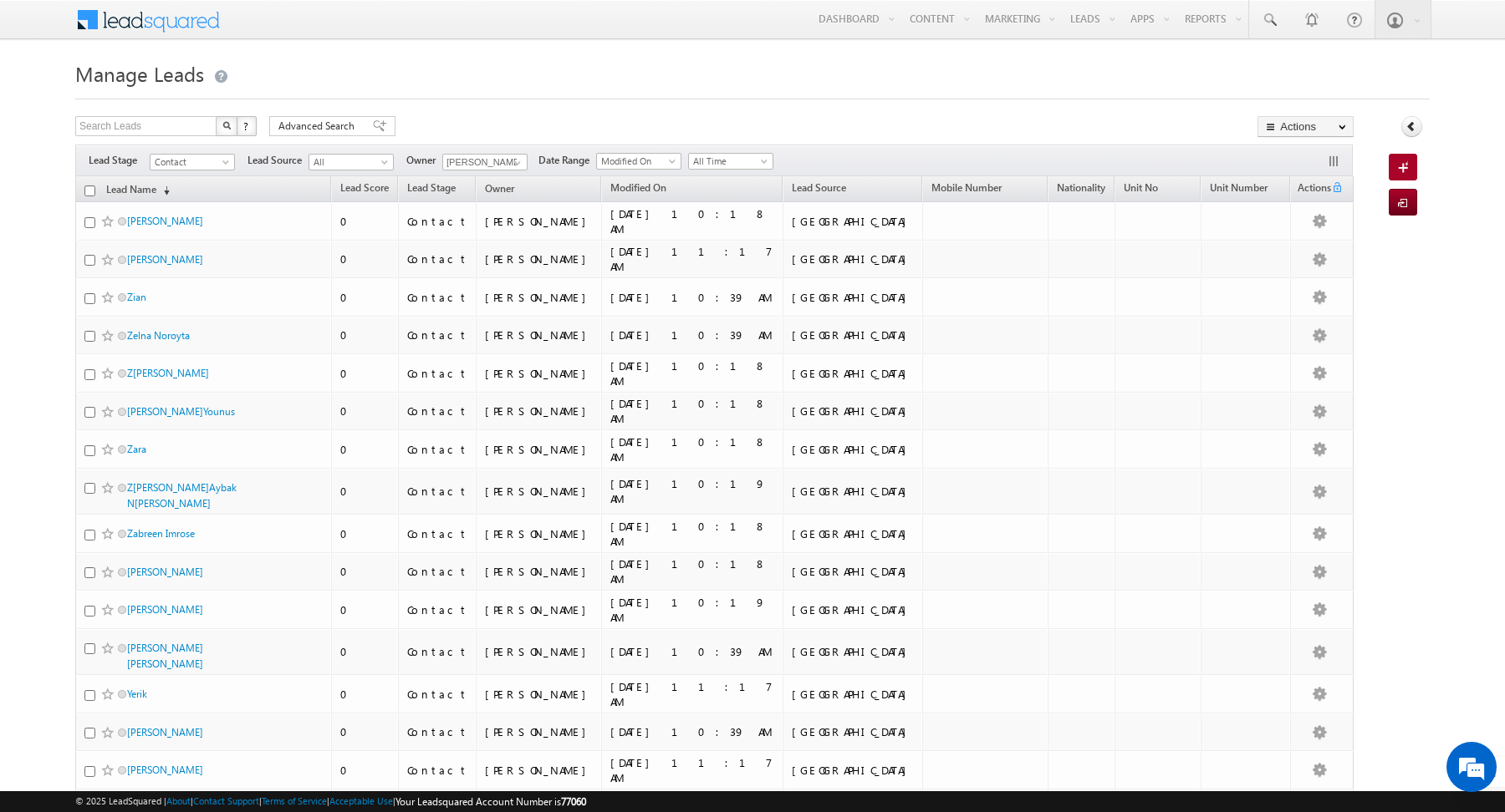
click at [88, 191] on input "checkbox" at bounding box center [90, 191] width 11 height 11
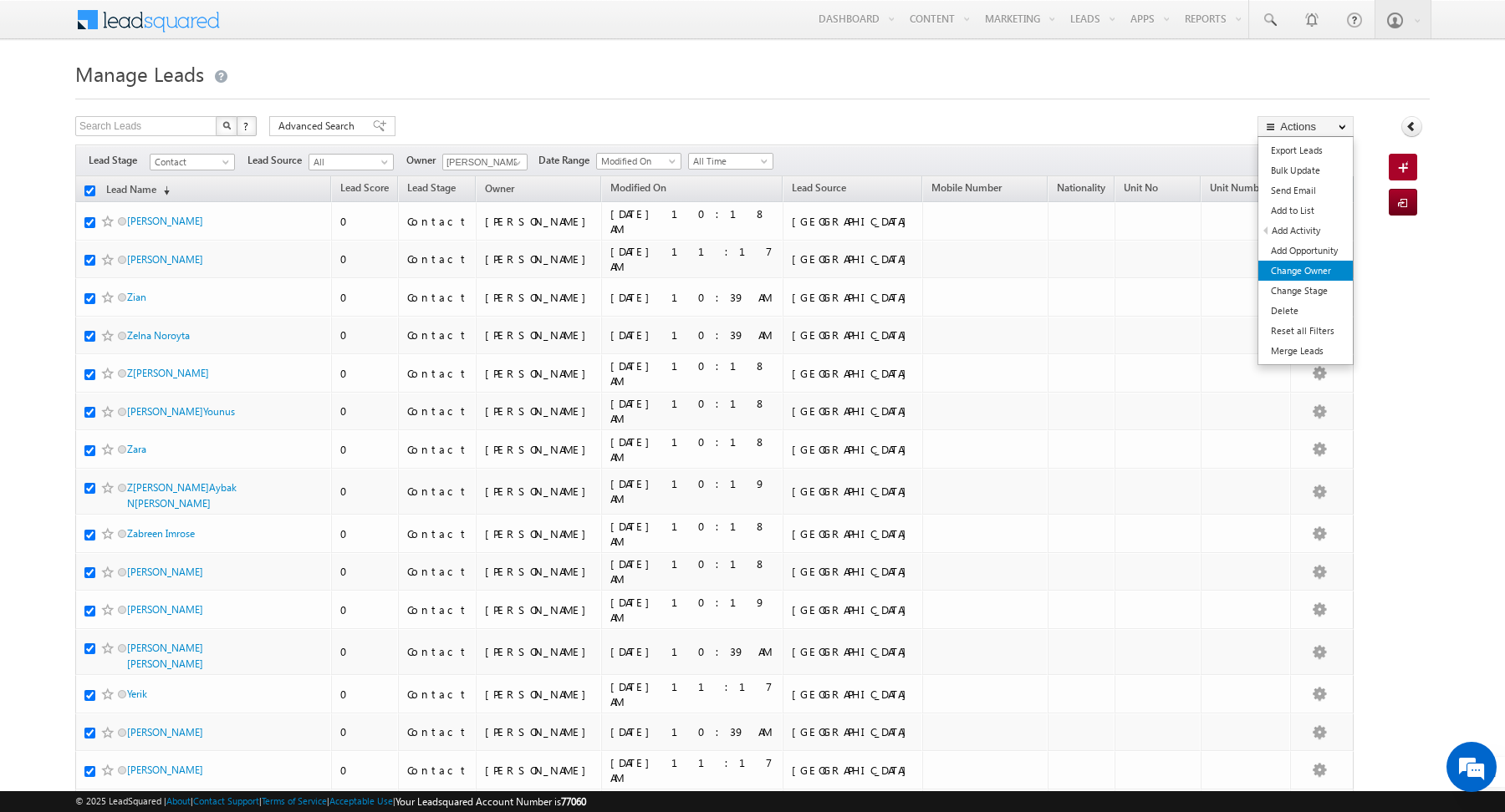
click at [1290, 270] on link "Change Owner" at bounding box center [1305, 271] width 95 height 20
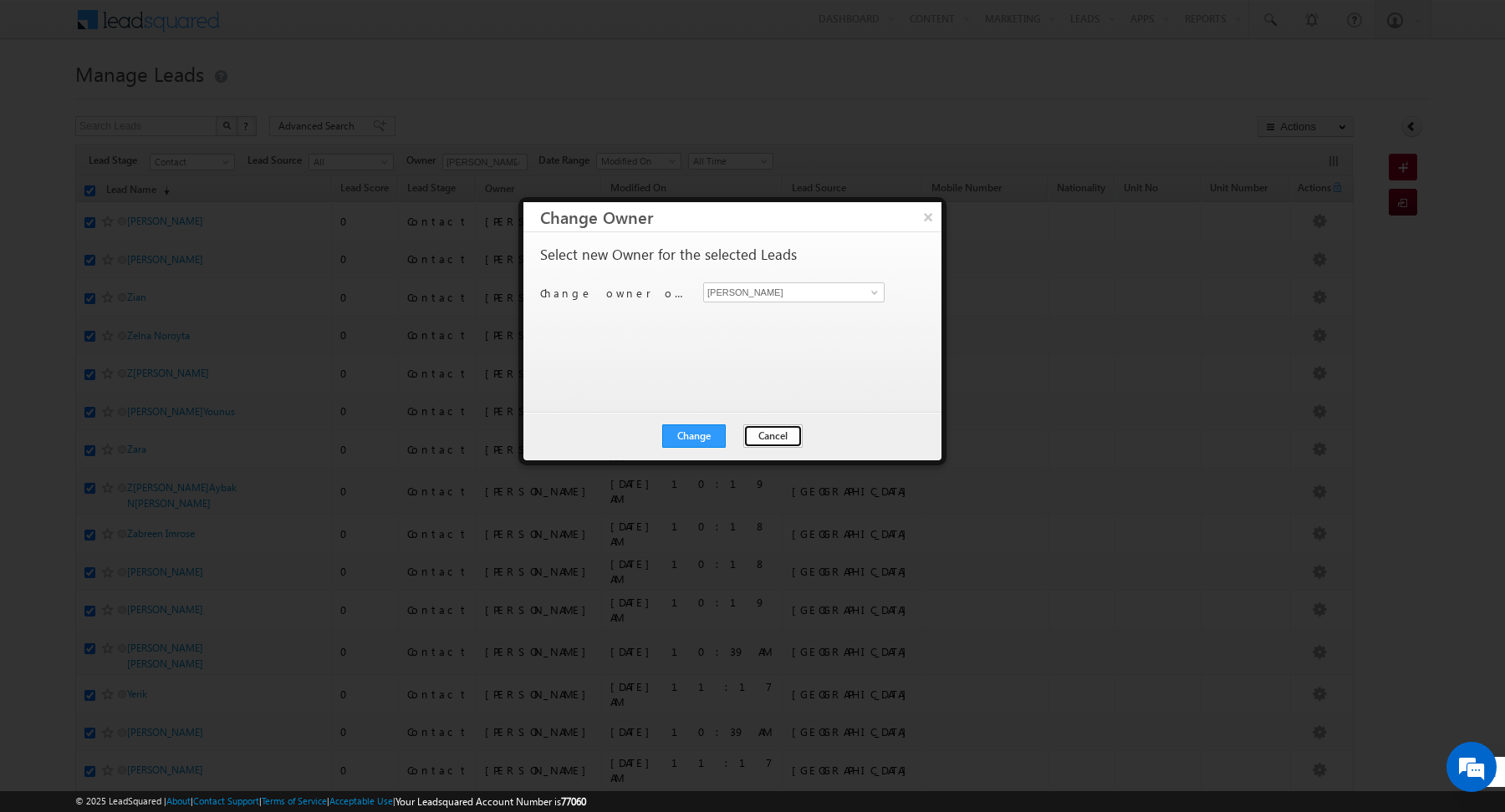
click at [745, 427] on button "Cancel" at bounding box center [773, 436] width 60 height 23
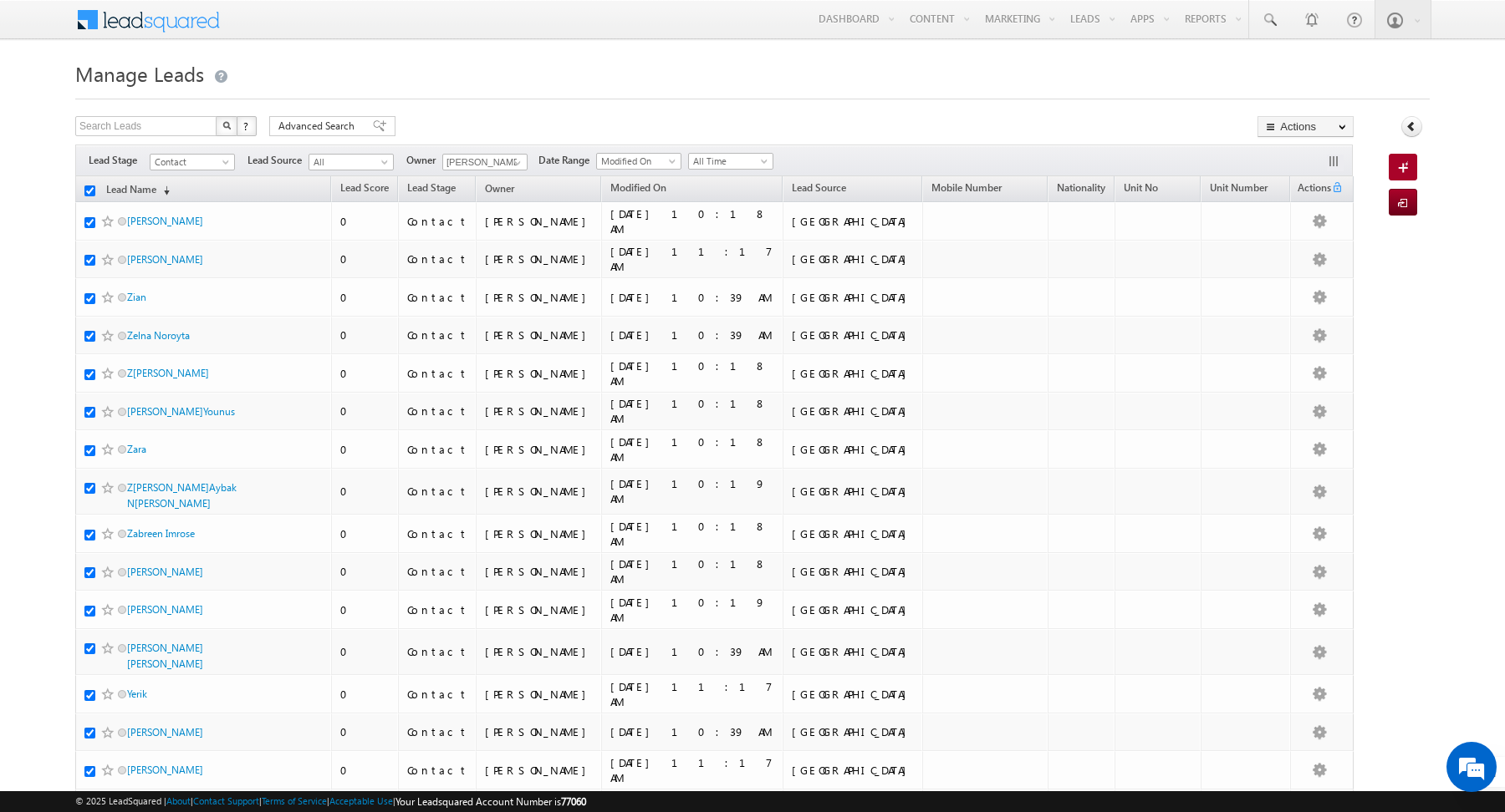
click at [593, 79] on h1 "Manage Leads" at bounding box center [752, 72] width 1354 height 32
click at [87, 190] on input "checkbox" at bounding box center [90, 191] width 11 height 11
click at [337, 129] on span "Advanced Search" at bounding box center [319, 126] width 81 height 15
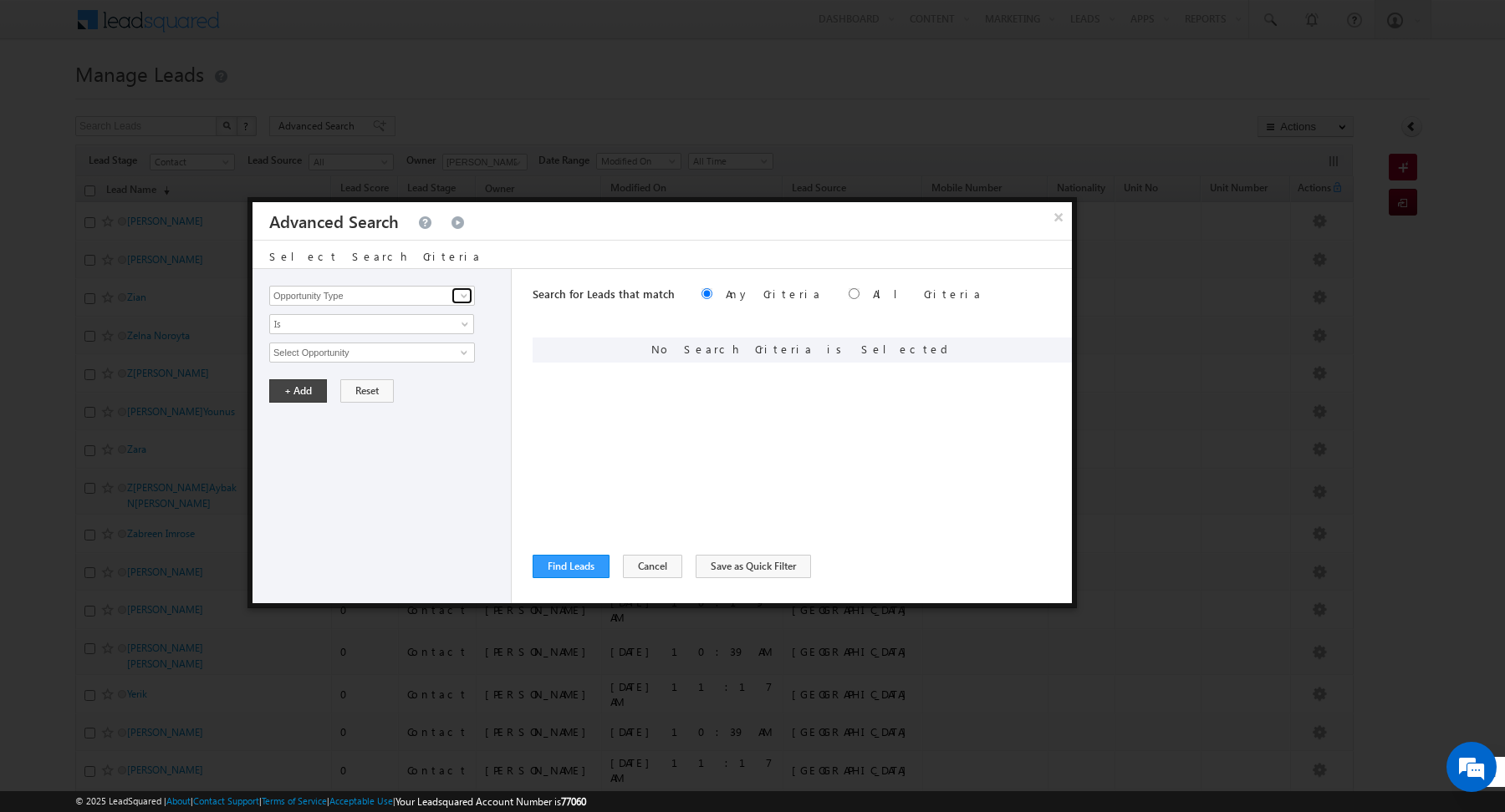
click at [463, 300] on span at bounding box center [464, 295] width 14 height 14
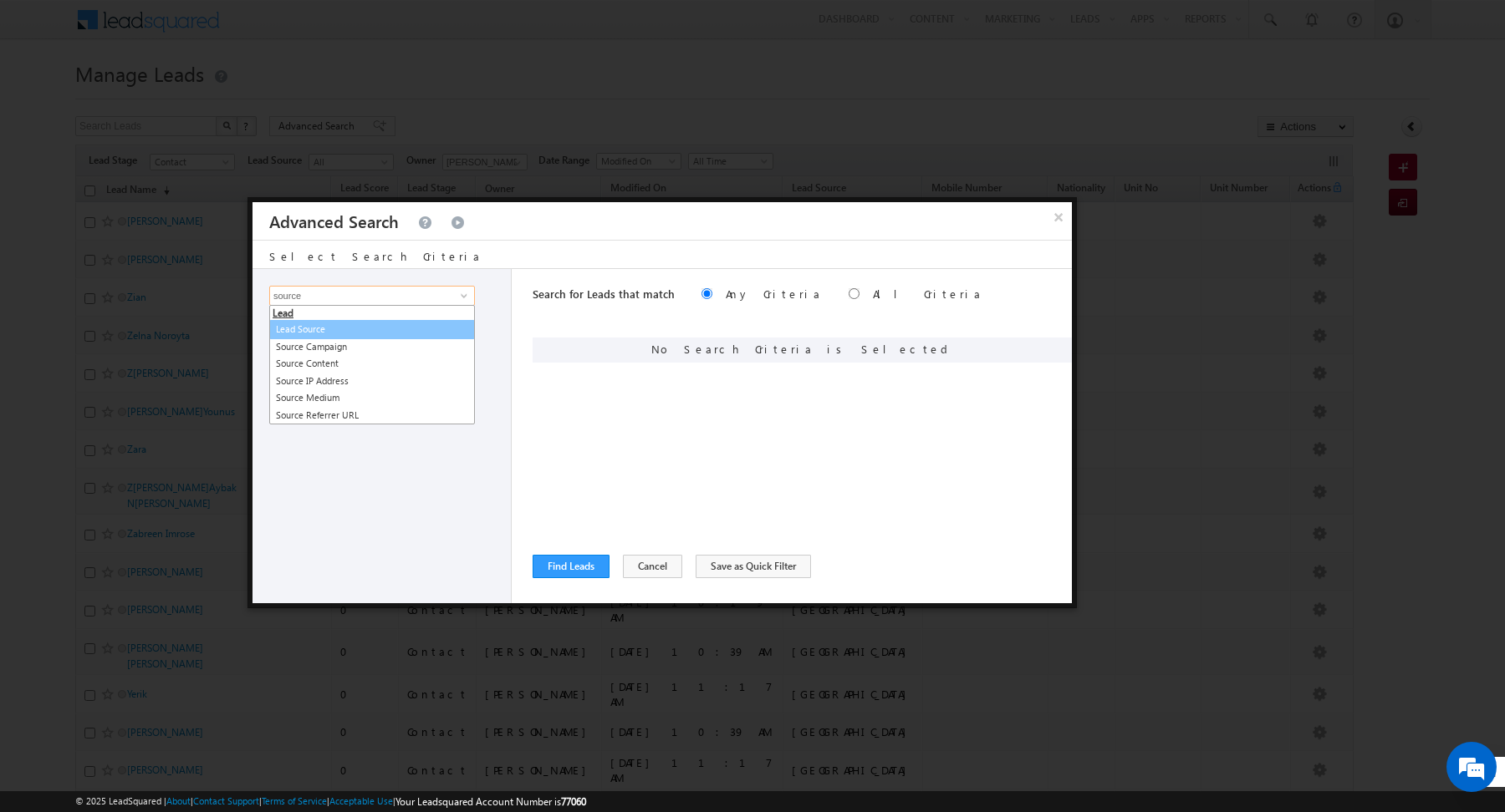
click at [345, 330] on link "Lead Source" at bounding box center [373, 329] width 206 height 19
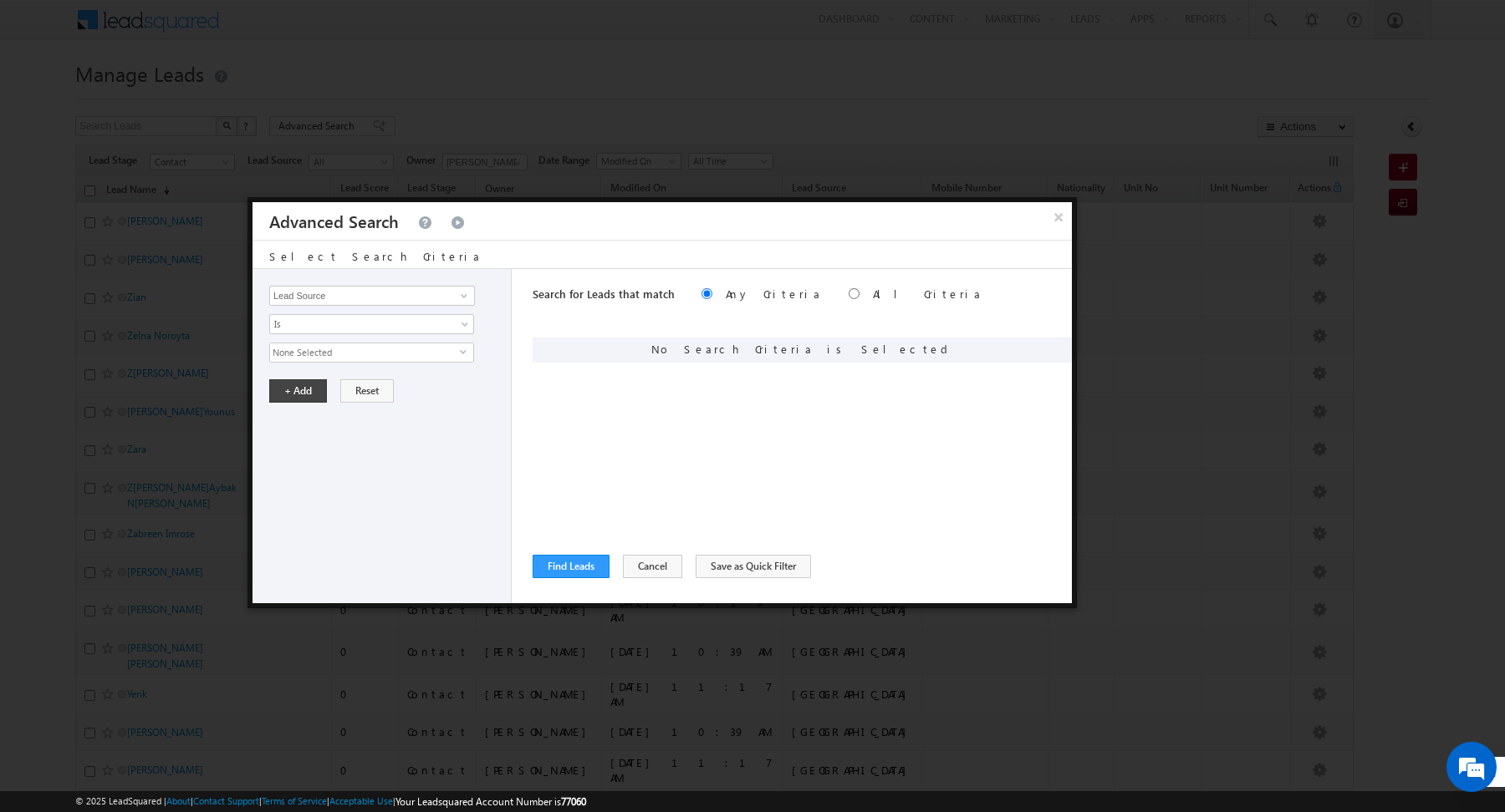
click at [370, 359] on span "None Selected" at bounding box center [365, 353] width 190 height 18
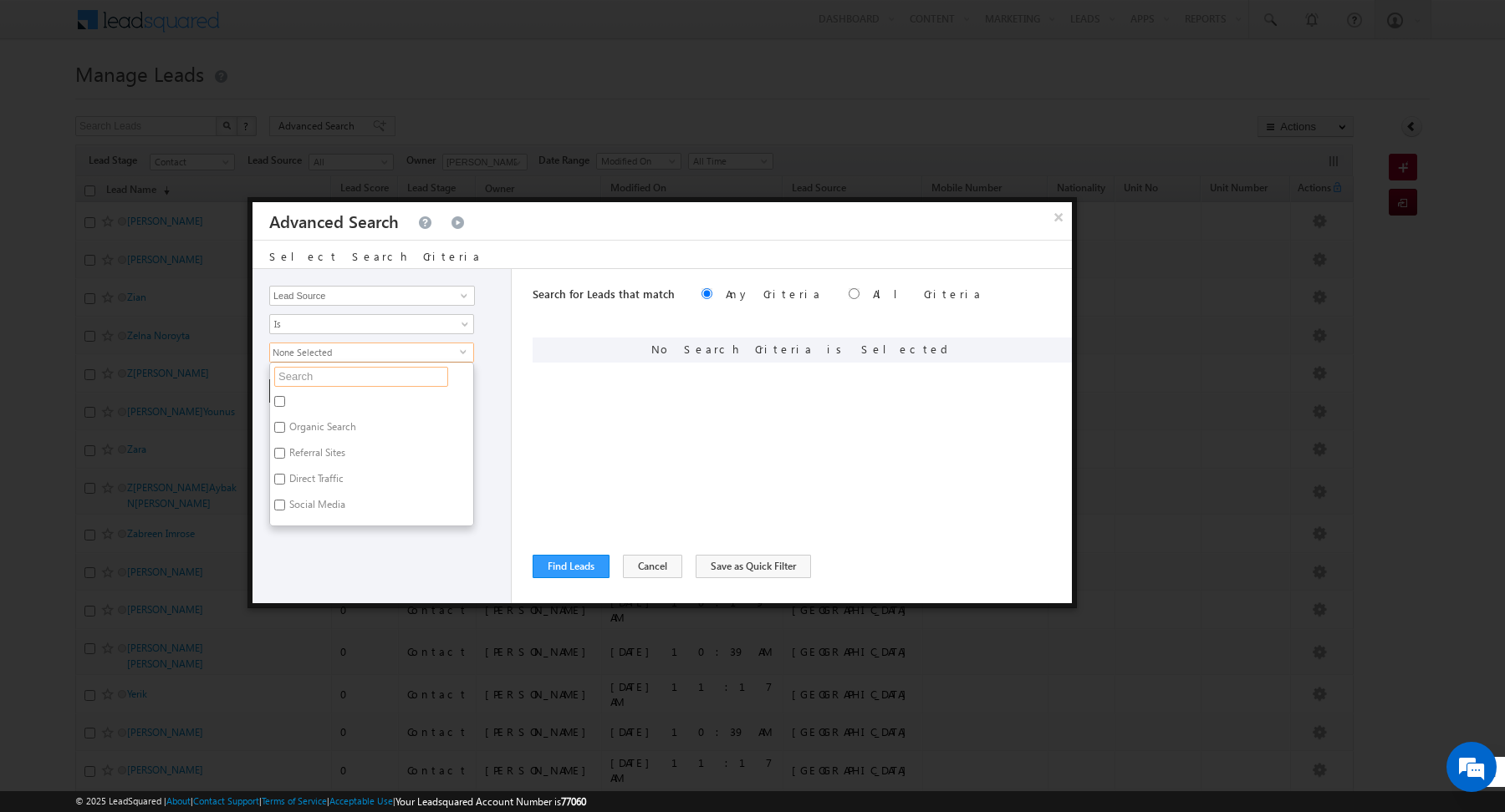
click at [328, 378] on input "text" at bounding box center [361, 377] width 174 height 20
click at [297, 398] on label "[GEOGRAPHIC_DATA]" at bounding box center [336, 404] width 131 height 26
click at [285, 398] on input "[GEOGRAPHIC_DATA]" at bounding box center [280, 402] width 11 height 11
click at [306, 459] on div "Opportunity Type Lead Activity Task Sales Group Prospect Id Address 1 Address 2…" at bounding box center [382, 437] width 259 height 335
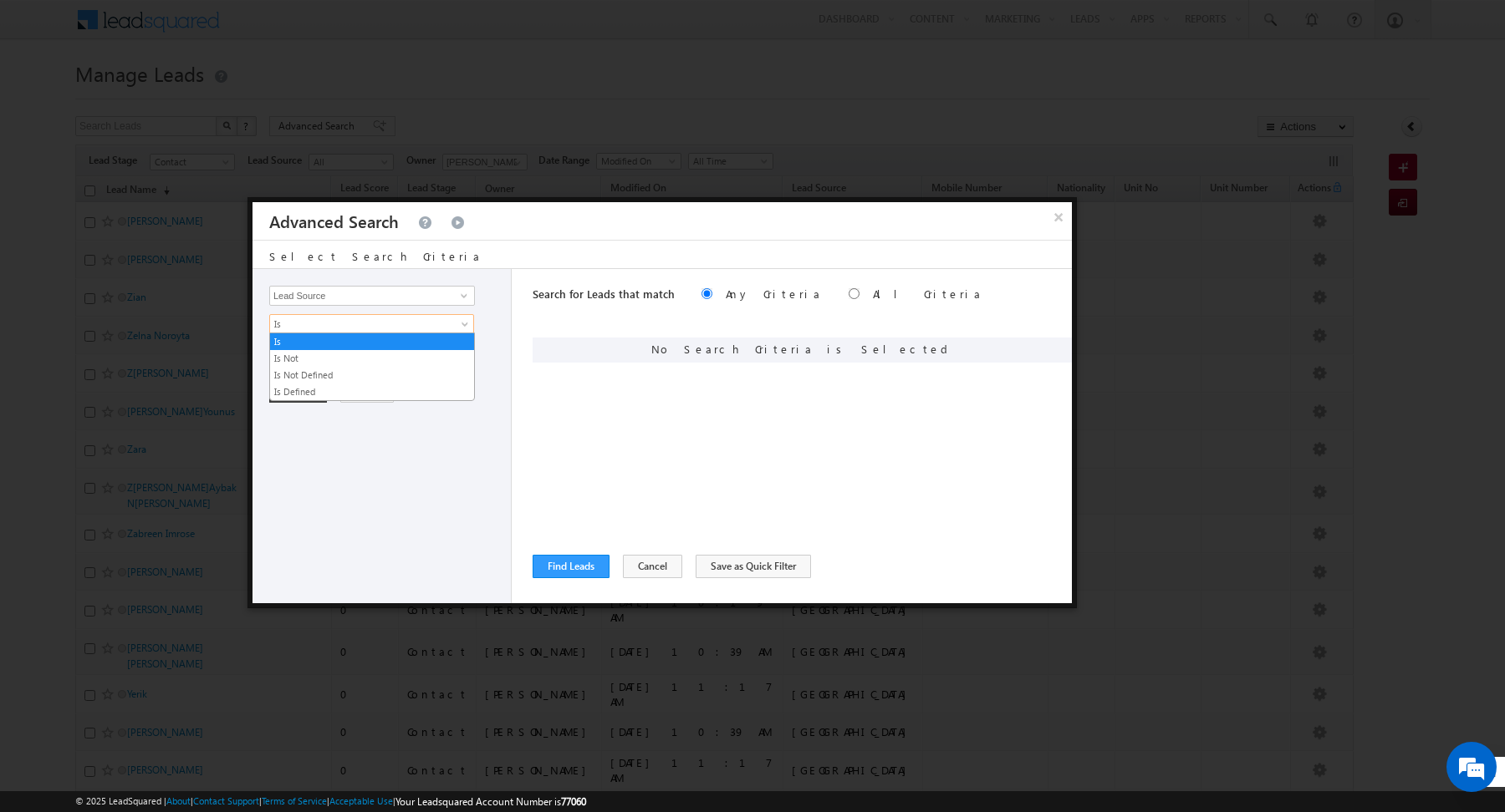
click at [407, 316] on span "Is" at bounding box center [361, 324] width 181 height 15
click at [348, 351] on link "Is Not" at bounding box center [373, 359] width 204 height 15
click at [301, 361] on div "Opportunity Type Lead Activity Task Sales Group Prospect Id Address 1 Address 2…" at bounding box center [382, 437] width 259 height 335
click at [308, 354] on span "None Selected" at bounding box center [365, 353] width 190 height 18
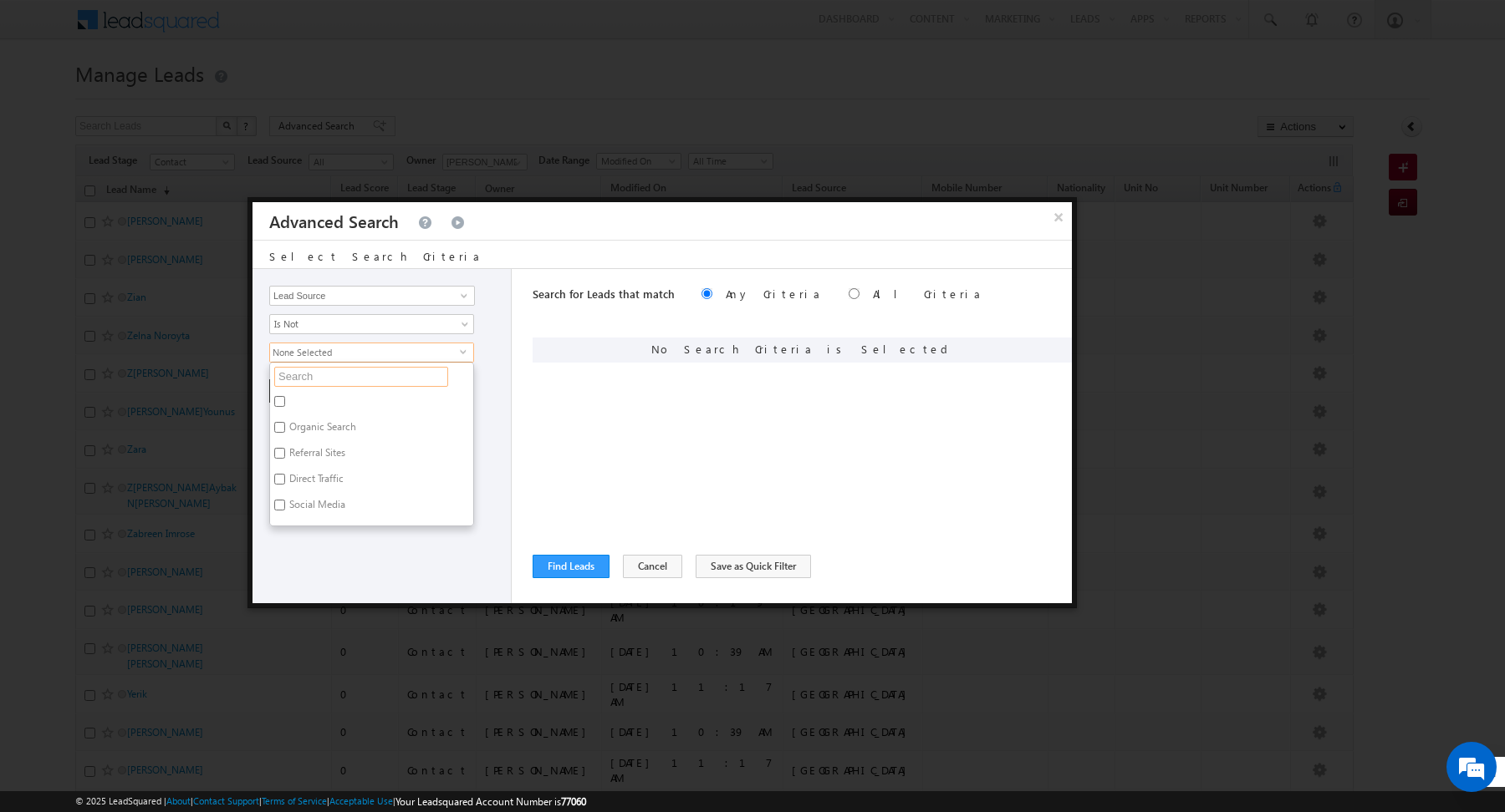
click at [323, 376] on input "text" at bounding box center [361, 377] width 174 height 20
click at [293, 399] on label "[GEOGRAPHIC_DATA]" at bounding box center [336, 404] width 131 height 26
click at [285, 399] on input "[GEOGRAPHIC_DATA]" at bounding box center [280, 402] width 11 height 11
click at [583, 413] on div "Search for Leads that match Any Criteria All Criteria Note that the current tri…" at bounding box center [802, 437] width 539 height 335
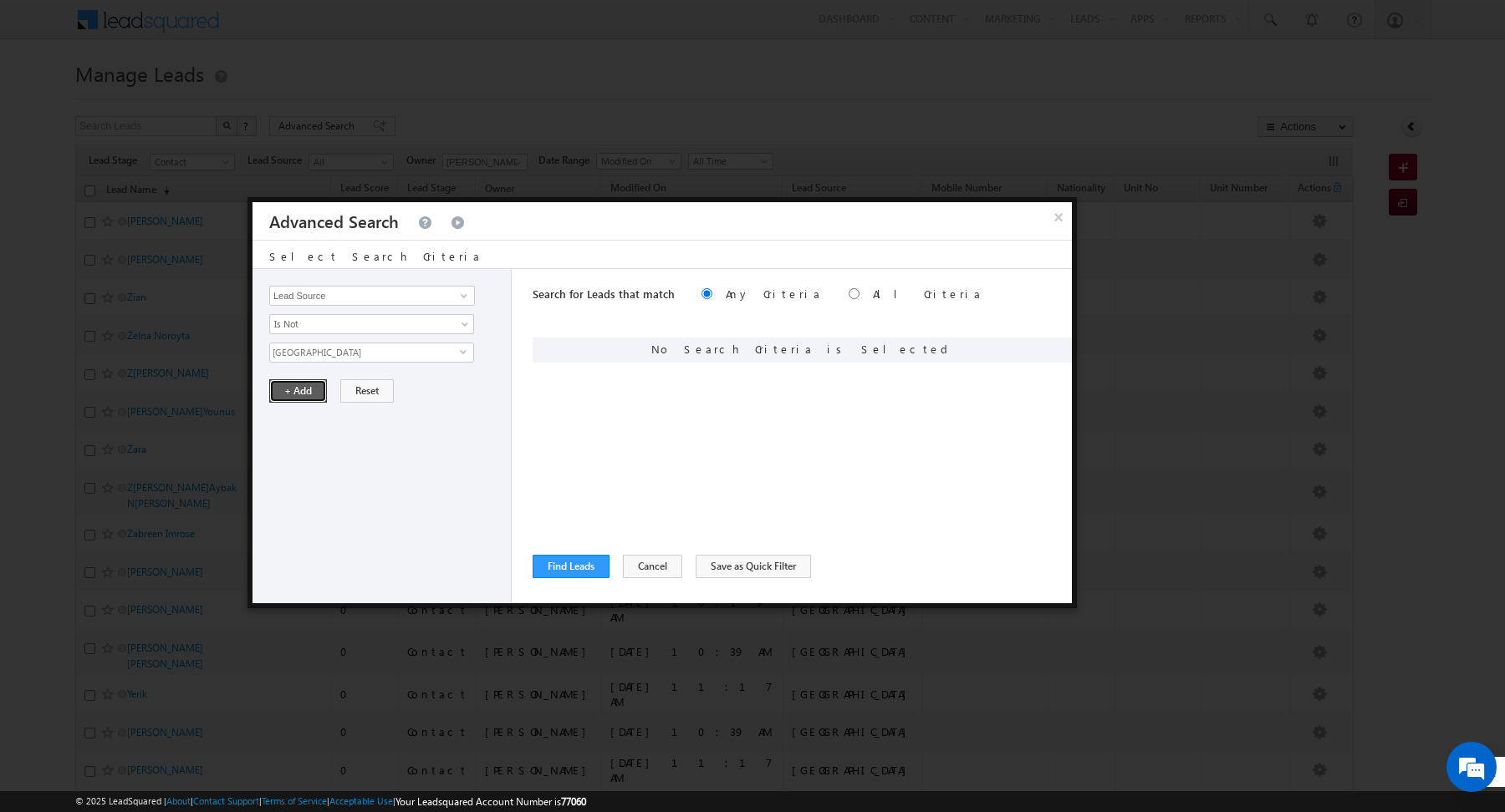
click at [289, 388] on button "+ Add" at bounding box center [298, 391] width 58 height 23
click at [574, 562] on button "Find Leads" at bounding box center [571, 566] width 77 height 23
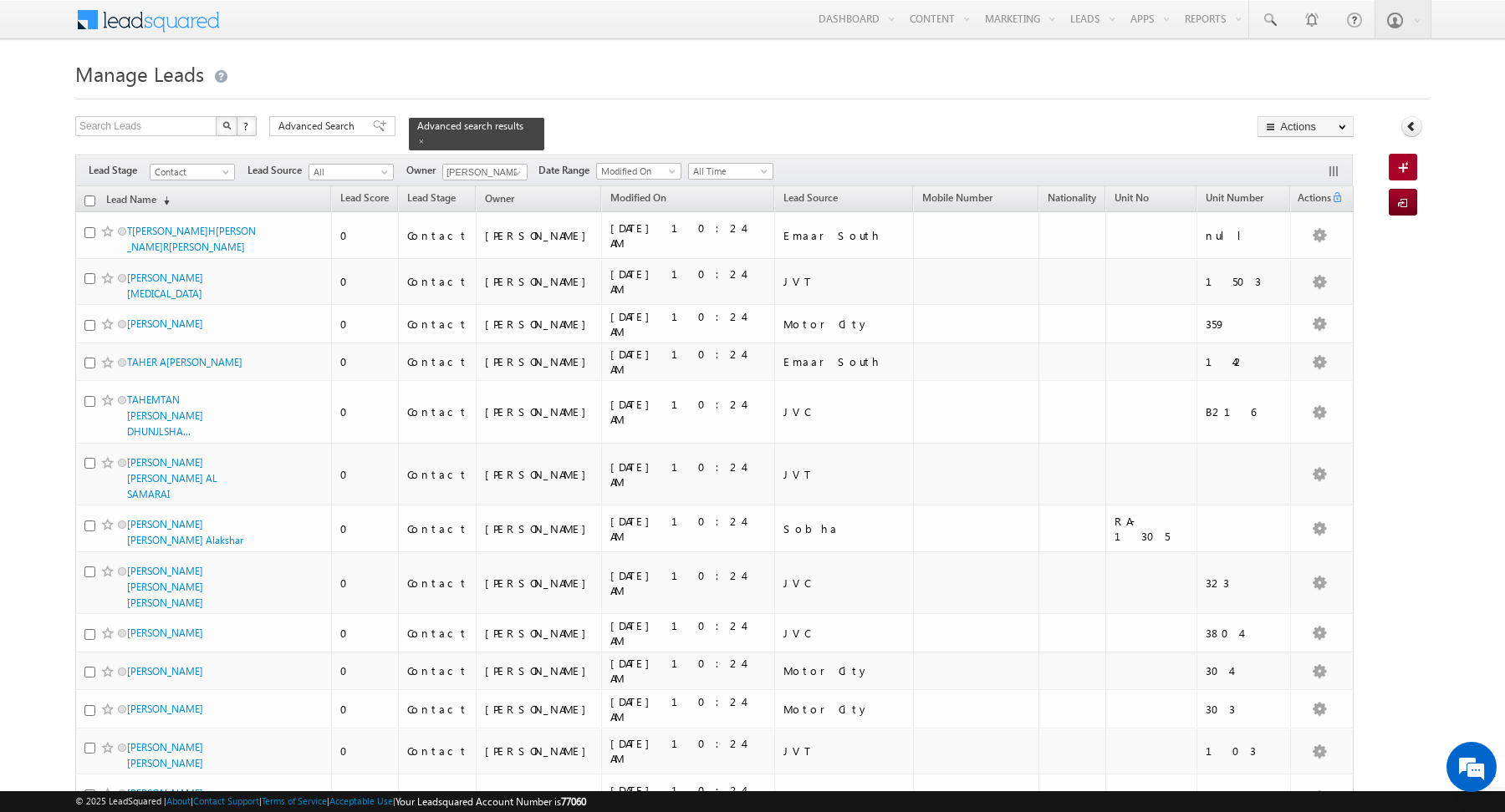
click at [87, 200] on input "checkbox" at bounding box center [90, 201] width 11 height 11
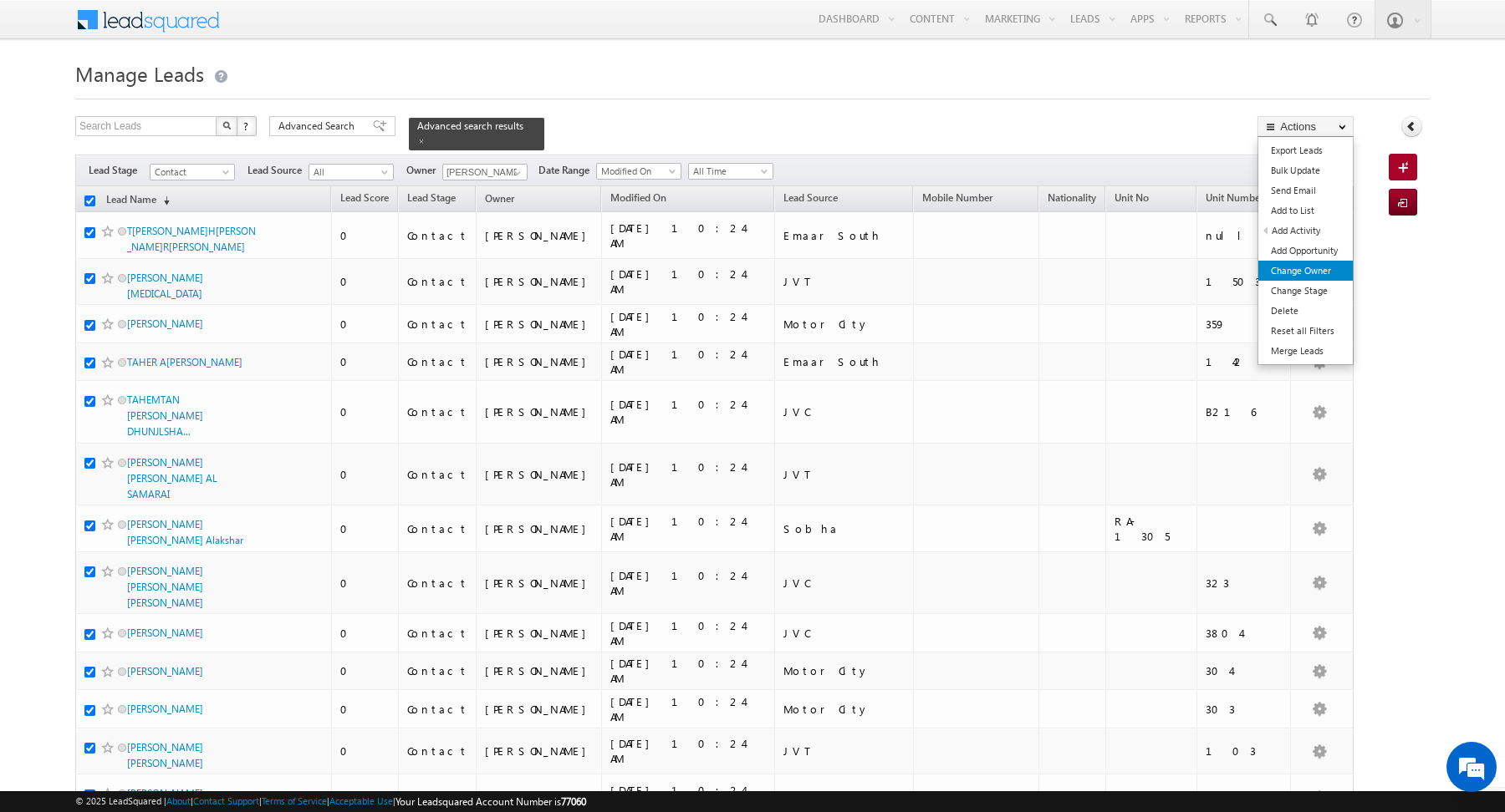
click at [1292, 270] on link "Change Owner" at bounding box center [1305, 271] width 95 height 20
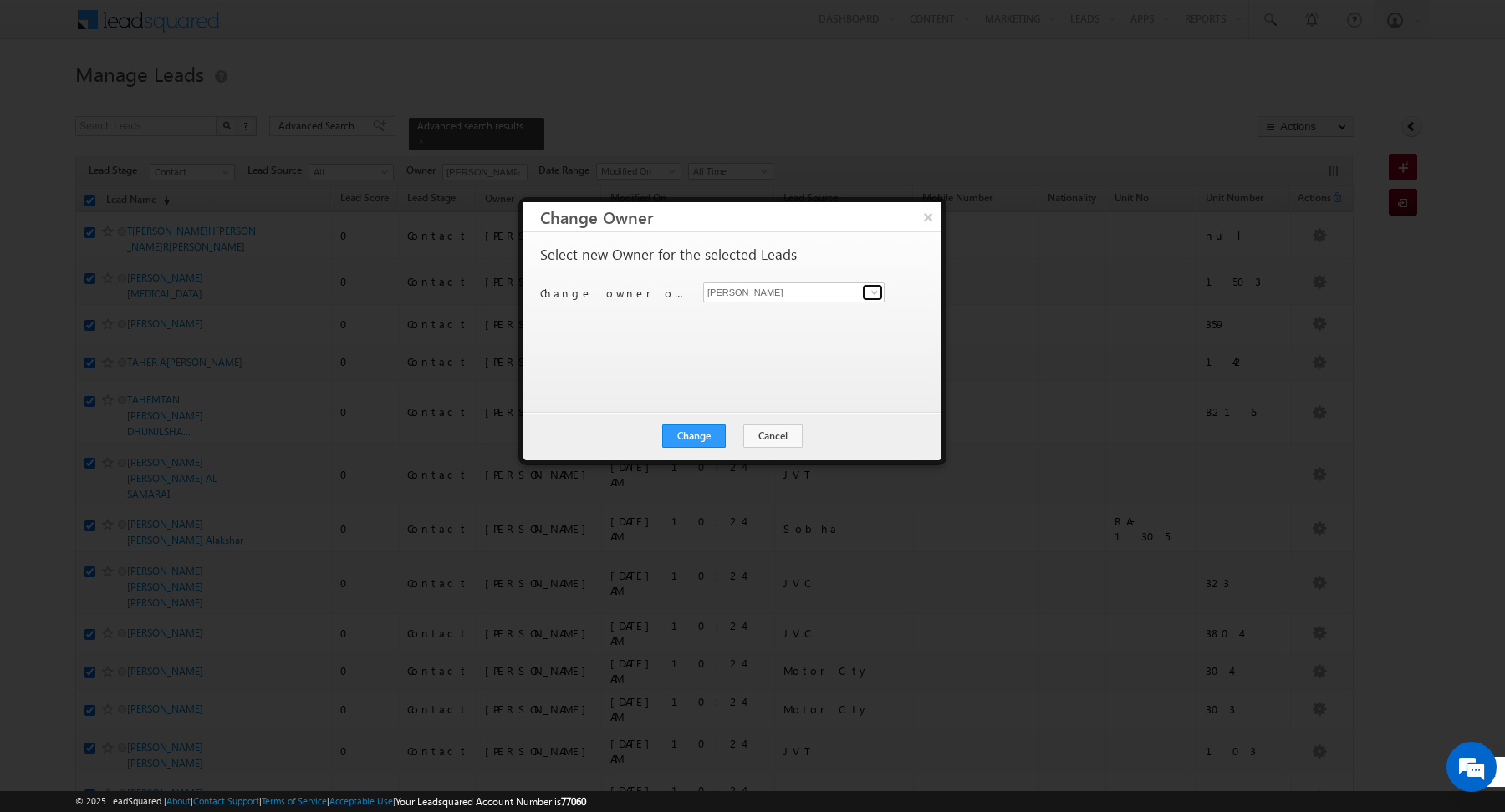
click at [873, 296] on span at bounding box center [874, 292] width 14 height 14
click at [748, 321] on span "[PERSON_NAME][EMAIL_ADDRESS][PERSON_NAME][DOMAIN_NAME]" at bounding box center [786, 325] width 151 height 13
click at [674, 367] on div "Select new Owner for the selected Leads Change owner of 200 leads to [PERSON_NA…" at bounding box center [730, 314] width 381 height 133
click at [689, 434] on button "Change" at bounding box center [694, 436] width 63 height 23
click at [733, 436] on button "Close" at bounding box center [735, 436] width 53 height 23
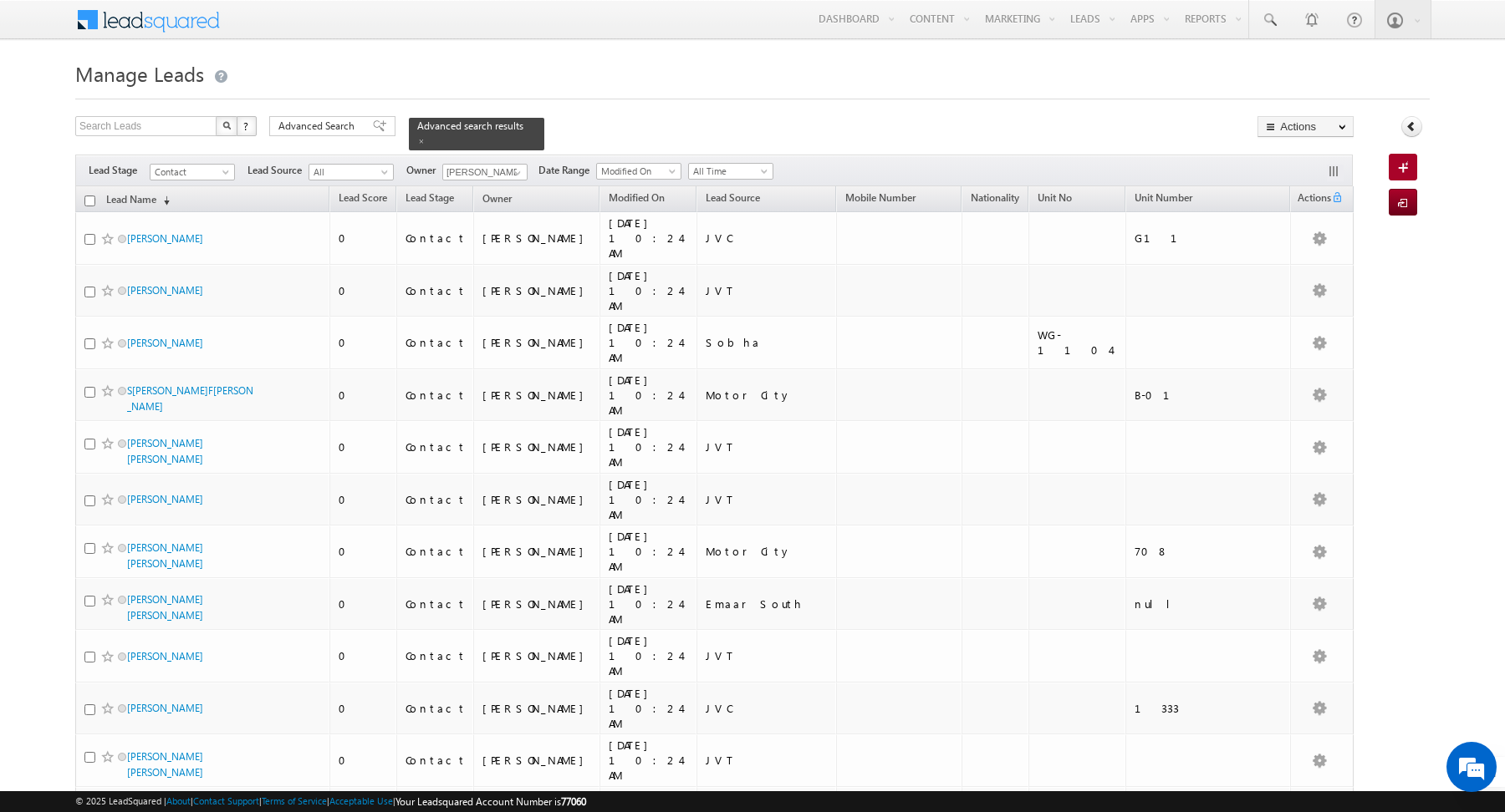
click at [88, 201] on input "checkbox" at bounding box center [90, 201] width 11 height 11
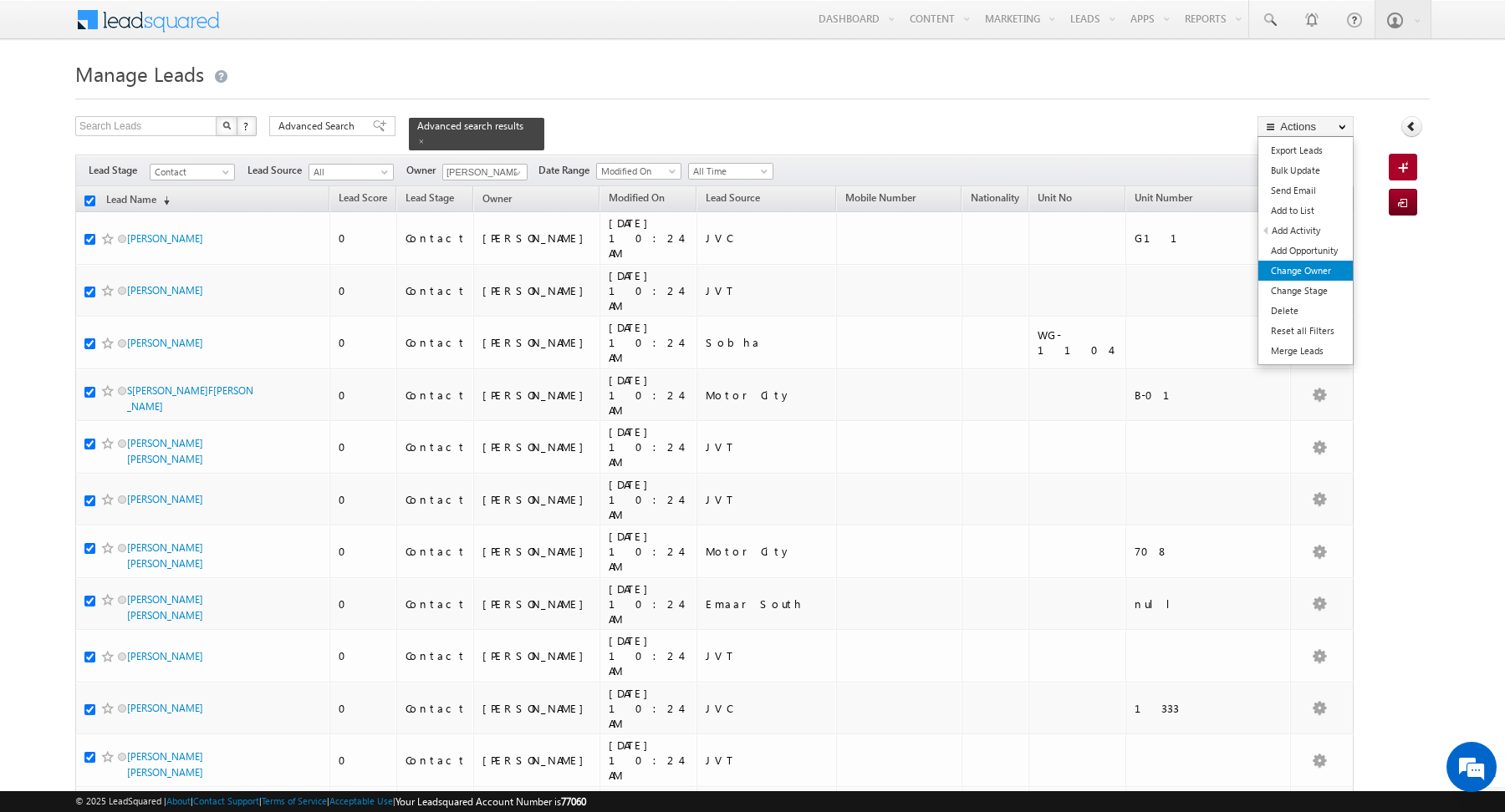
click at [1283, 276] on link "Change Owner" at bounding box center [1305, 271] width 95 height 20
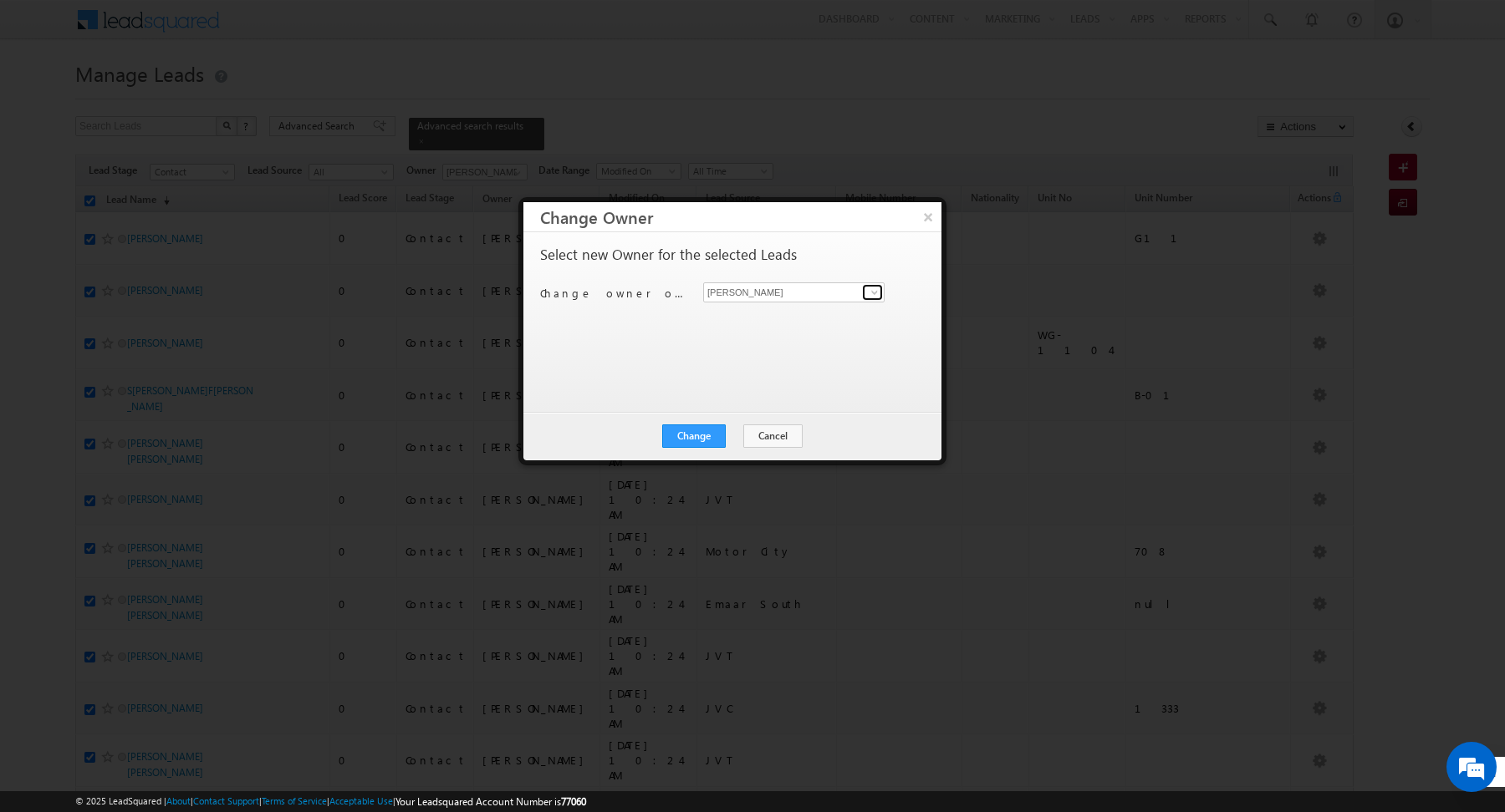
click at [877, 290] on span at bounding box center [874, 292] width 14 height 14
click at [767, 315] on link "[PERSON_NAME] [PERSON_NAME][EMAIL_ADDRESS][DOMAIN_NAME]" at bounding box center [793, 317] width 181 height 32
click at [630, 376] on div "Select new Owner for the selected Leads Change owner of 200 leads to [PERSON_NA…" at bounding box center [730, 314] width 381 height 133
click at [702, 436] on button "Change" at bounding box center [694, 436] width 63 height 23
click at [739, 438] on button "Close" at bounding box center [735, 436] width 53 height 23
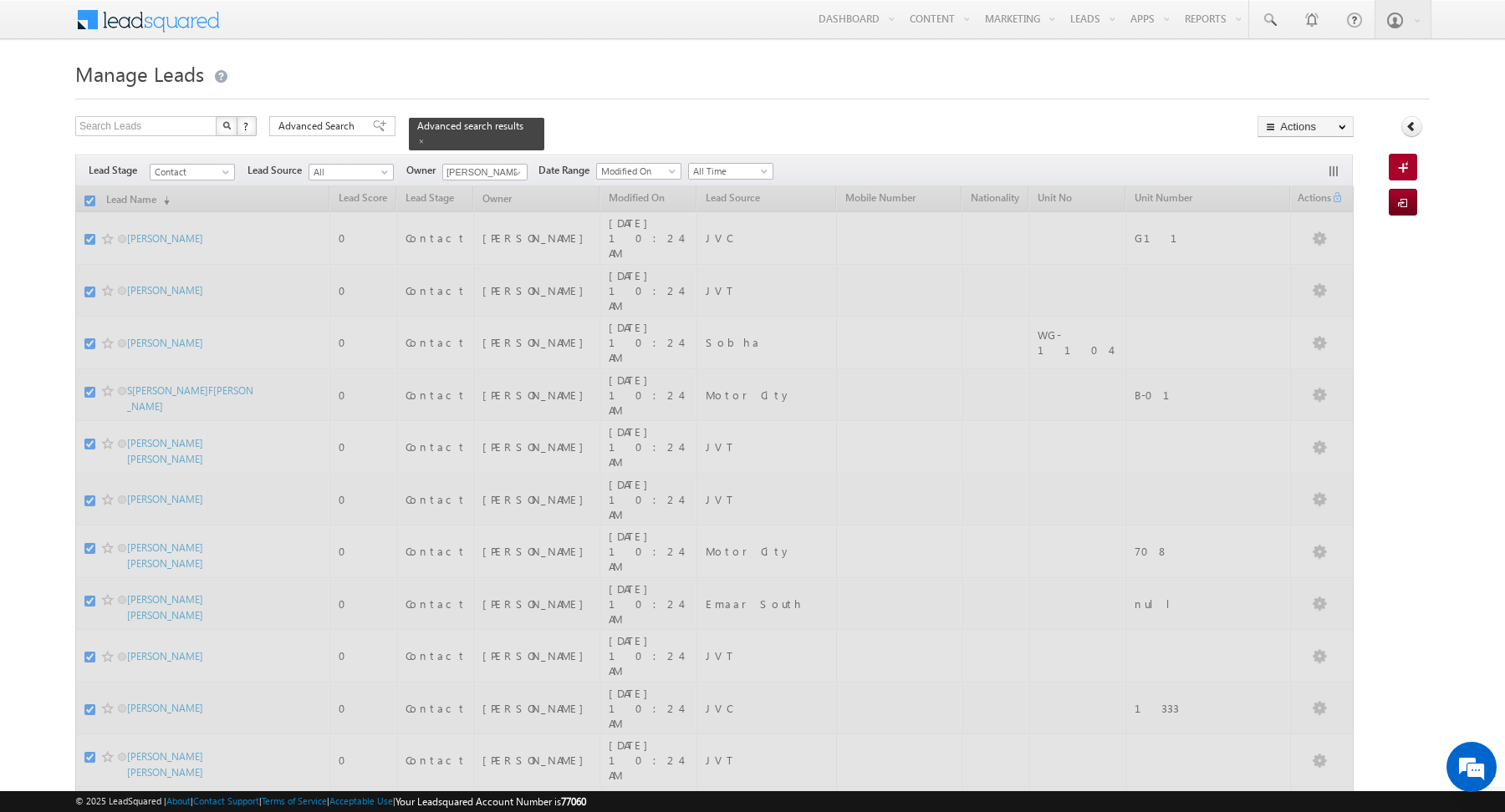
click at [556, 86] on h1 "Manage Leads" at bounding box center [752, 72] width 1354 height 32
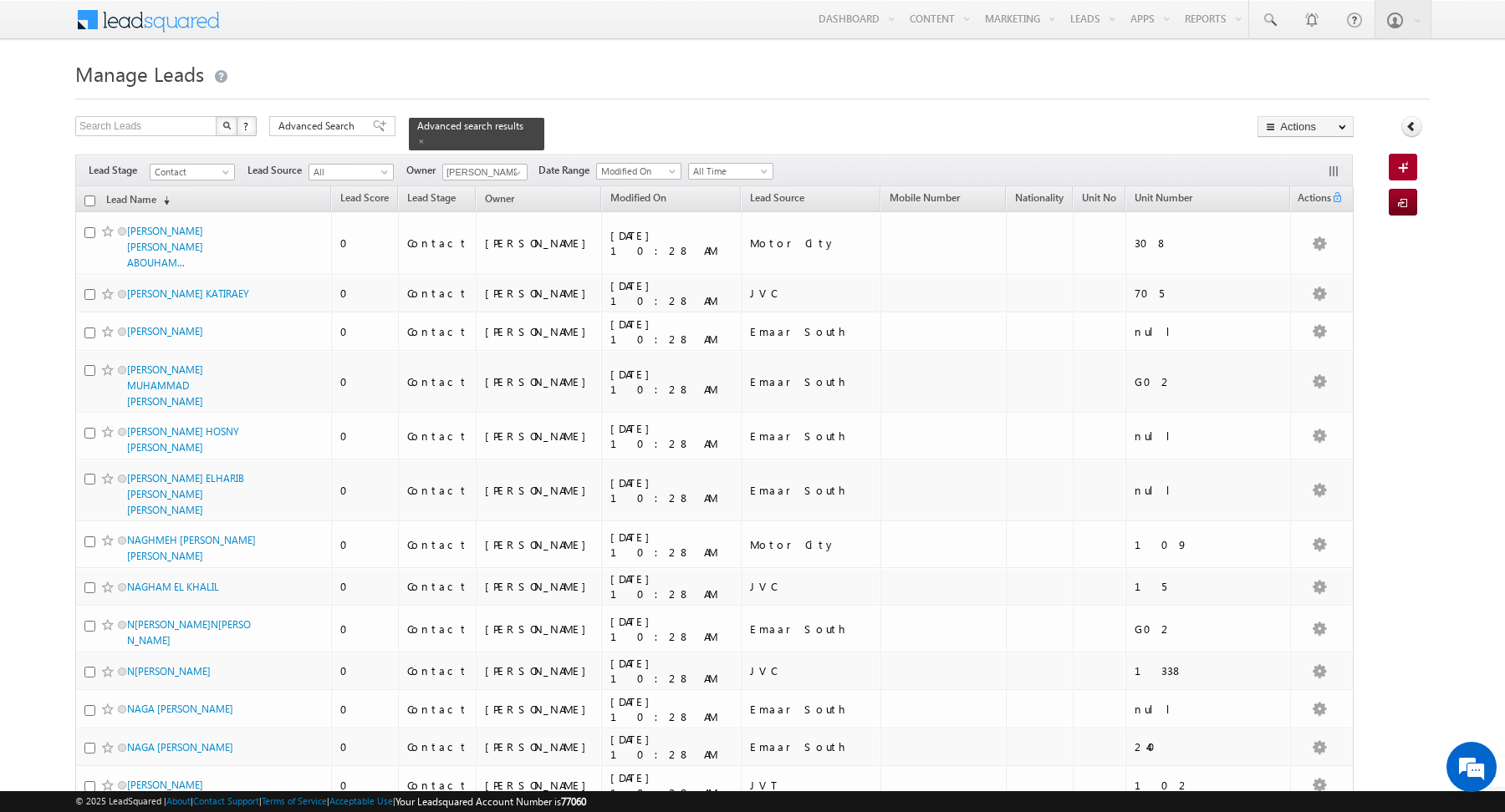
click at [94, 201] on input "checkbox" at bounding box center [90, 201] width 11 height 11
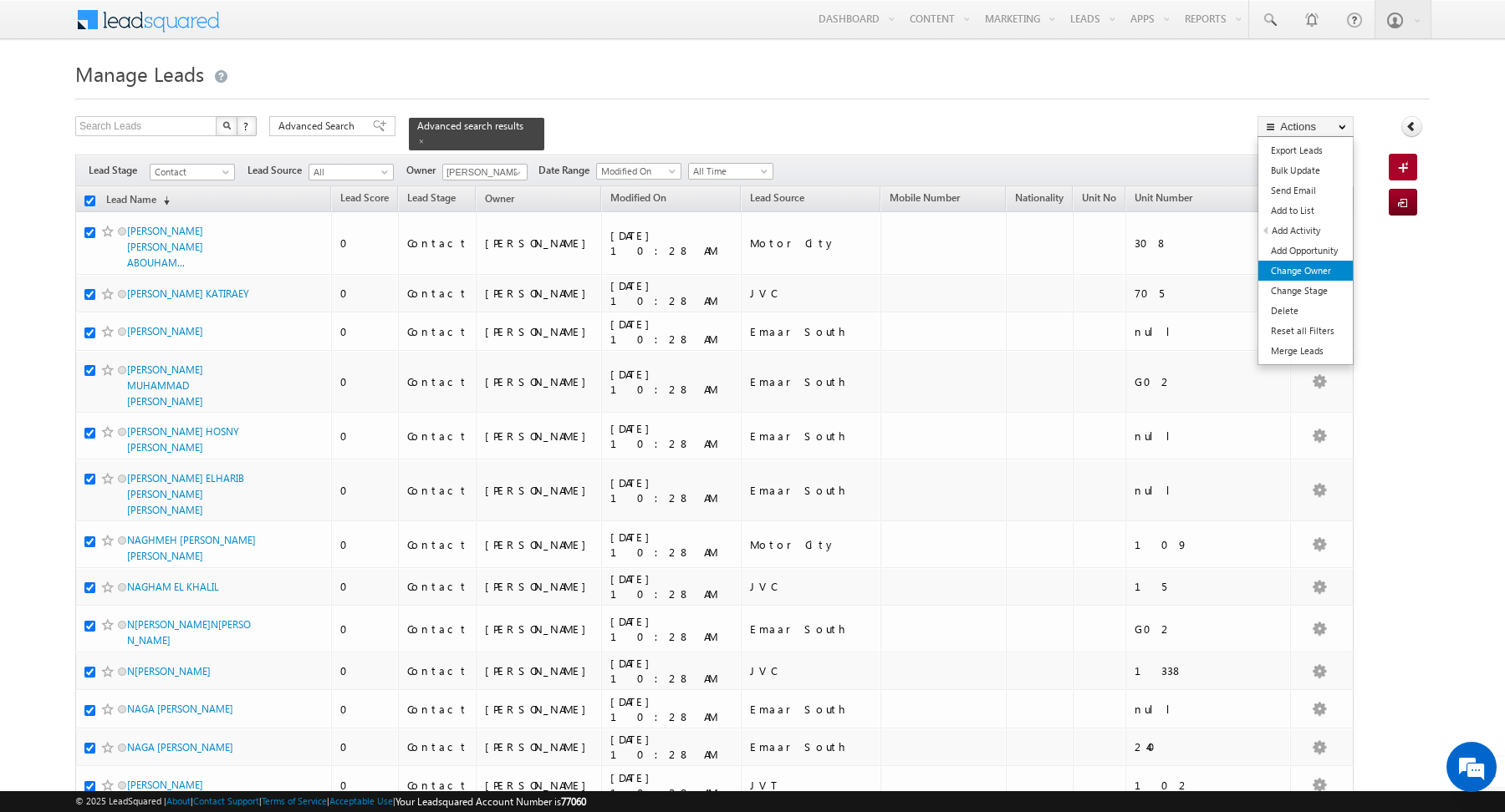
click at [1277, 267] on link "Change Owner" at bounding box center [1305, 271] width 95 height 20
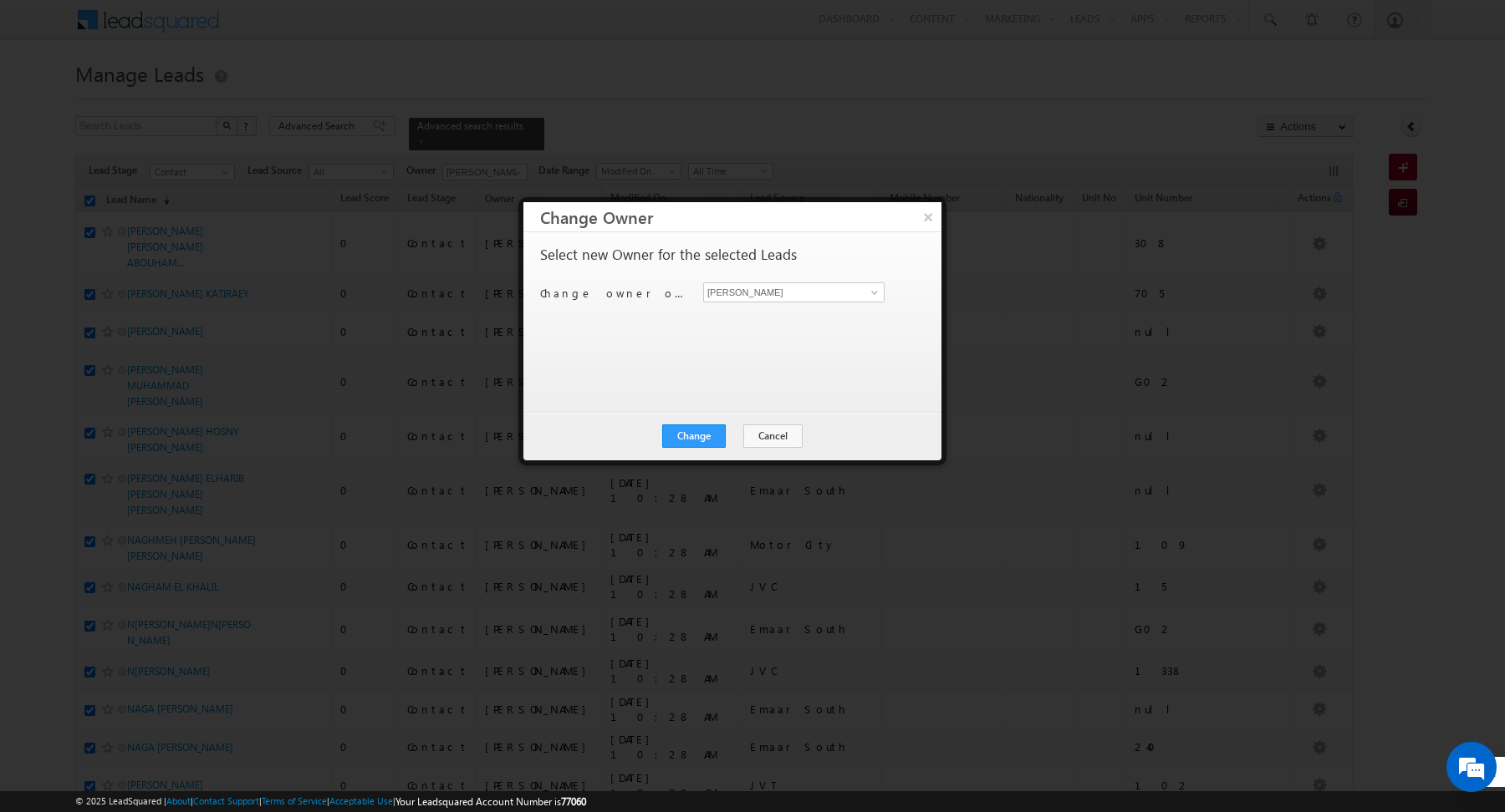
click at [887, 297] on div "[PERSON_NAME] [PERSON_NAME]" at bounding box center [803, 292] width 201 height 20
click at [844, 285] on input "[PERSON_NAME]" at bounding box center [793, 292] width 181 height 20
click at [872, 295] on span at bounding box center [874, 292] width 14 height 14
click at [761, 326] on span "[EMAIL_ADDRESS][PERSON_NAME][DOMAIN_NAME]" at bounding box center [786, 325] width 151 height 13
click at [670, 326] on div "Select new Owner for the selected Leads Change owner of 200 leads to [PERSON_NA…" at bounding box center [730, 314] width 381 height 133
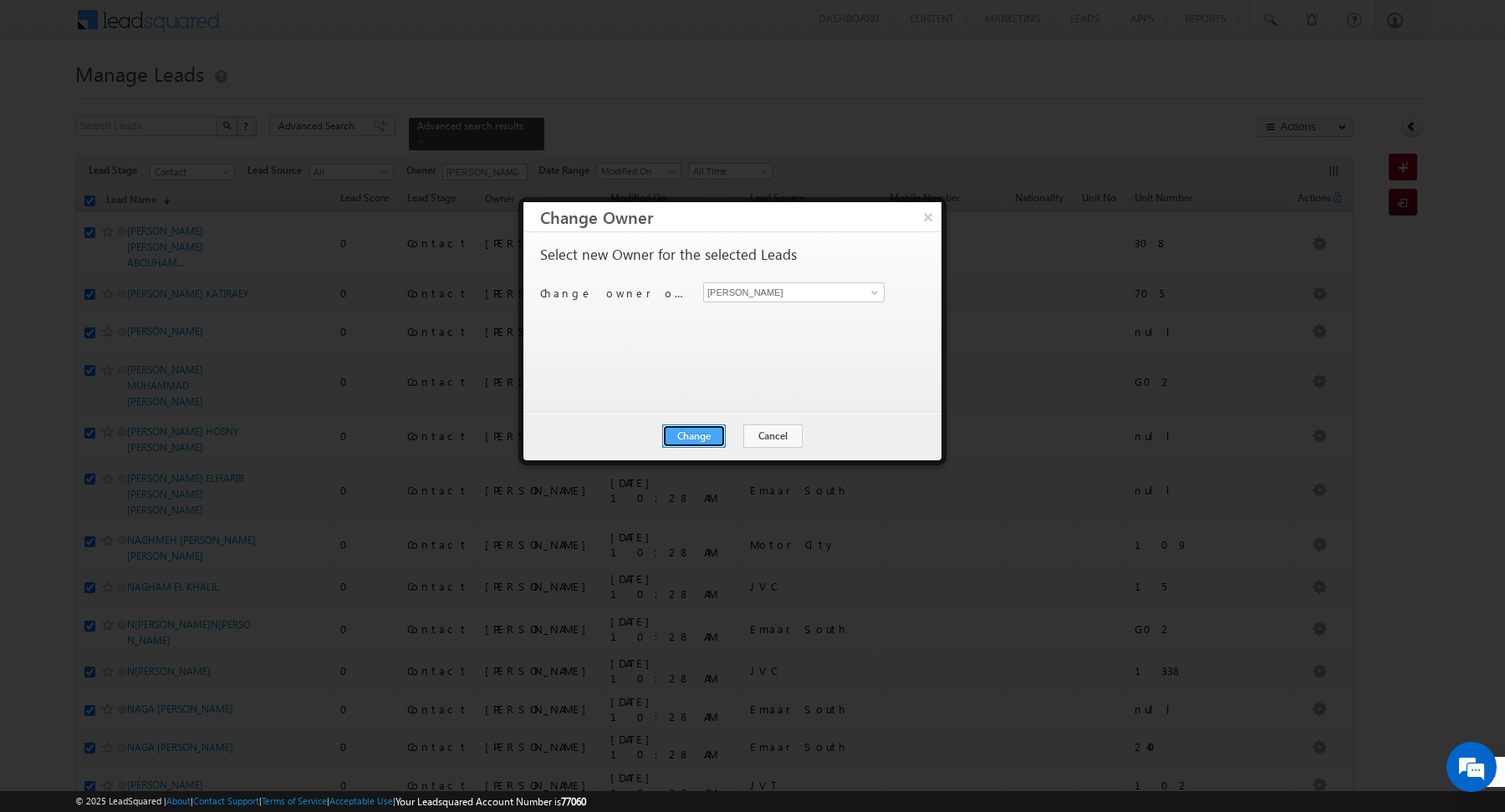
click at [693, 429] on button "Change" at bounding box center [694, 436] width 63 height 23
click at [737, 436] on button "Close" at bounding box center [735, 436] width 53 height 23
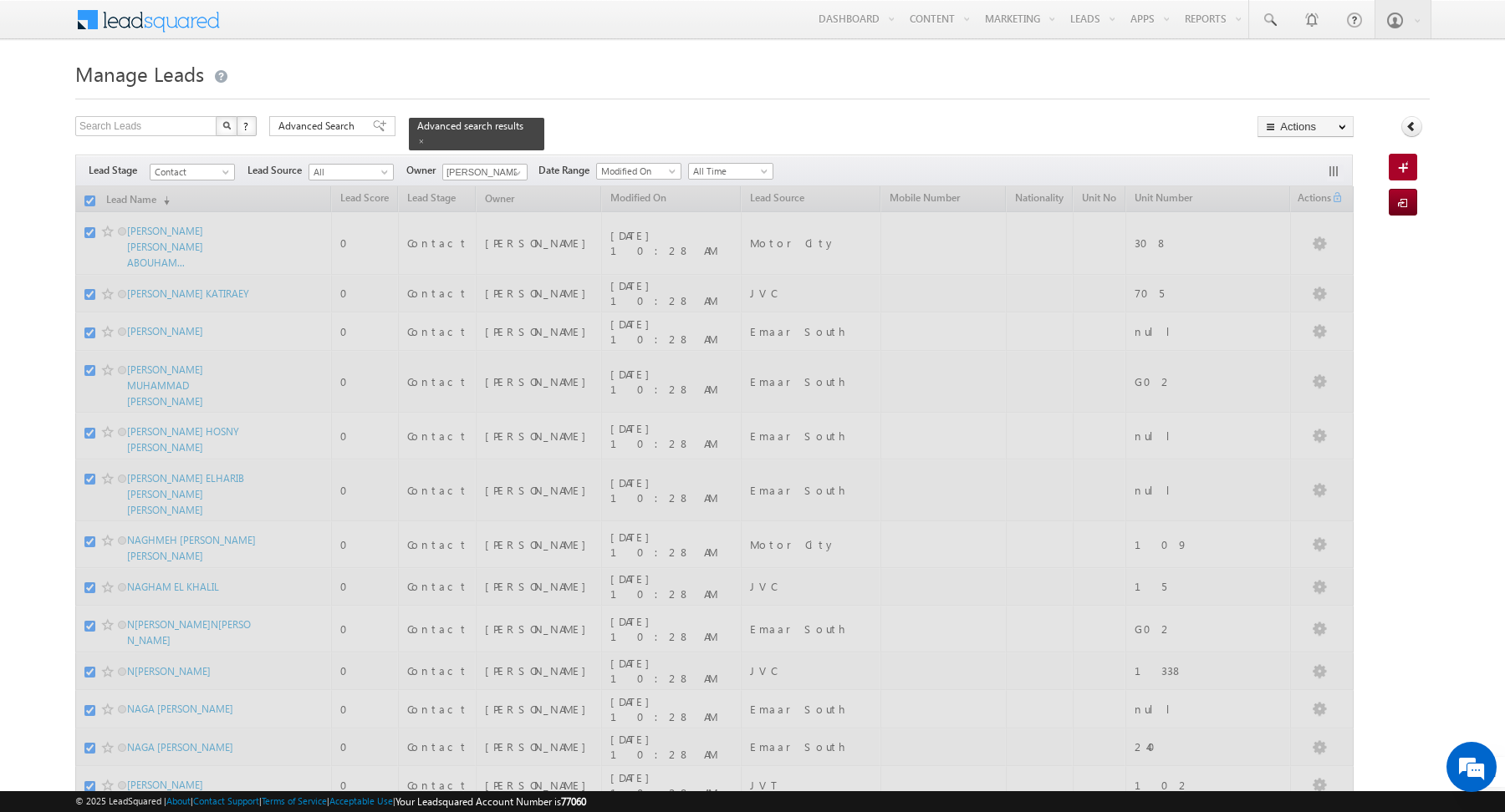
click at [277, 66] on h1 "Manage Leads" at bounding box center [752, 72] width 1354 height 32
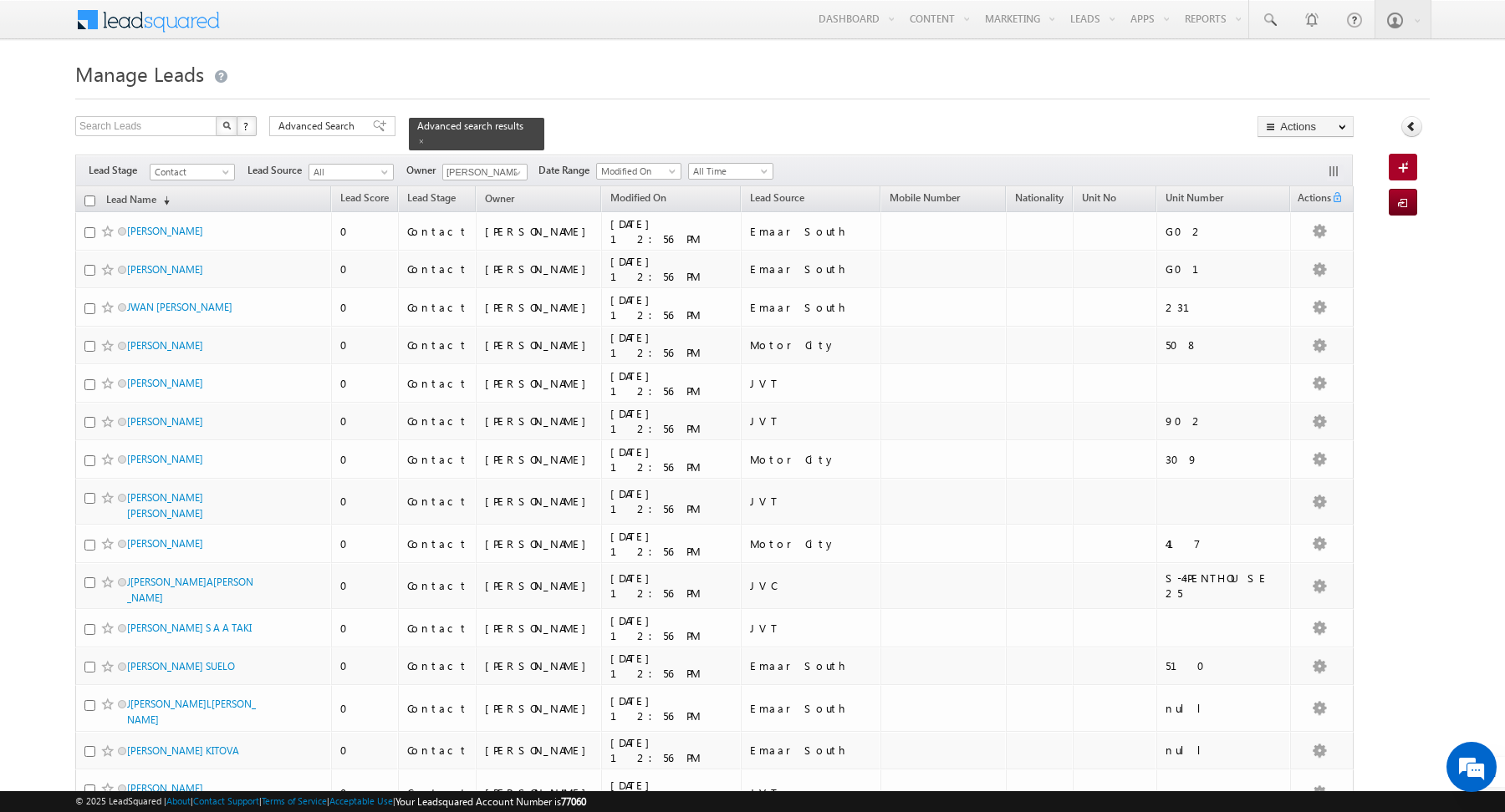
click at [90, 198] on input "checkbox" at bounding box center [90, 201] width 11 height 11
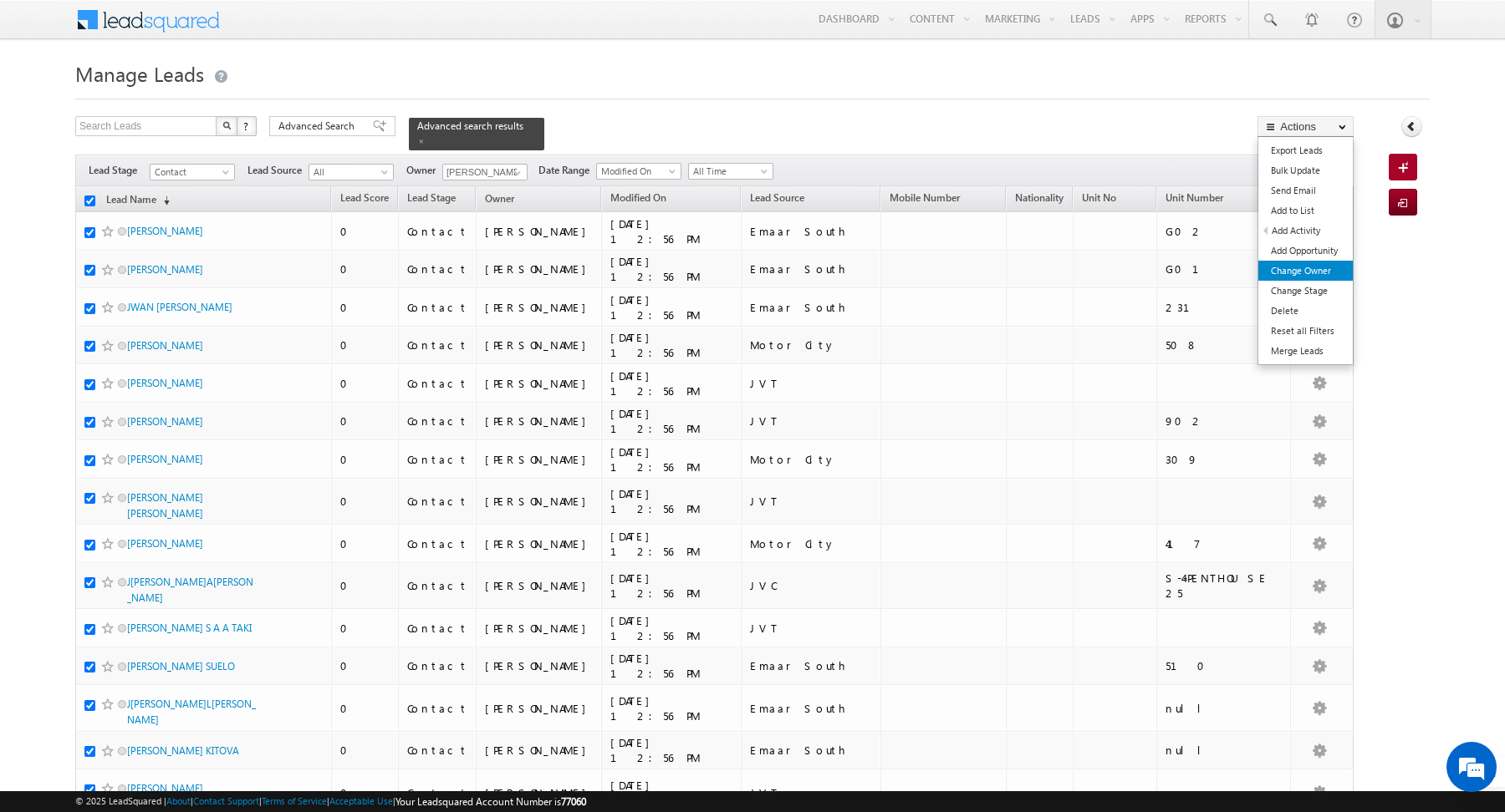
click at [1282, 273] on link "Change Owner" at bounding box center [1305, 271] width 95 height 20
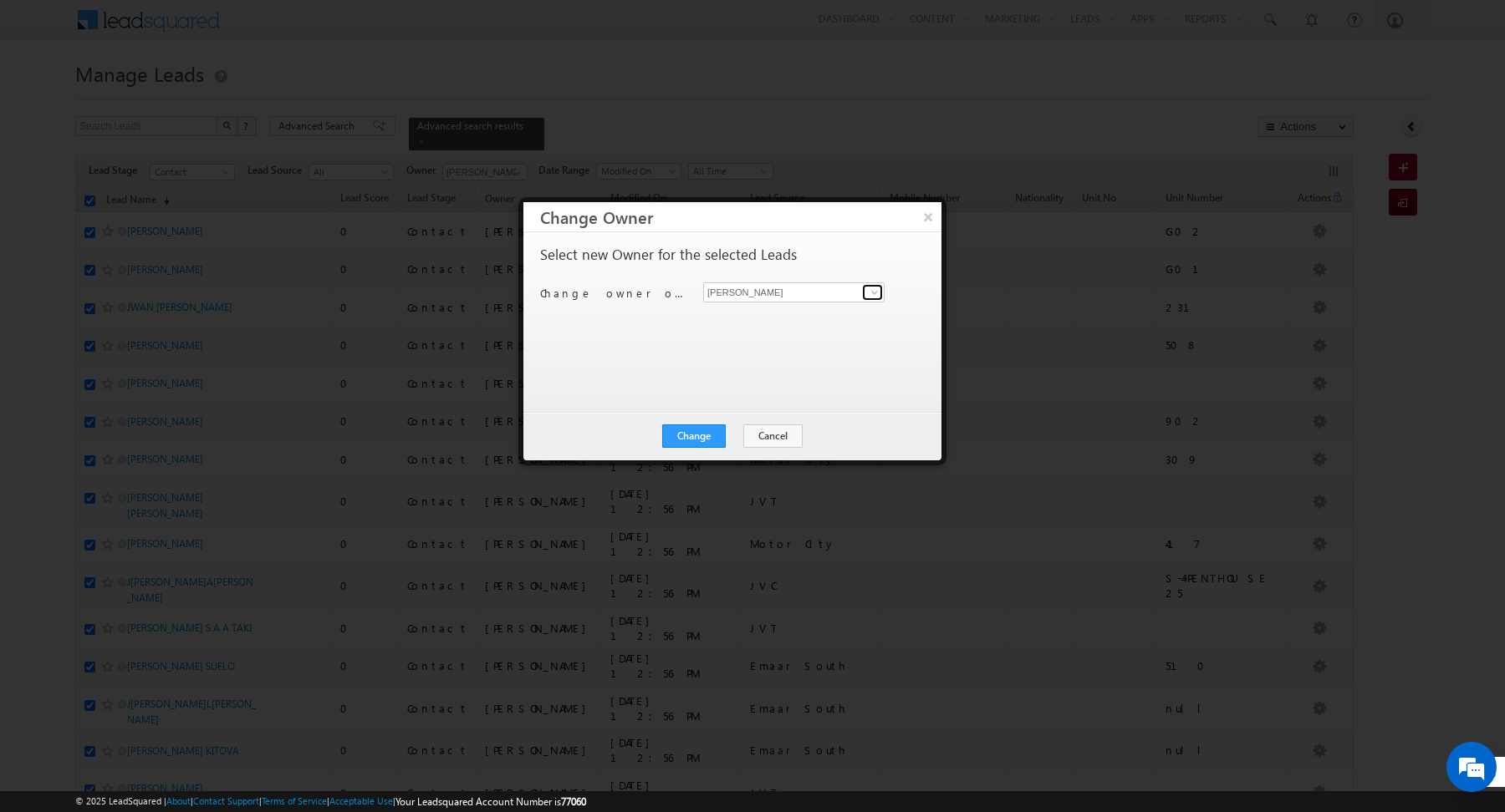
click at [880, 292] on span at bounding box center [874, 292] width 14 height 14
click at [793, 322] on span "[EMAIL_ADDRESS][DOMAIN_NAME]" at bounding box center [786, 325] width 151 height 13
click at [656, 378] on div "Select new Owner for the selected Leads Change owner of 195 leads to [PERSON_NA…" at bounding box center [730, 314] width 381 height 133
click at [714, 445] on button "Change" at bounding box center [694, 436] width 63 height 23
click at [736, 444] on button "Close" at bounding box center [735, 436] width 53 height 23
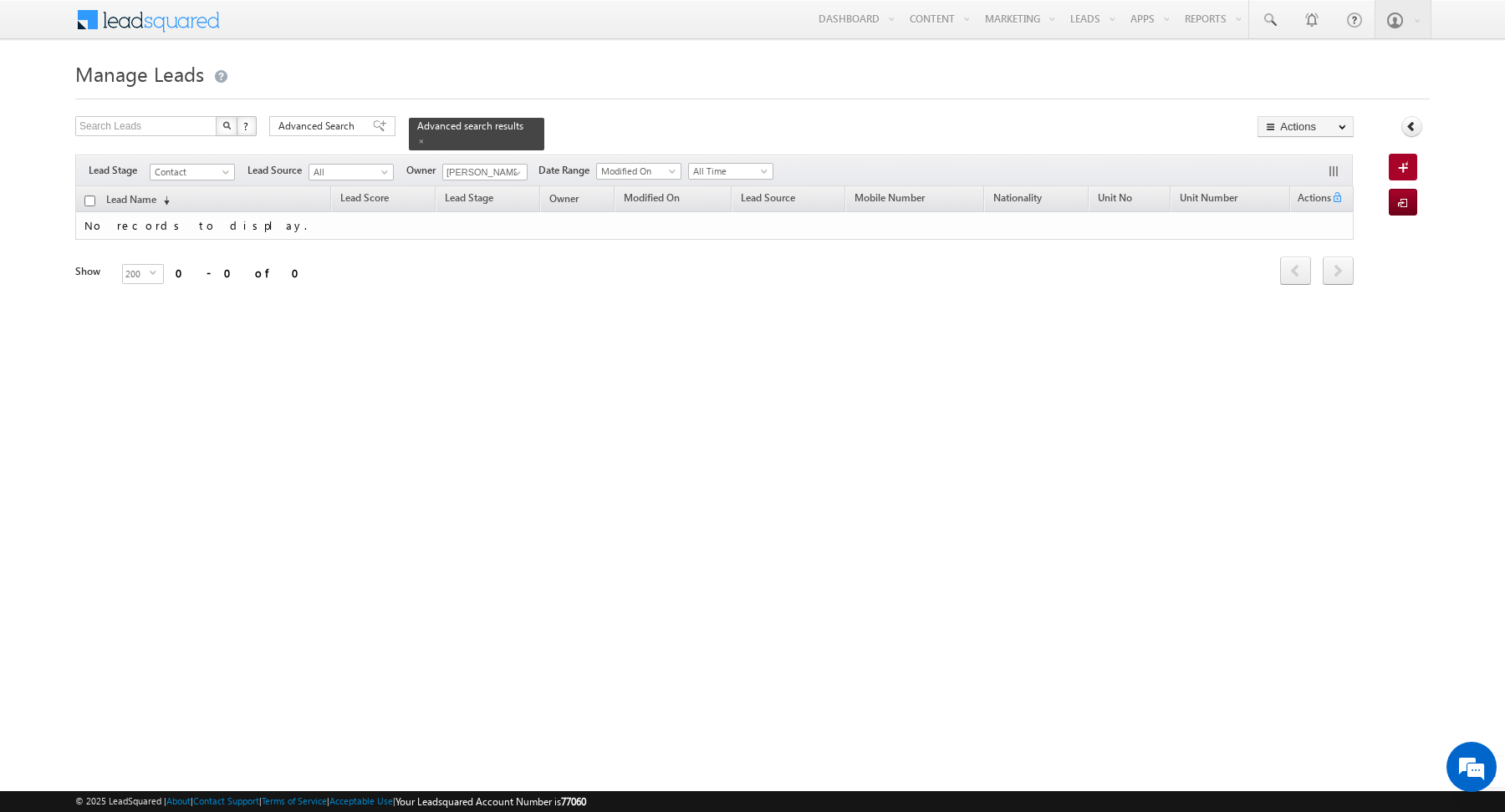
click at [574, 60] on h1 "Manage Leads" at bounding box center [752, 72] width 1354 height 32
click at [418, 141] on span at bounding box center [421, 141] width 8 height 8
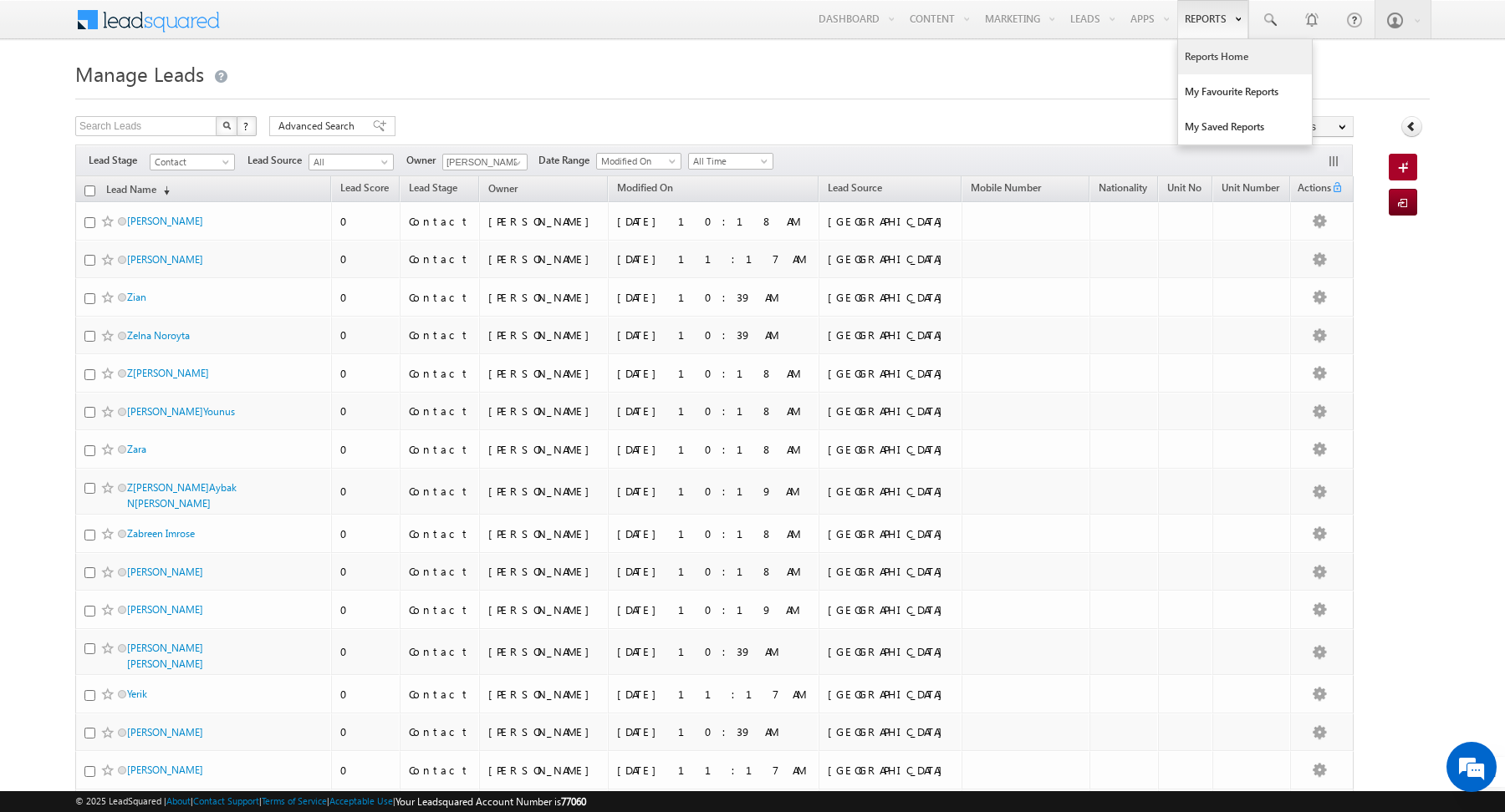
click at [1207, 59] on link "Reports Home" at bounding box center [1245, 57] width 133 height 35
